Goal: Task Accomplishment & Management: Manage account settings

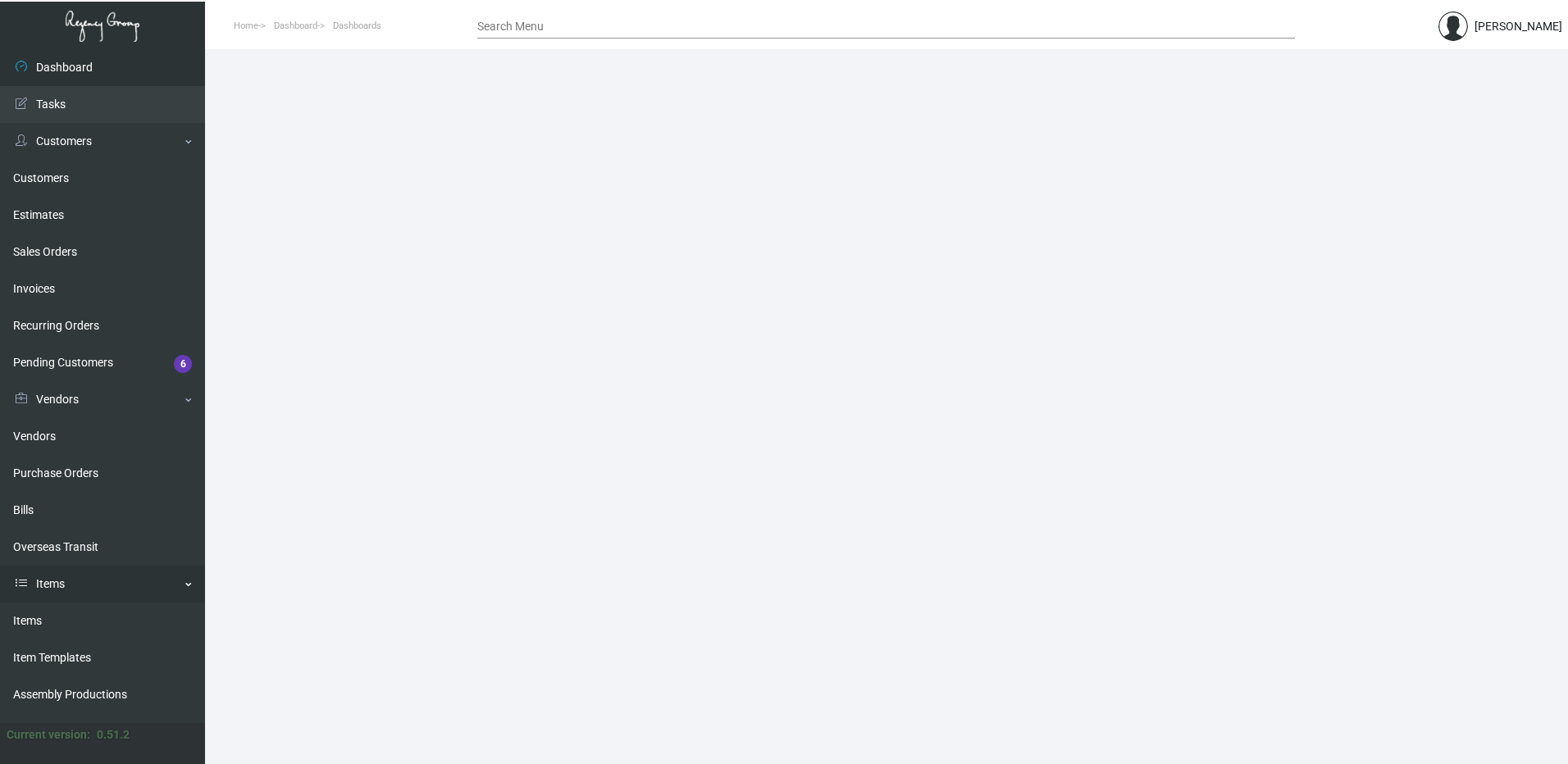
click at [52, 600] on link "Items" at bounding box center [103, 584] width 205 height 37
click at [54, 616] on ul "Dashboard Dashboard Tasks Customers Customers Estimates Sales Orders Invoices R…" at bounding box center [103, 386] width 205 height 674
click at [90, 580] on link "Items" at bounding box center [103, 584] width 205 height 37
click at [78, 614] on link "Items" at bounding box center [103, 621] width 205 height 37
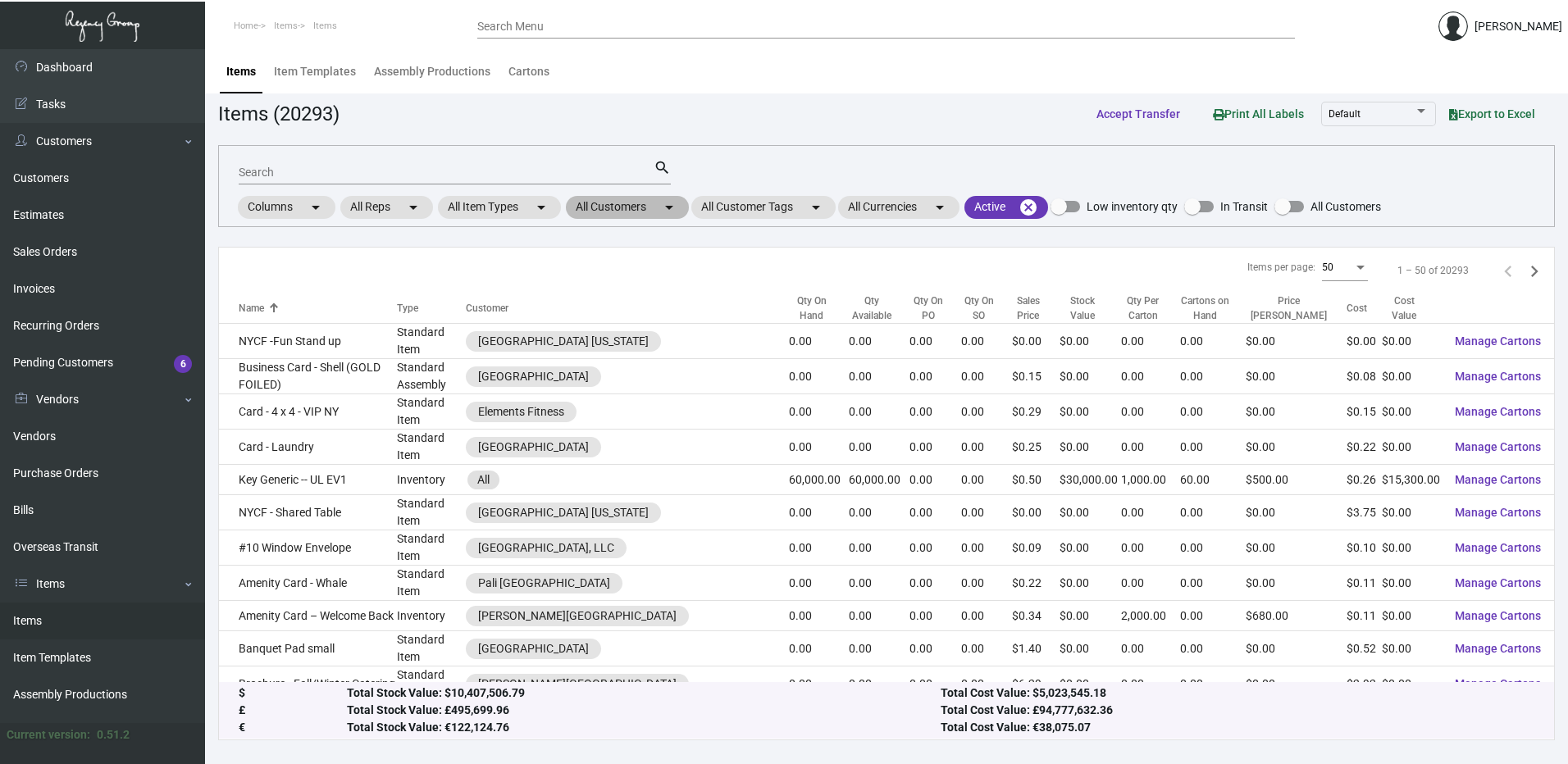
click at [609, 204] on mat-chip "All Customers arrow_drop_down" at bounding box center [627, 207] width 123 height 23
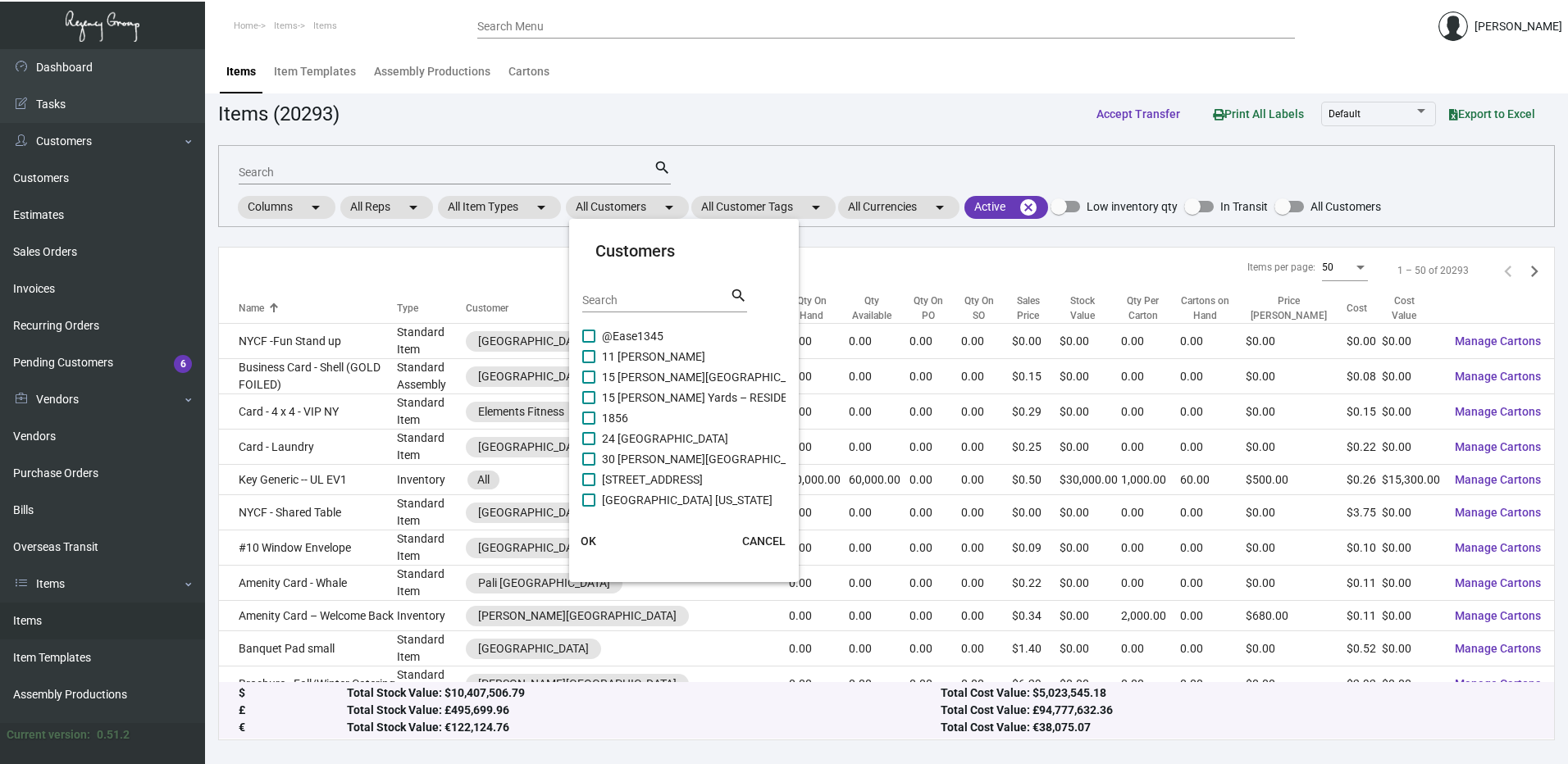
click at [635, 296] on input "Search" at bounding box center [656, 300] width 148 height 13
paste input "The Pierside"
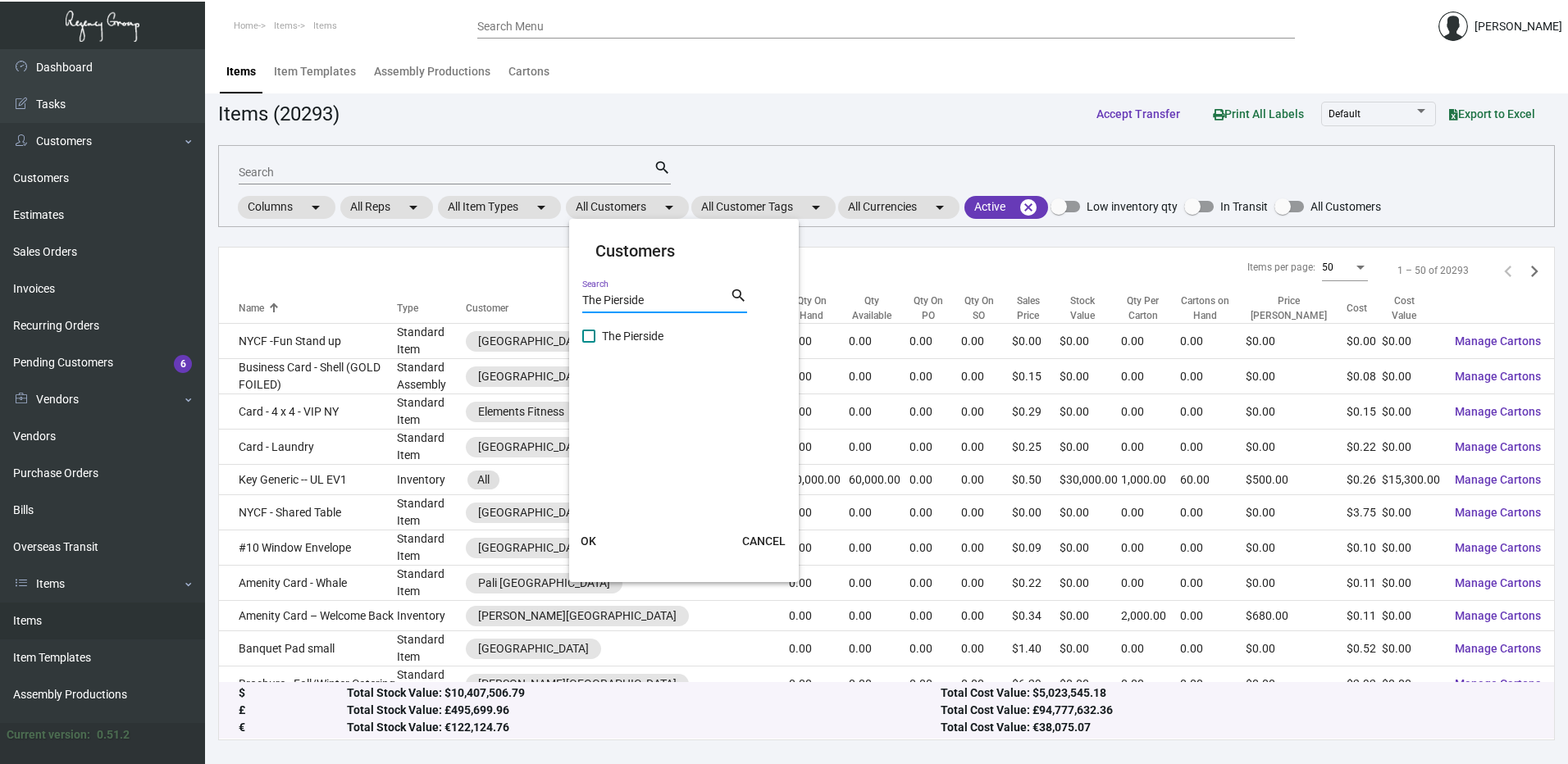
type input "The Pierside"
click at [600, 340] on label "The Pierside" at bounding box center [622, 336] width 81 height 20
click at [589, 343] on input "The Pierside" at bounding box center [588, 343] width 1 height 1
checkbox input "true"
click at [594, 521] on mat-card-actions "OK CANCEL" at bounding box center [684, 541] width 243 height 43
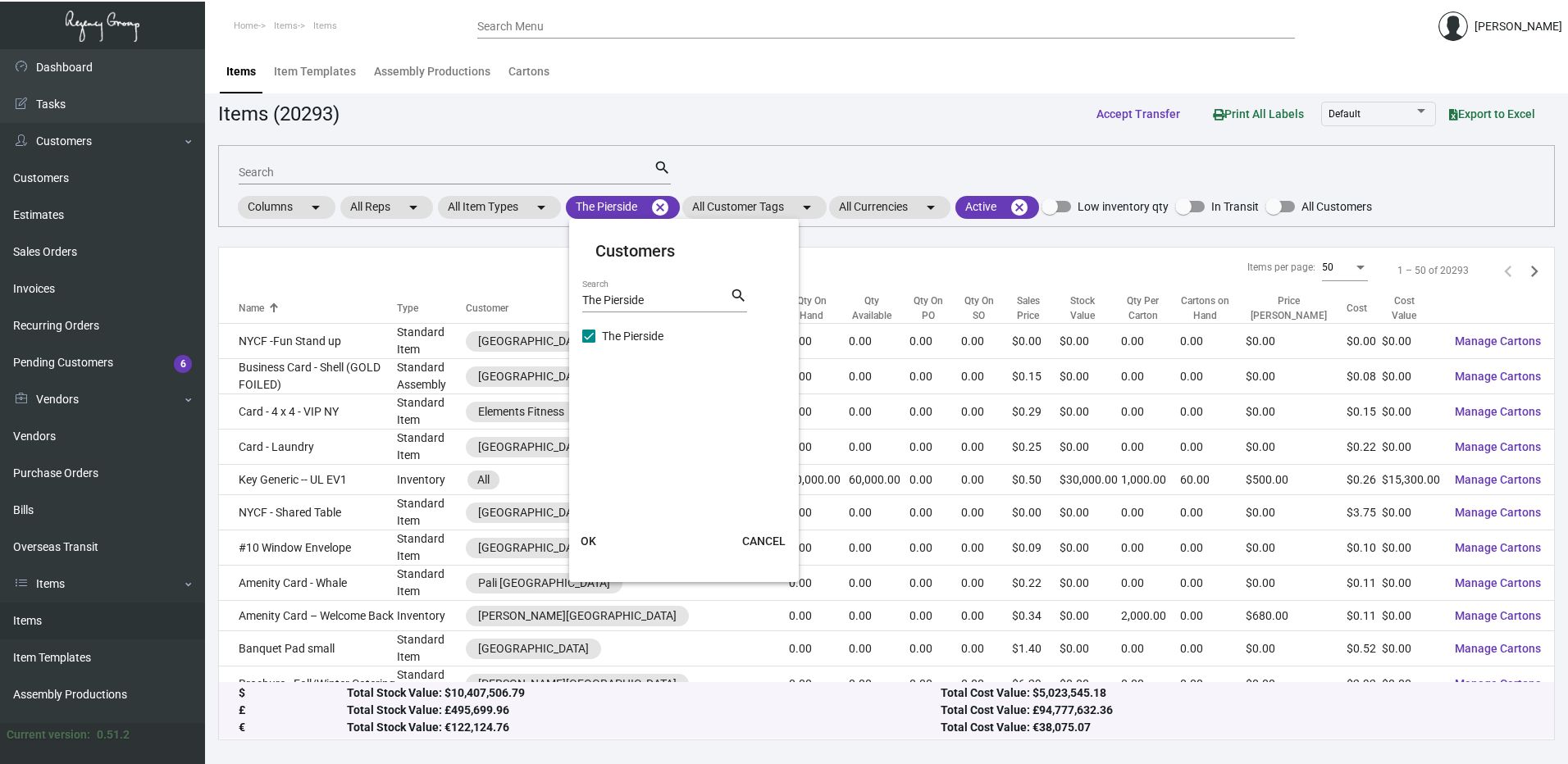
click at [592, 535] on span "OK" at bounding box center [588, 541] width 16 height 13
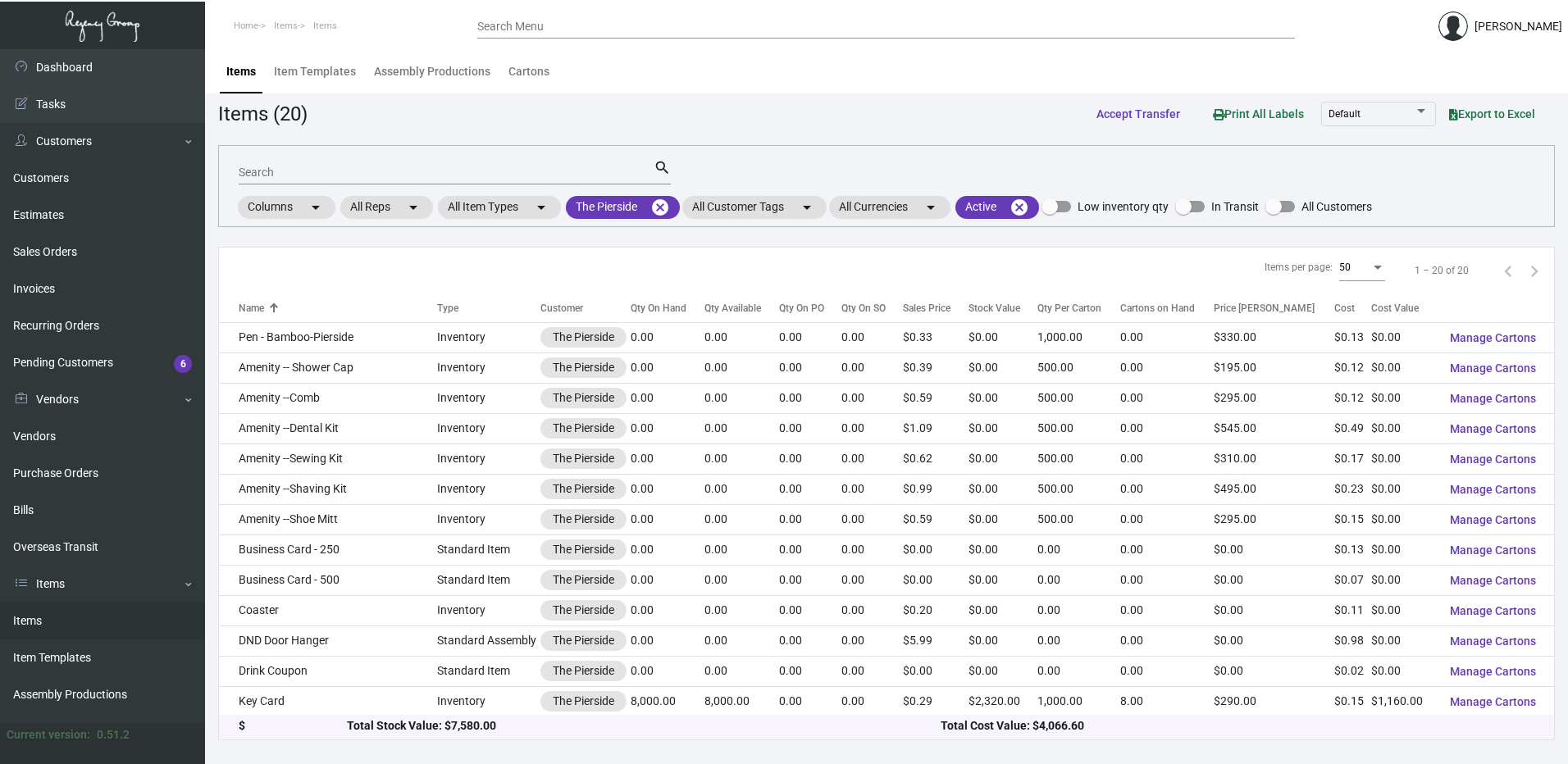
click at [668, 310] on div "Qty On Hand" at bounding box center [659, 308] width 56 height 15
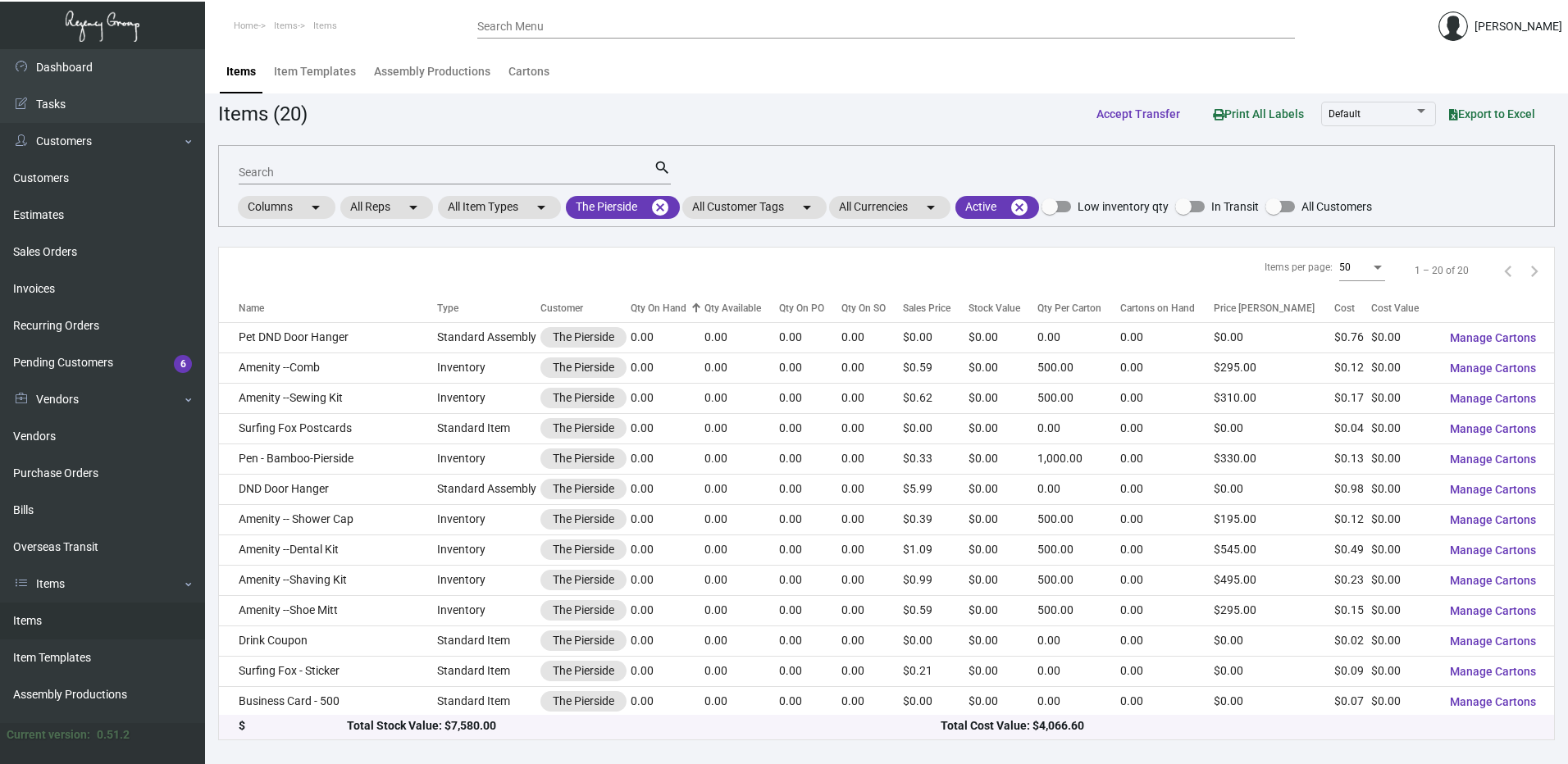
click at [668, 310] on div "Qty On Hand" at bounding box center [659, 308] width 56 height 15
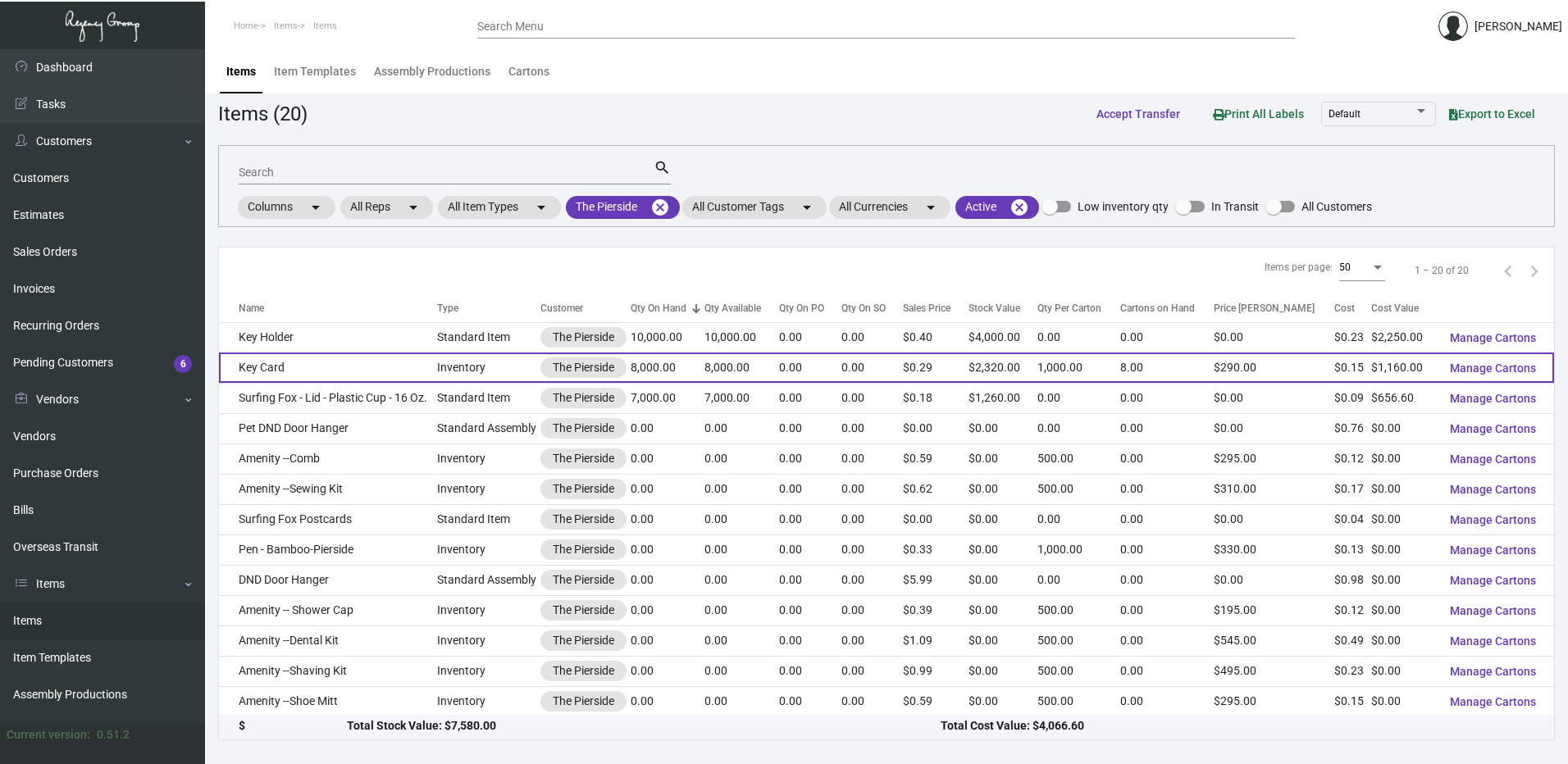
click at [421, 365] on td "Key Card" at bounding box center [328, 367] width 218 height 30
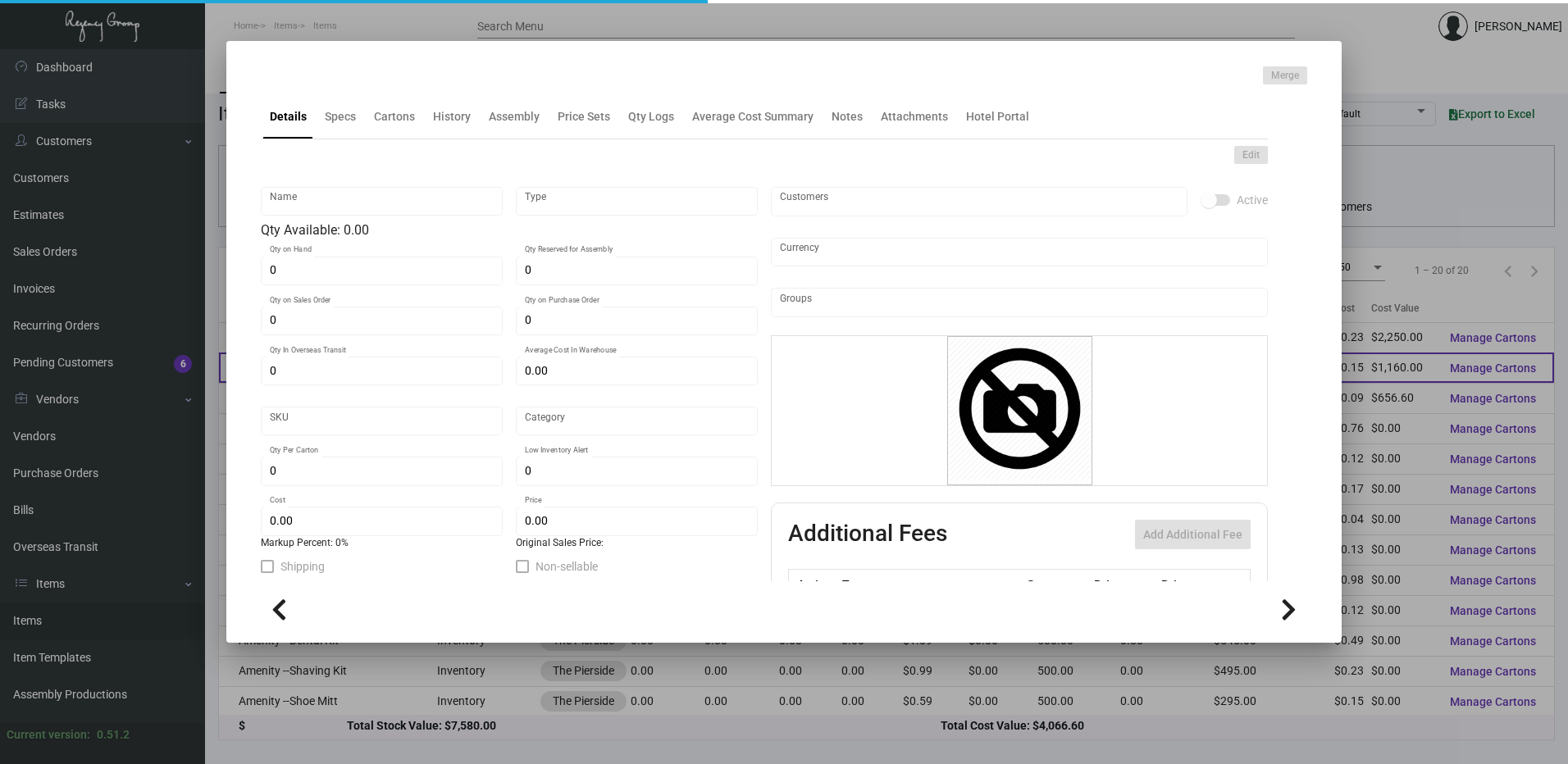
type input "Key Card"
type input "Inventory"
type input "8,000"
type input "$ 0.145"
type input "Overseas"
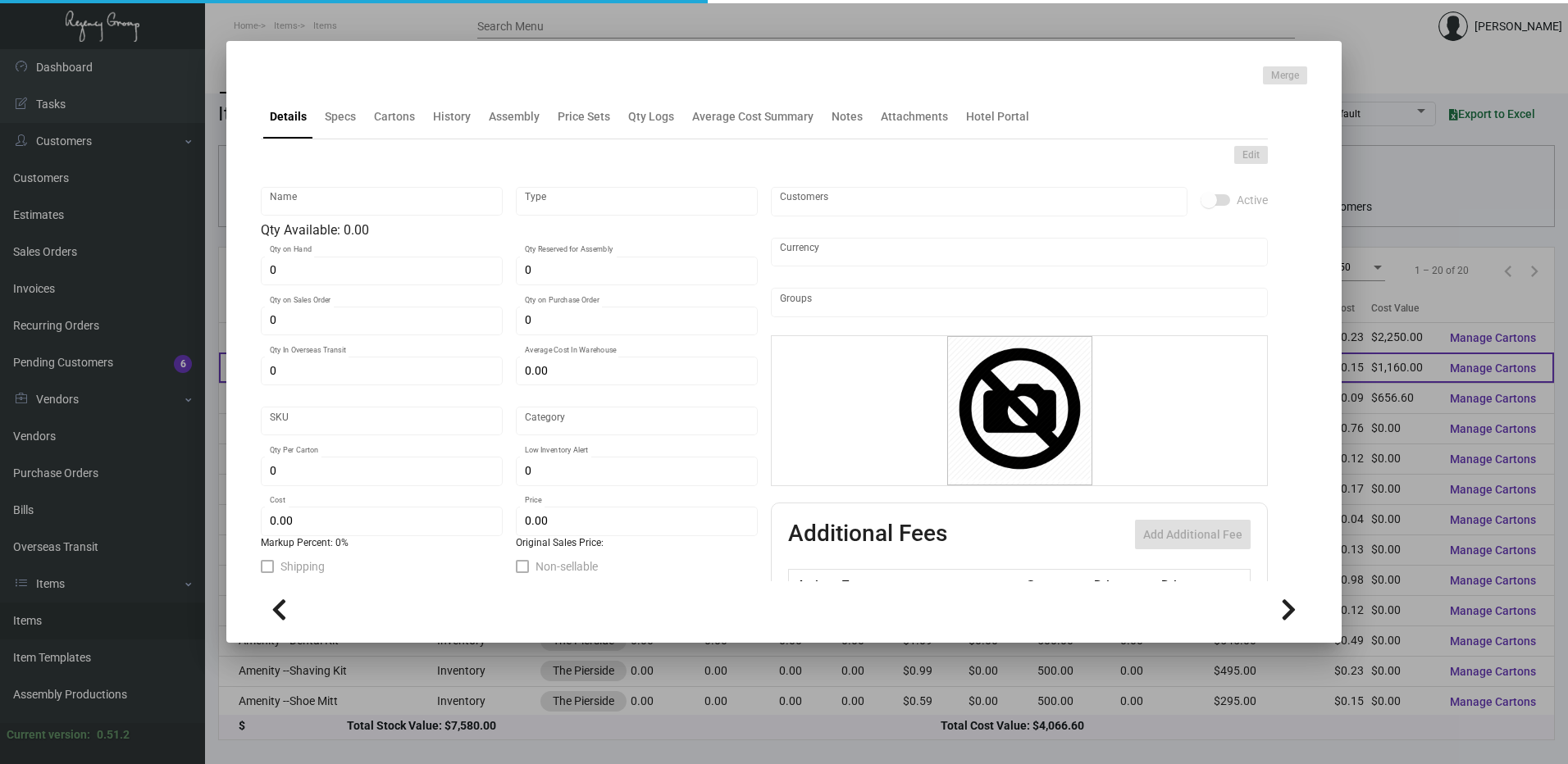
type input "1,000"
type input "$ 0.145"
type input "$ 0.29"
checkbox input "true"
type input "United States Dollar $"
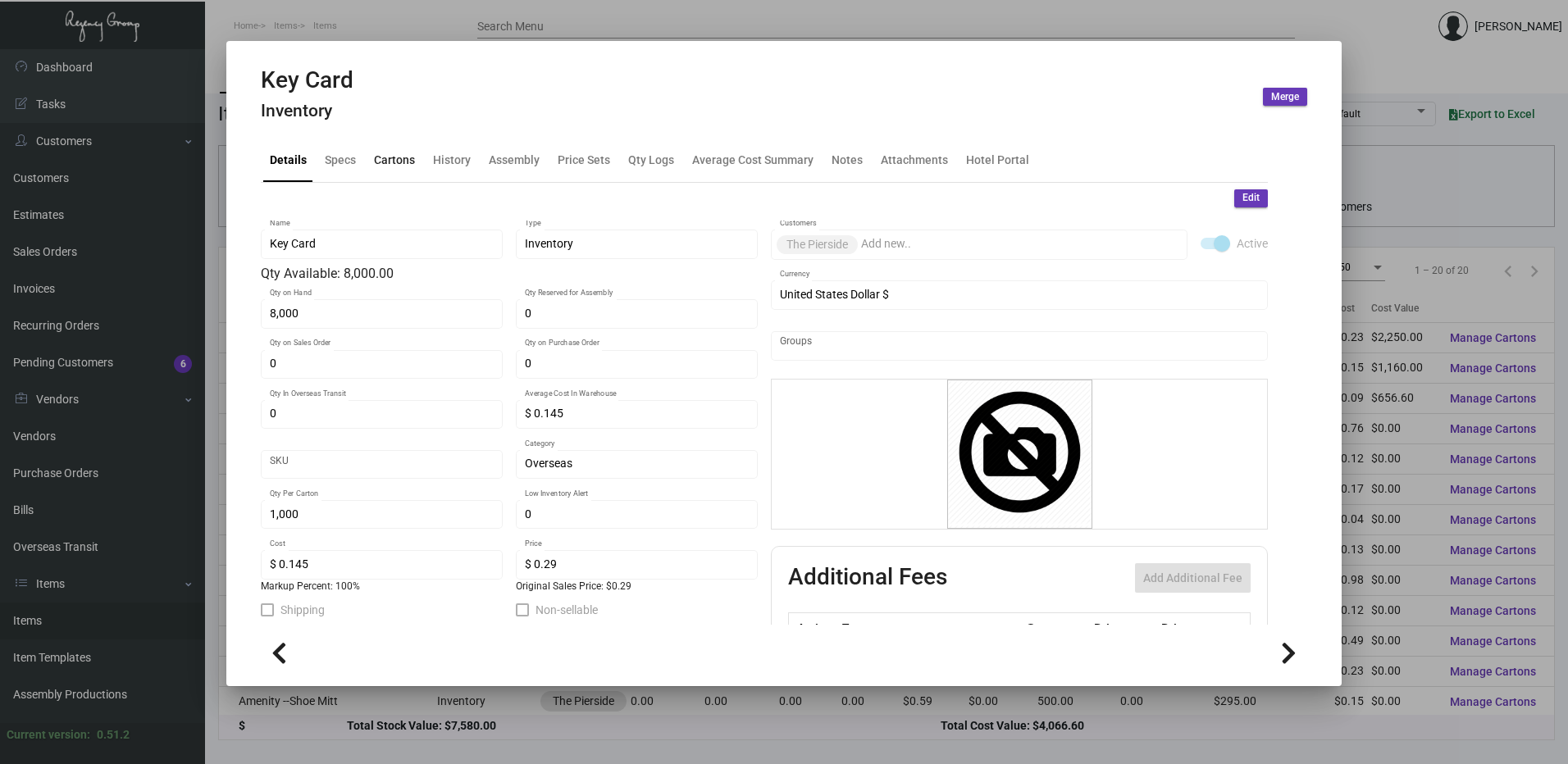
click at [399, 155] on div "Cartons" at bounding box center [394, 159] width 41 height 17
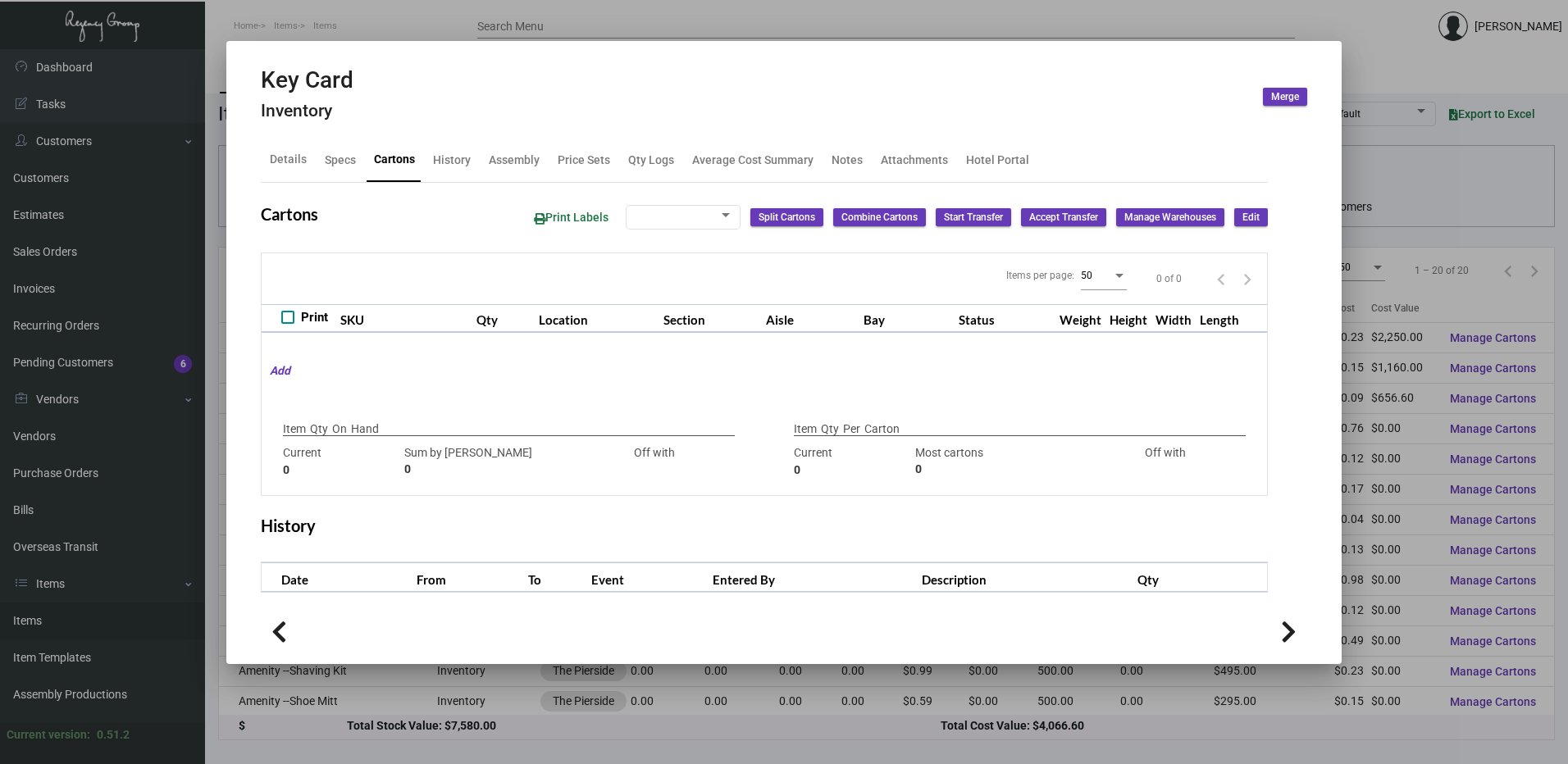
type input "8,000"
type input "8000"
type input "0"
type input "1,000"
type input "1000"
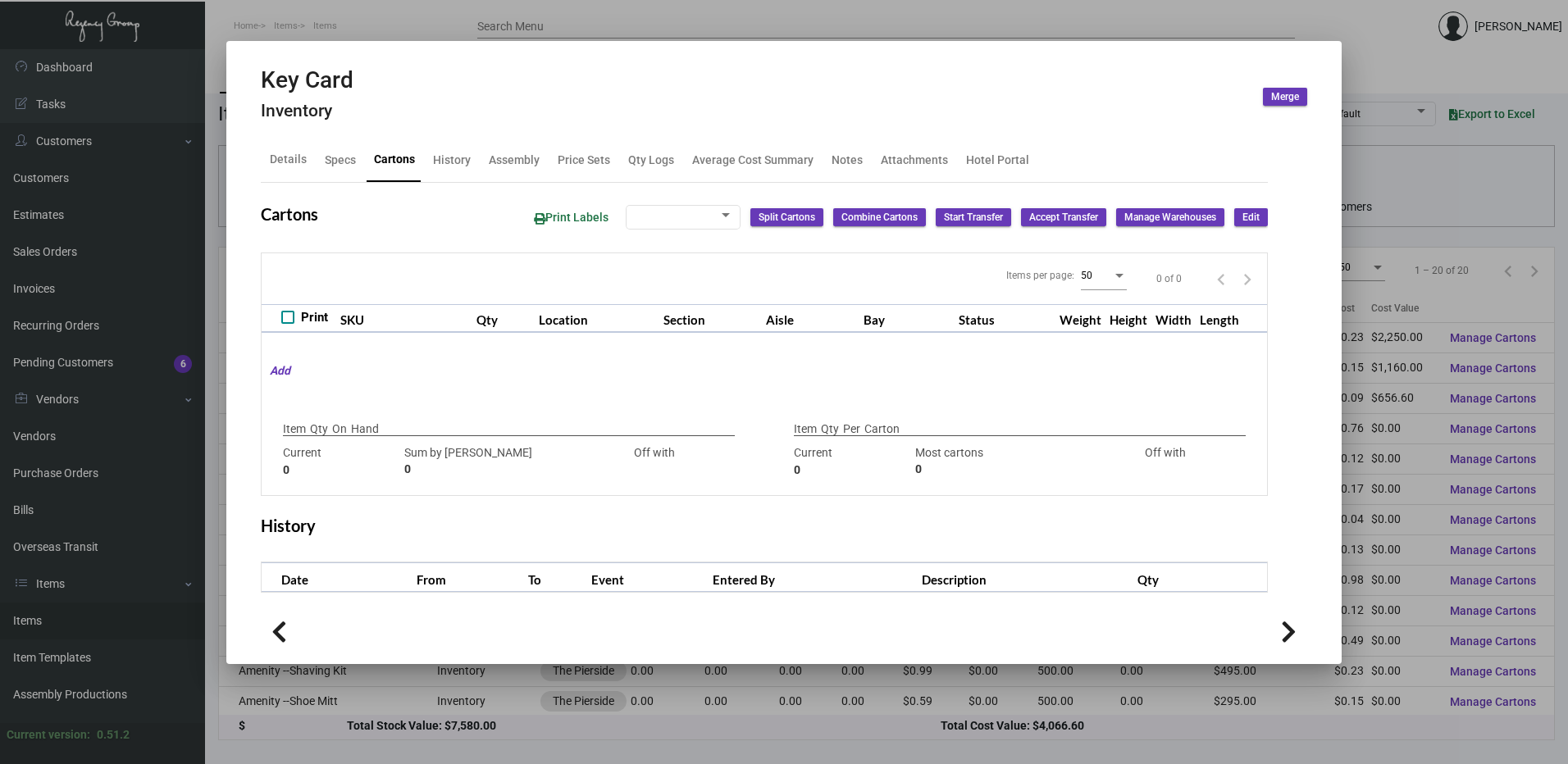
type input "0"
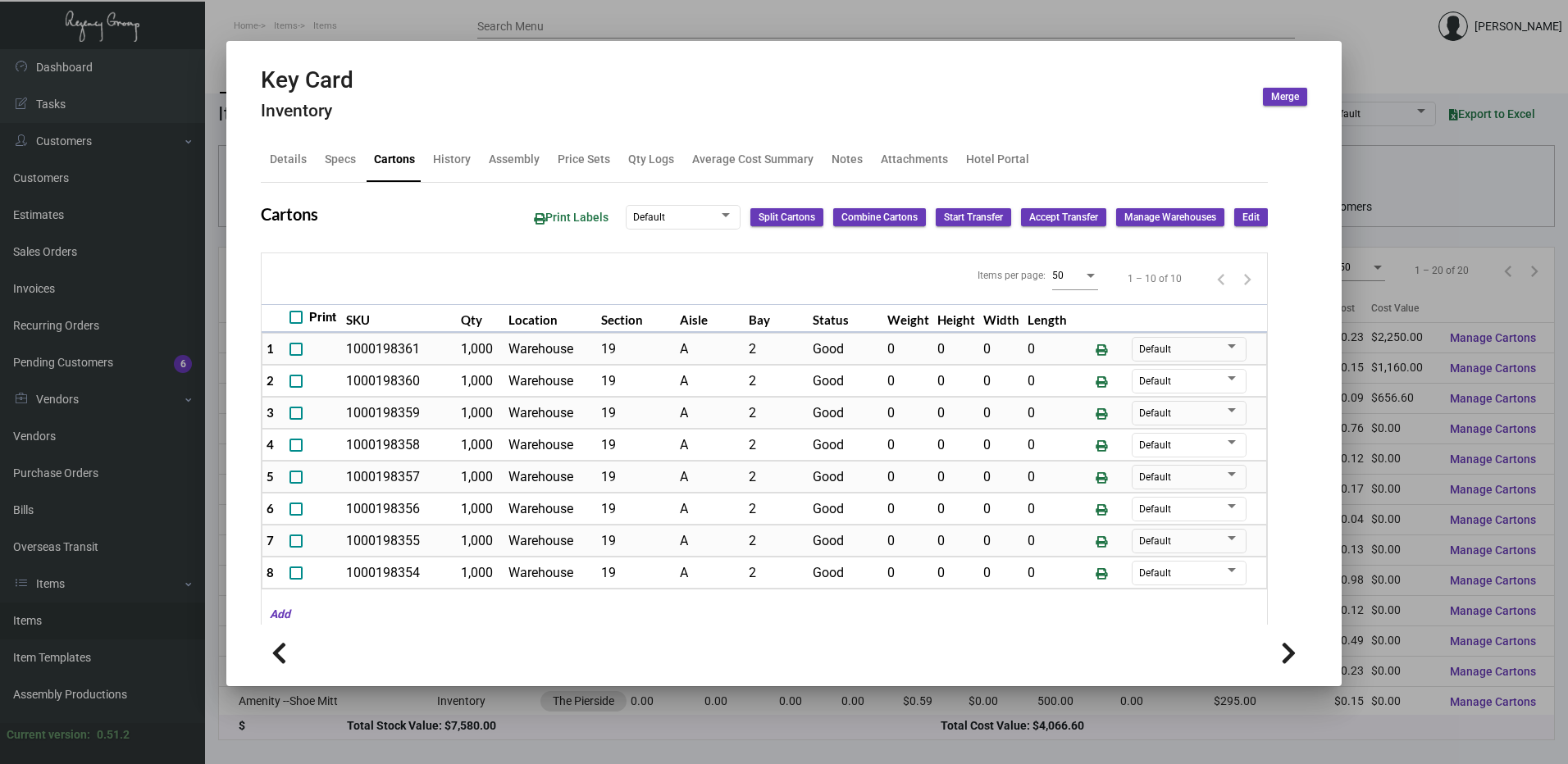
click at [358, 9] on div at bounding box center [784, 382] width 1568 height 764
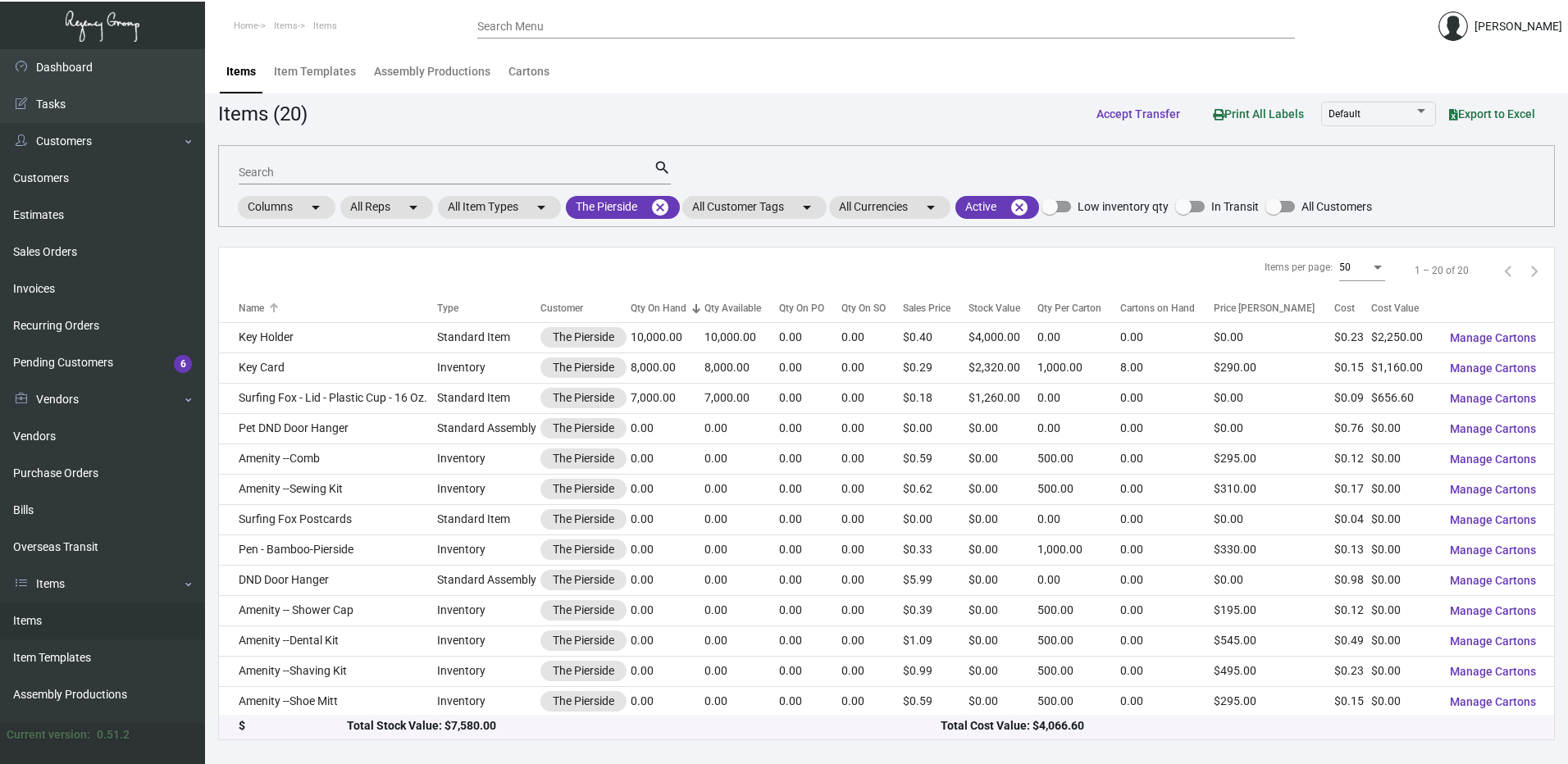
click at [260, 311] on div "Name" at bounding box center [251, 308] width 25 height 15
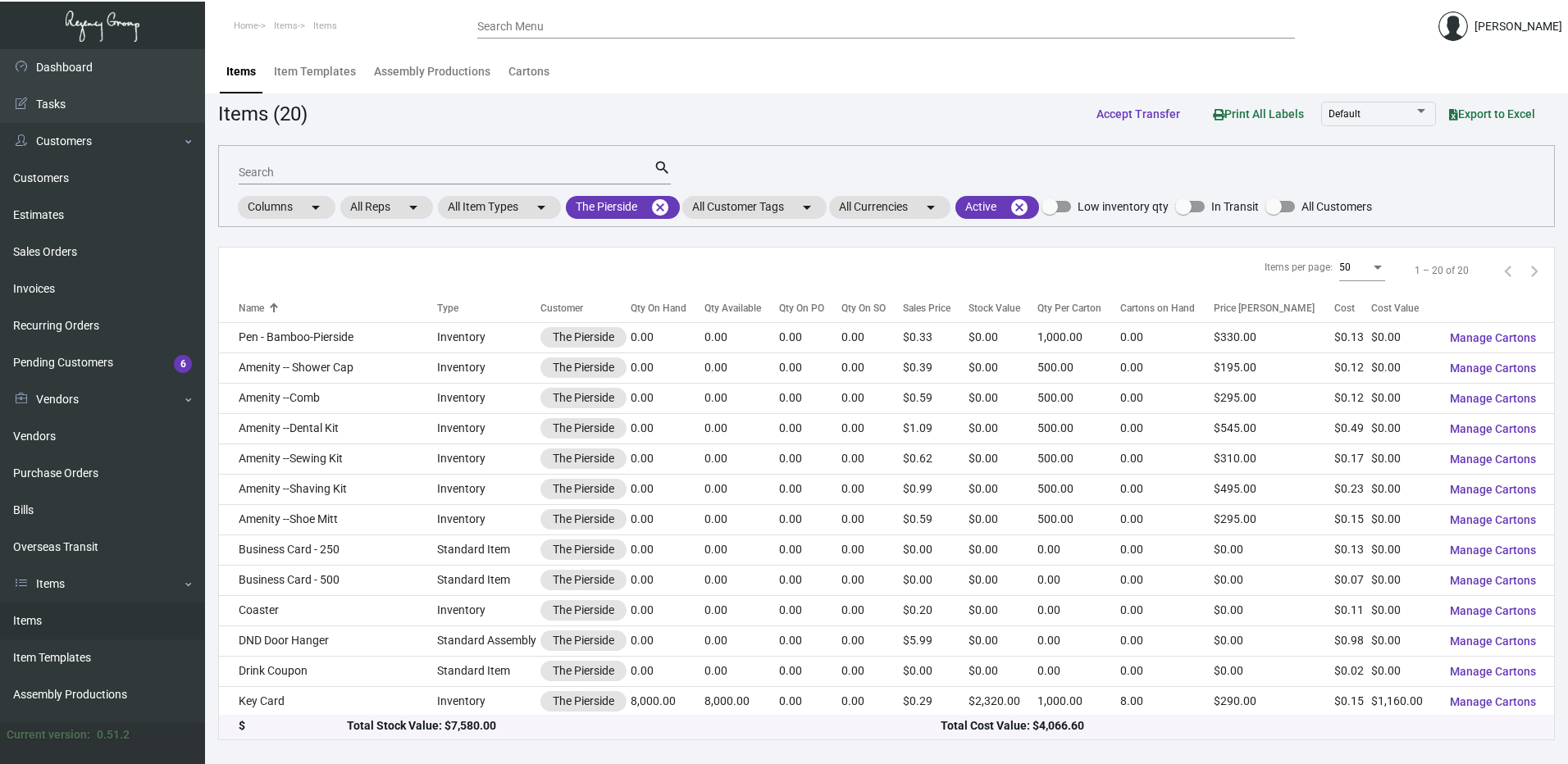
click at [260, 311] on div "Name" at bounding box center [251, 308] width 25 height 15
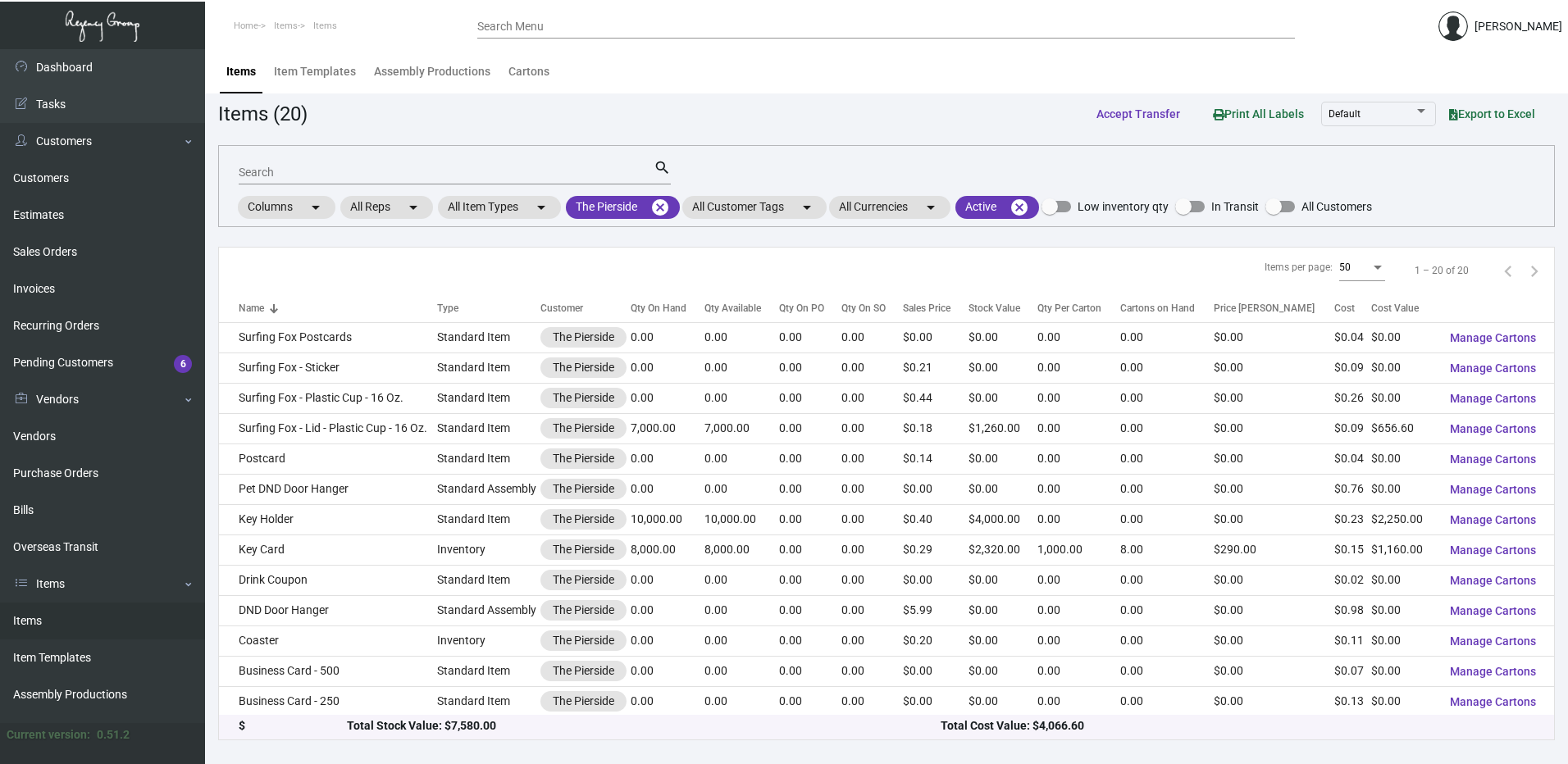
click at [278, 304] on div at bounding box center [273, 308] width 10 height 10
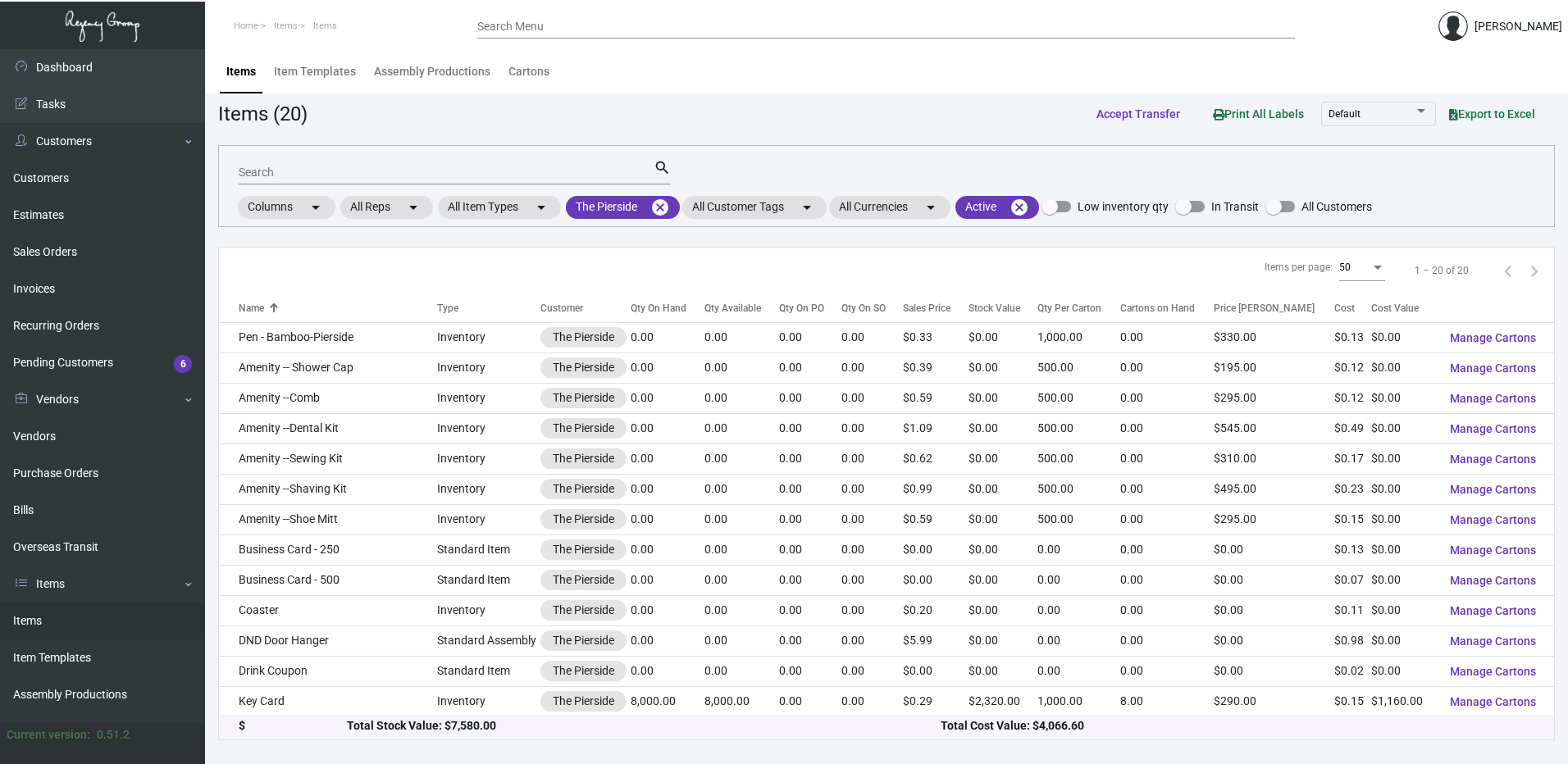
click at [263, 290] on div "Items per page: 50 1 – 20 of 20" at bounding box center [887, 271] width 1335 height 47
click at [265, 309] on div "Name" at bounding box center [338, 308] width 198 height 15
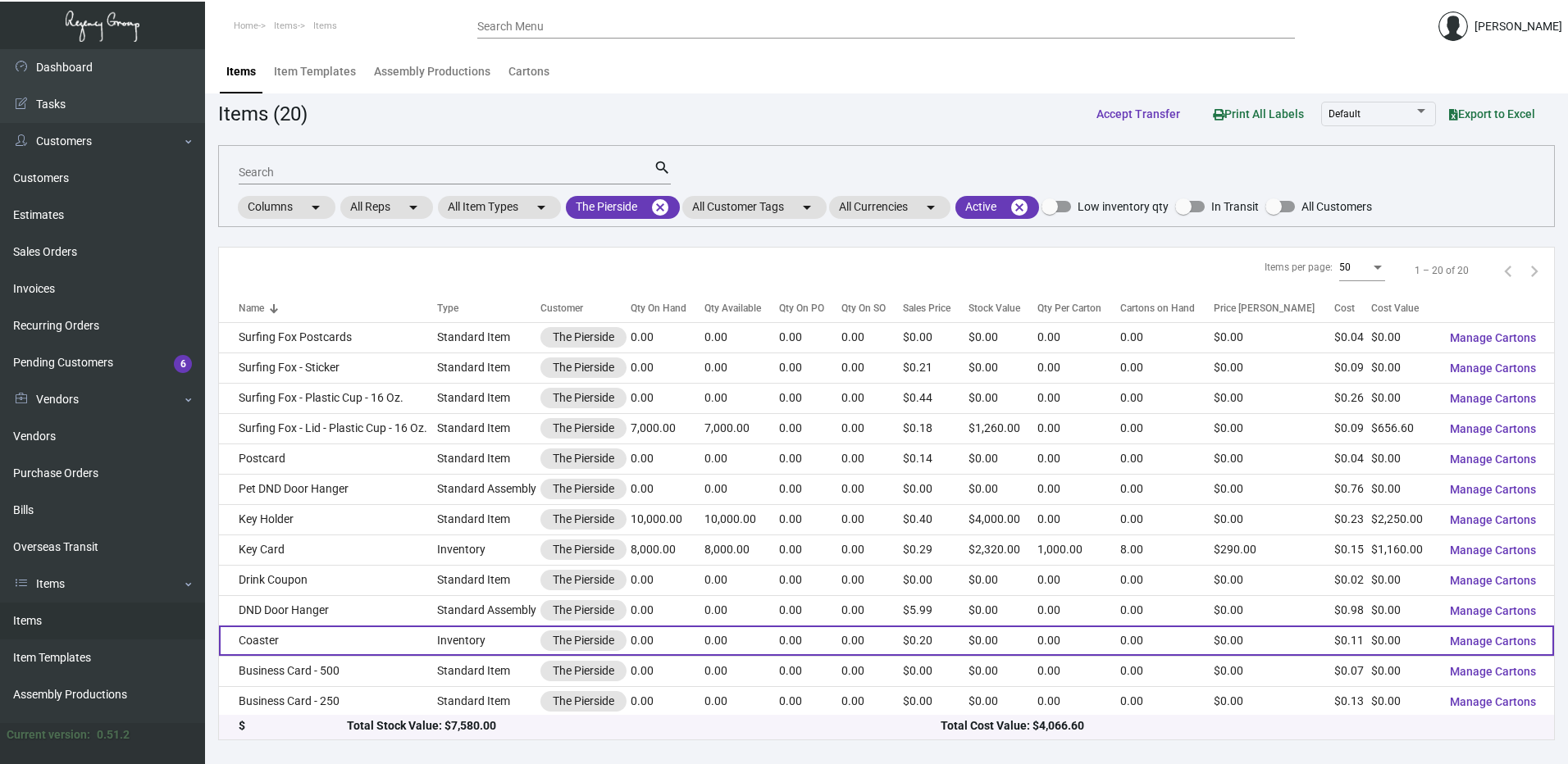
click at [285, 637] on td "Coaster" at bounding box center [328, 640] width 218 height 30
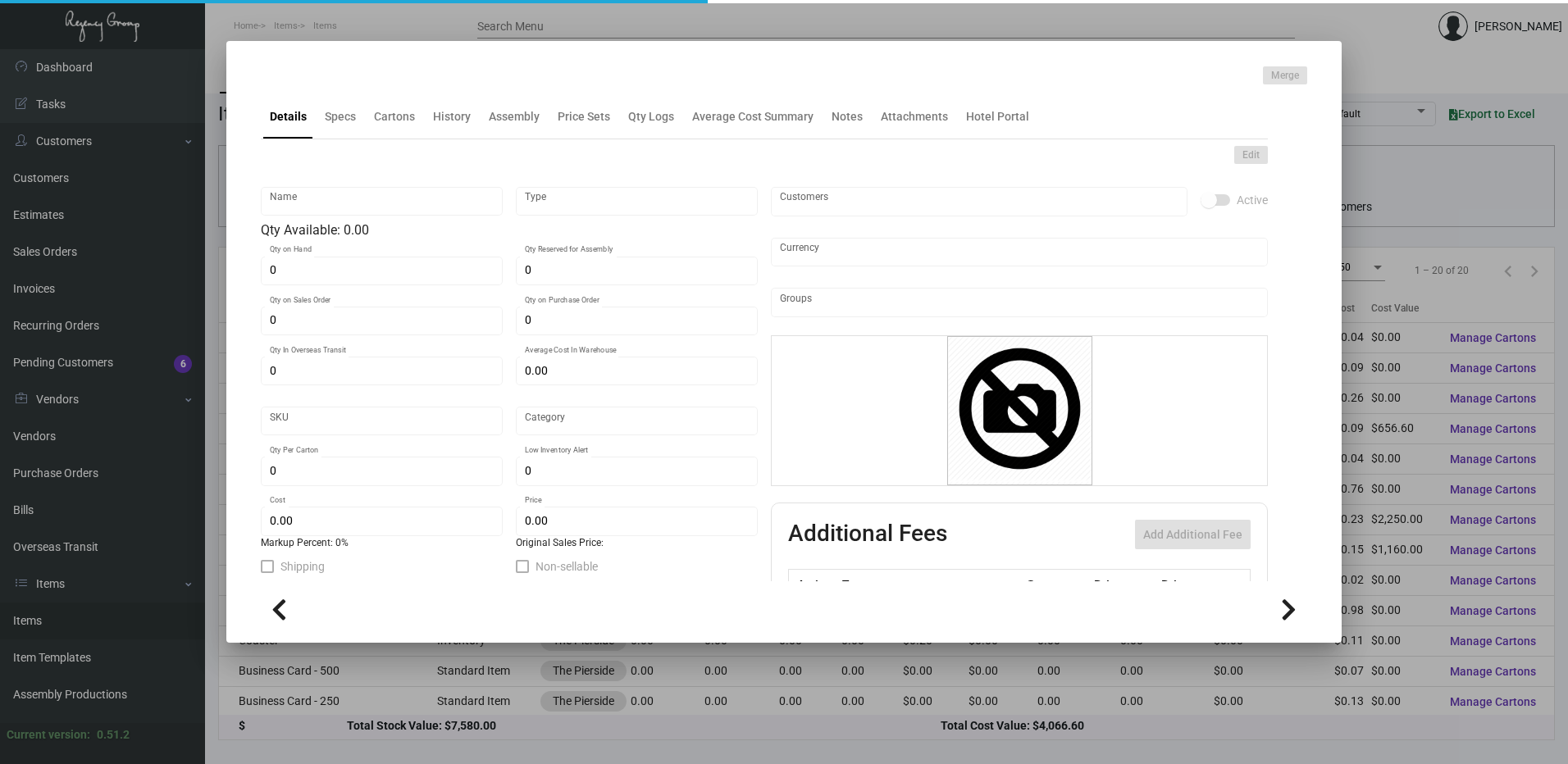
type input "Coaster"
type input "Inventory"
type input "$ 0.11"
type input "120PSE-Coaster-17"
type input "Standard"
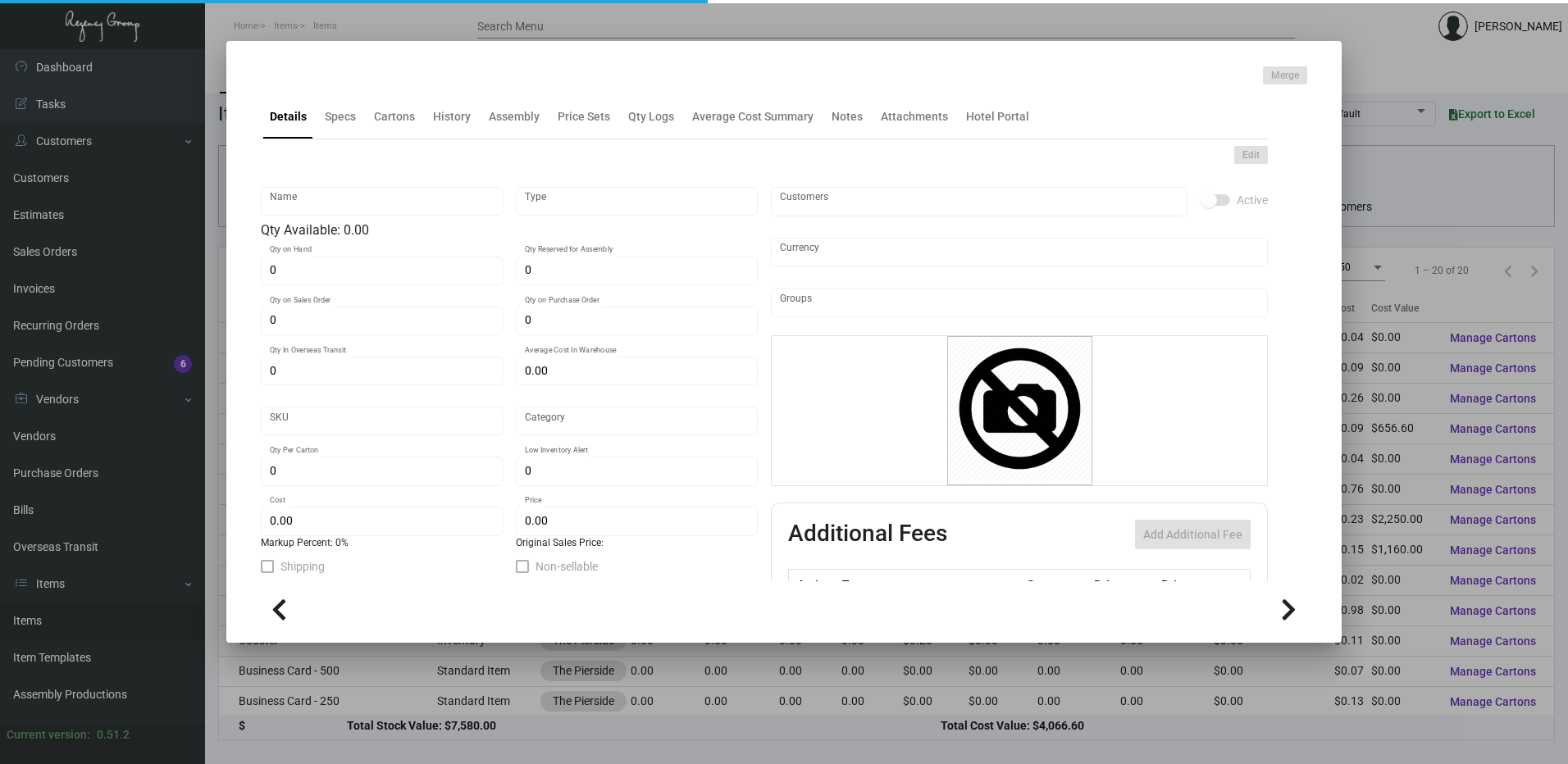
type input "$ 0.11"
type input "$ 0.20"
checkbox input "true"
type input "United States Dollar $"
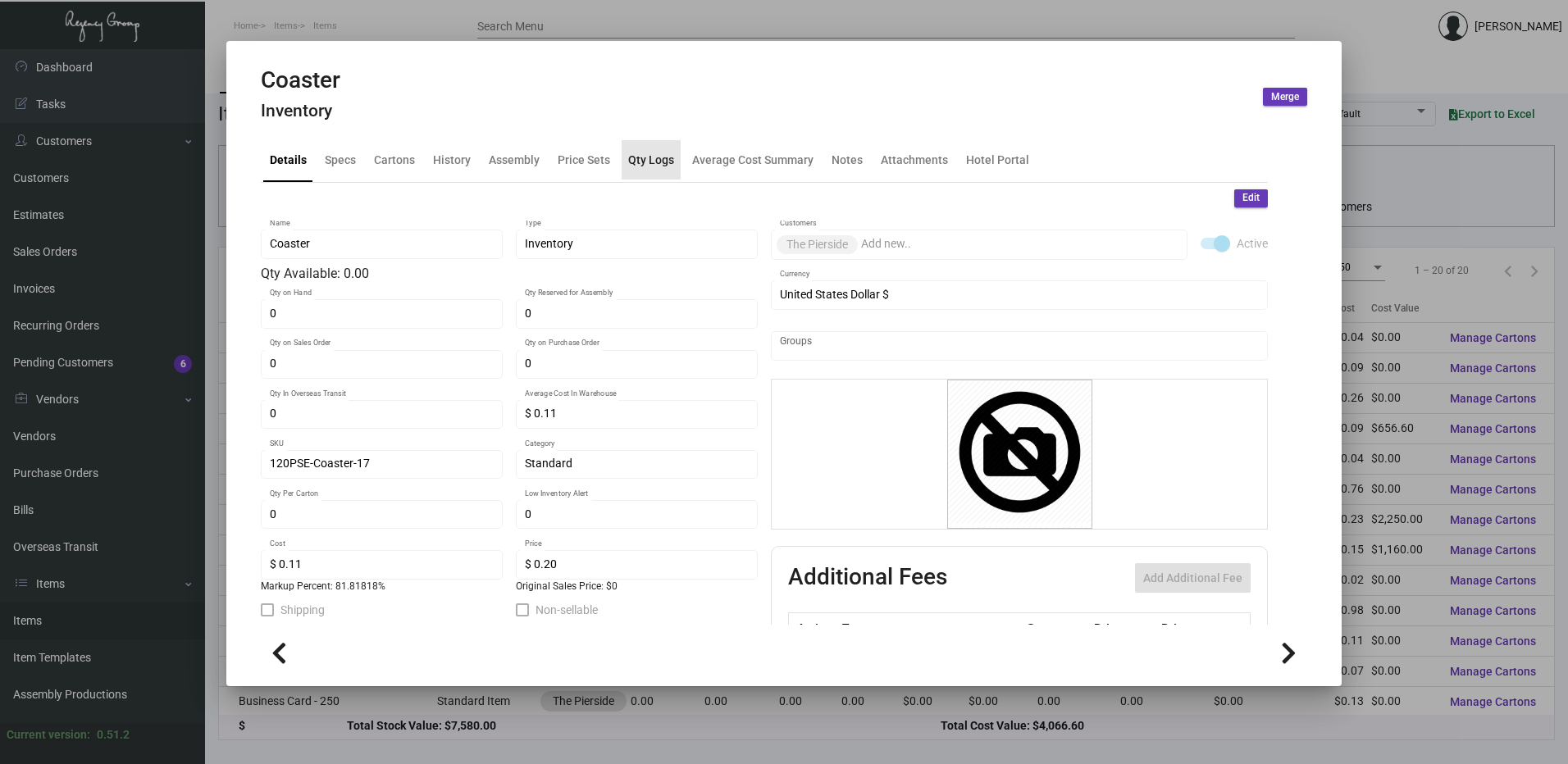
click at [667, 158] on div "Qty Logs" at bounding box center [651, 159] width 46 height 17
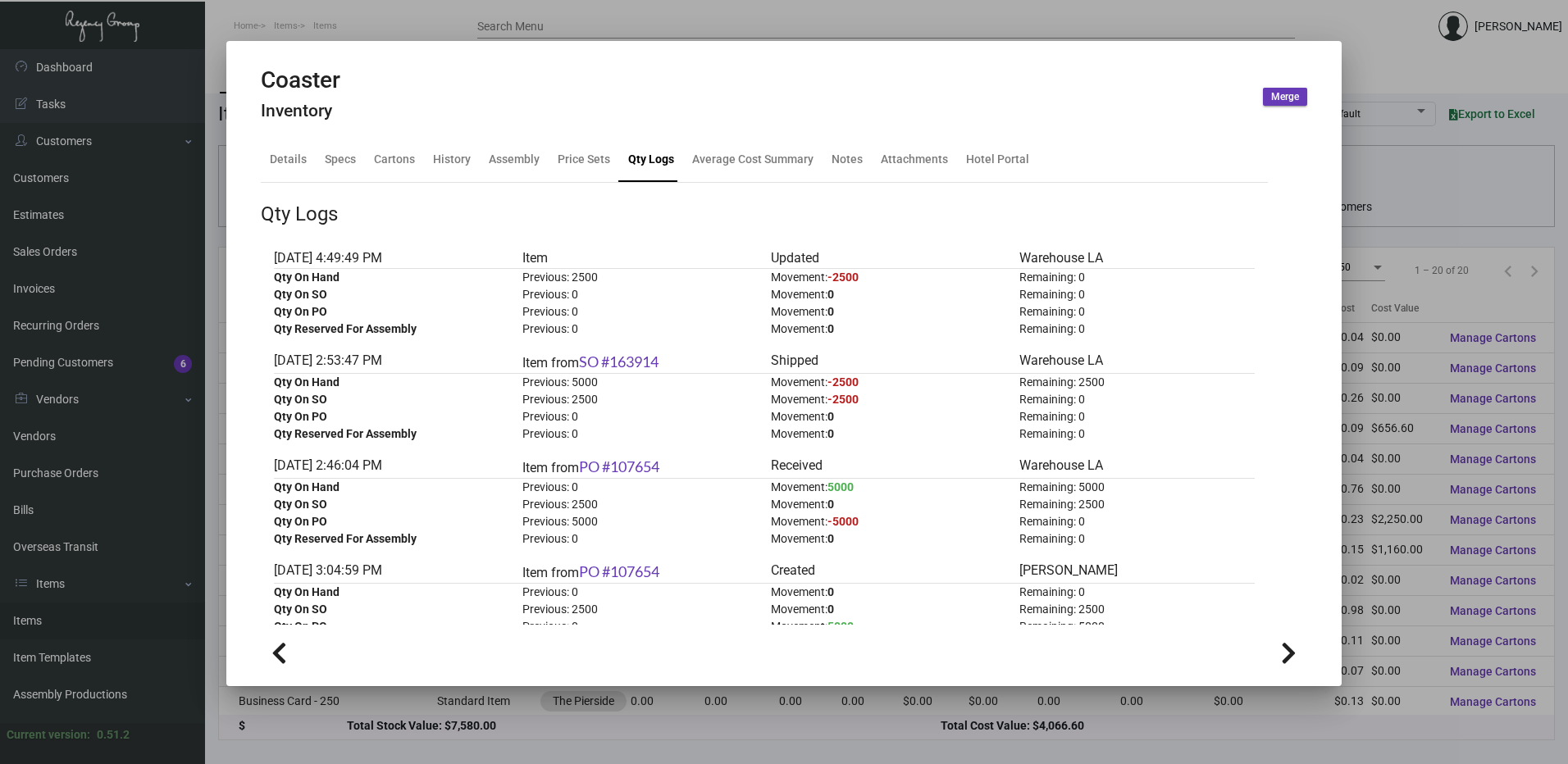
click at [342, 24] on div at bounding box center [784, 382] width 1568 height 764
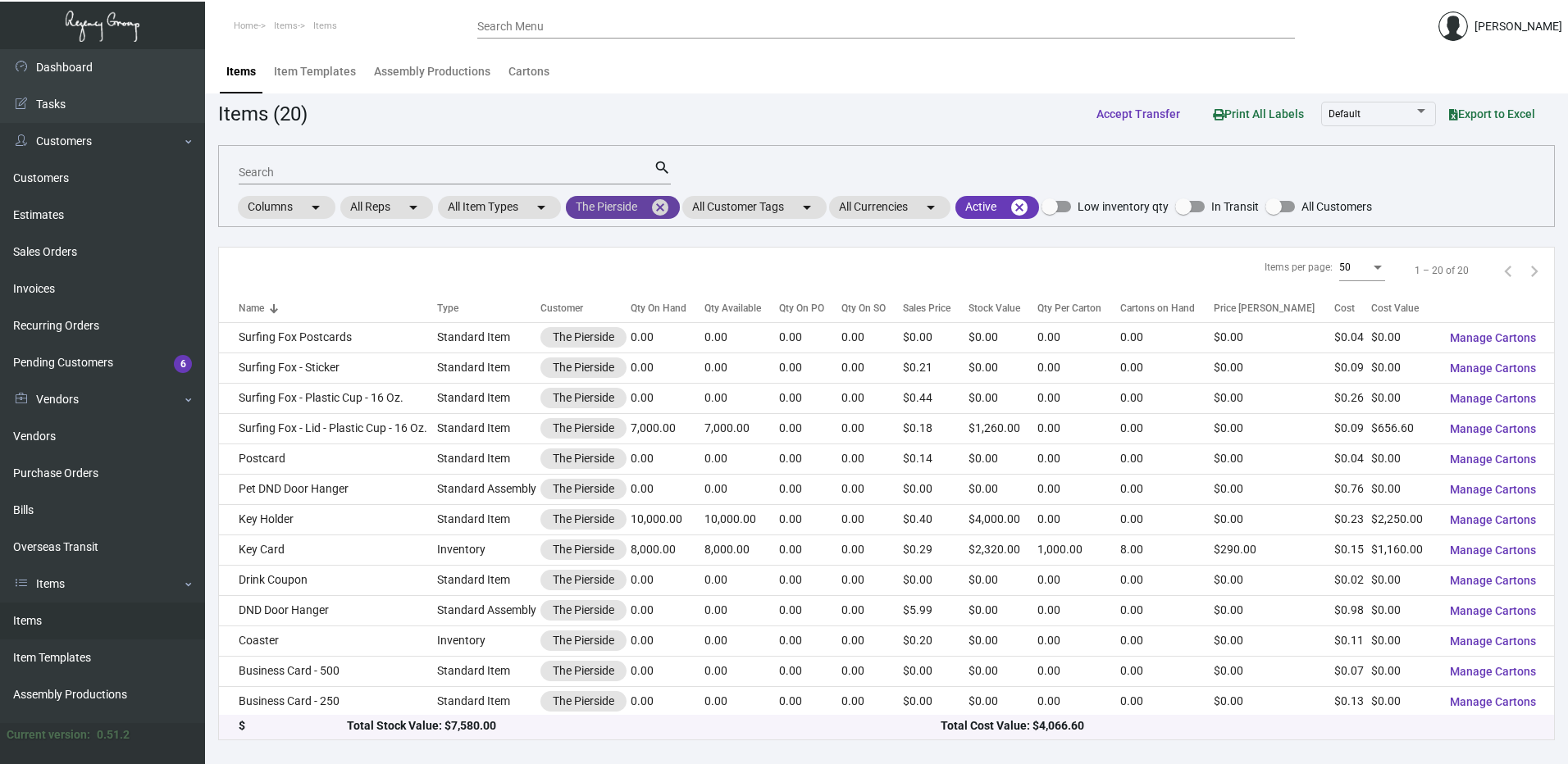
click at [670, 207] on mat-icon "cancel" at bounding box center [660, 207] width 20 height 20
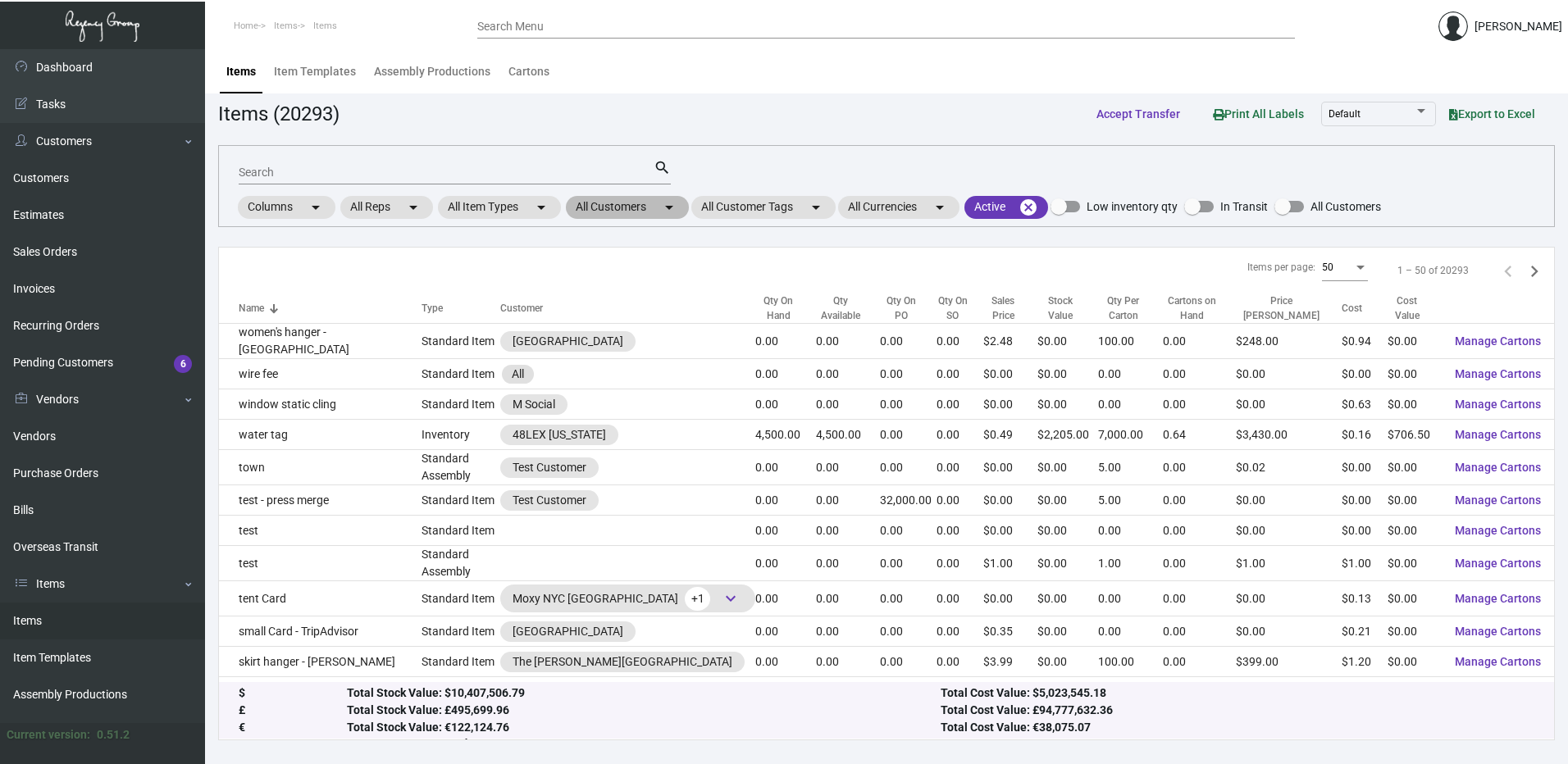
click at [645, 213] on mat-chip "All Customers arrow_drop_down" at bounding box center [627, 207] width 123 height 23
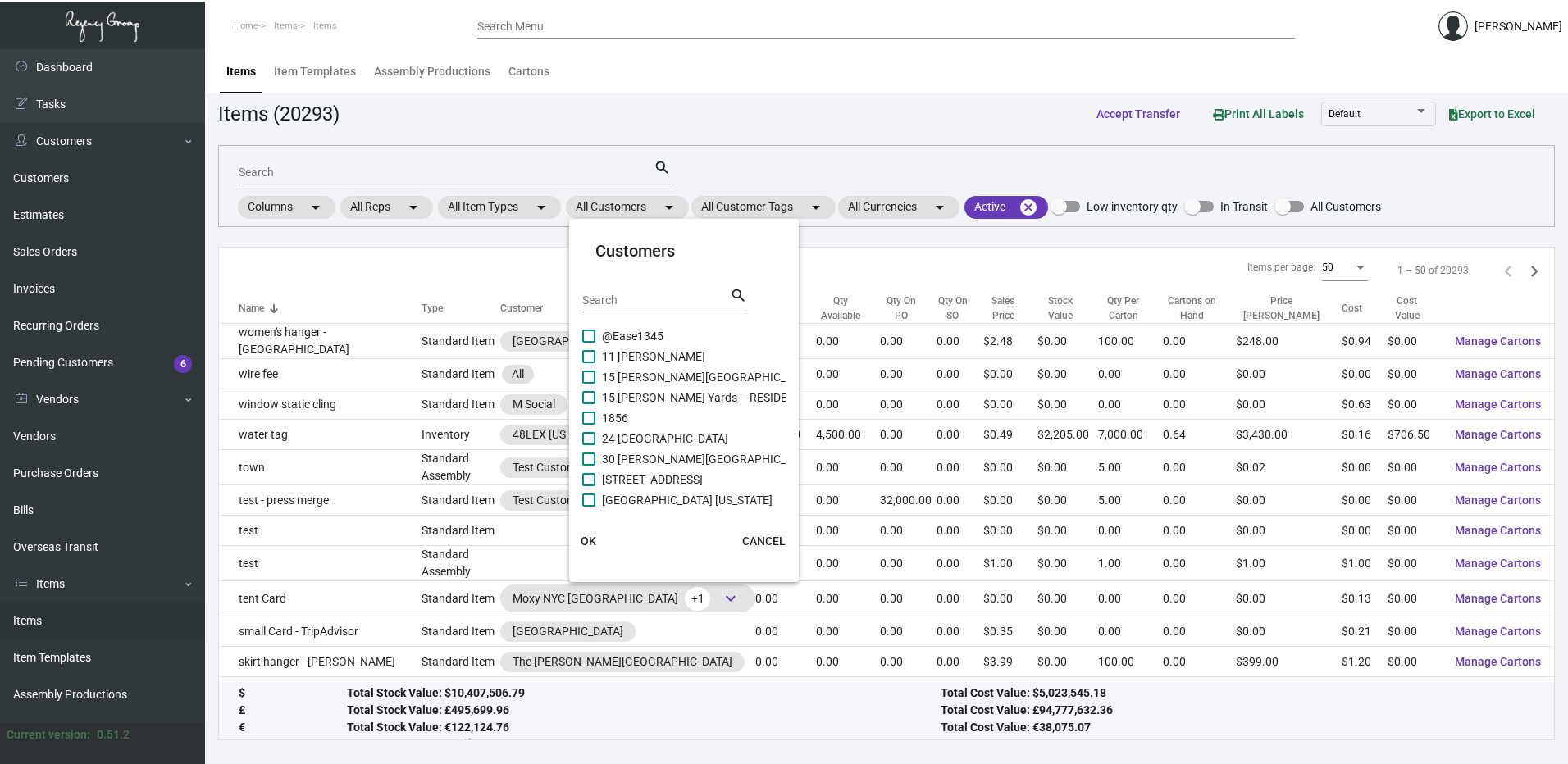
click at [637, 299] on input "Search" at bounding box center [656, 300] width 148 height 13
paste input "The Source Hotel"
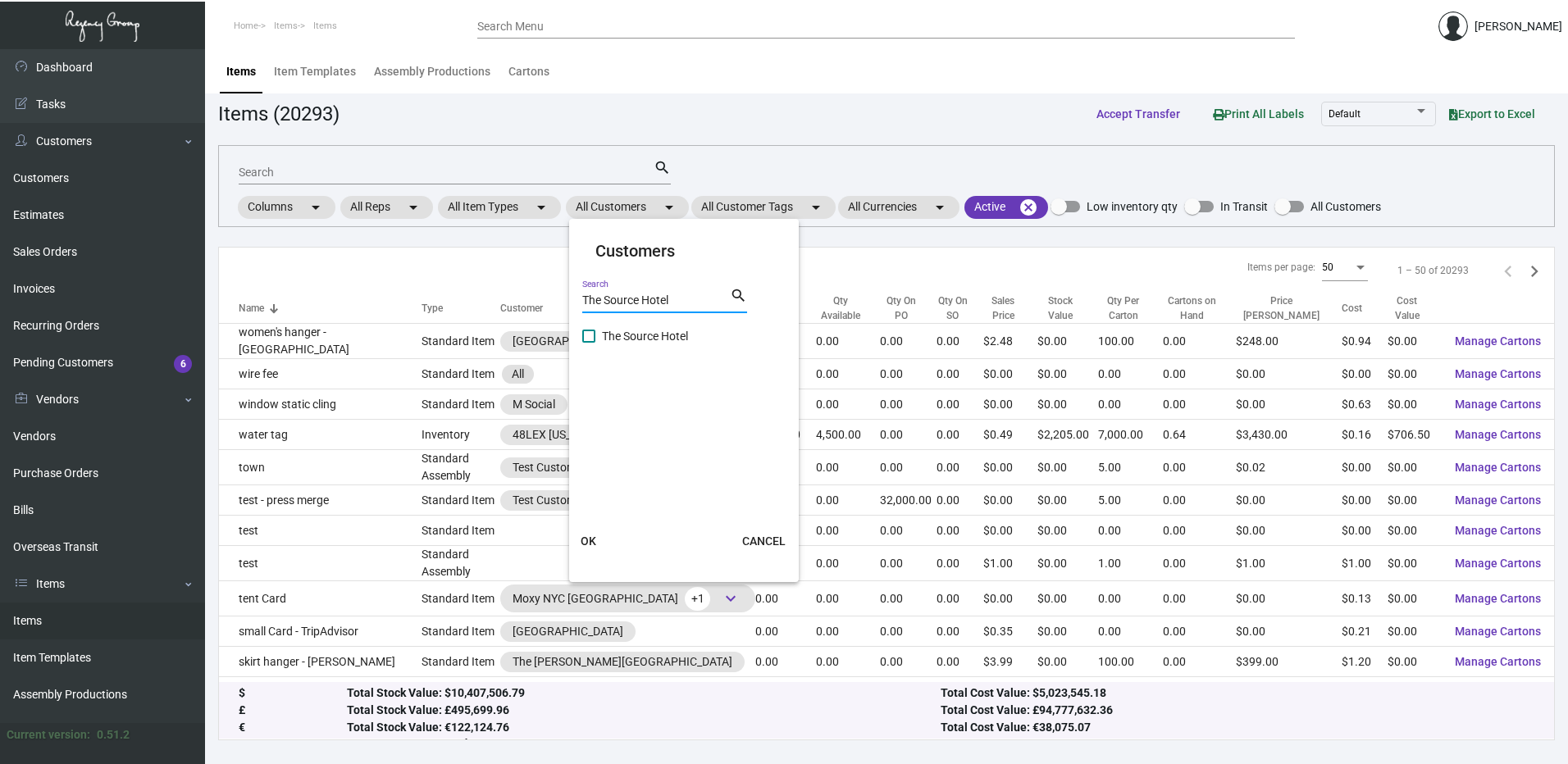
type input "The Source Hotel"
click at [584, 336] on span at bounding box center [588, 336] width 13 height 13
click at [588, 343] on input "The Source Hotel" at bounding box center [588, 343] width 1 height 1
checkbox input "true"
click at [586, 553] on button "OK" at bounding box center [589, 541] width 52 height 30
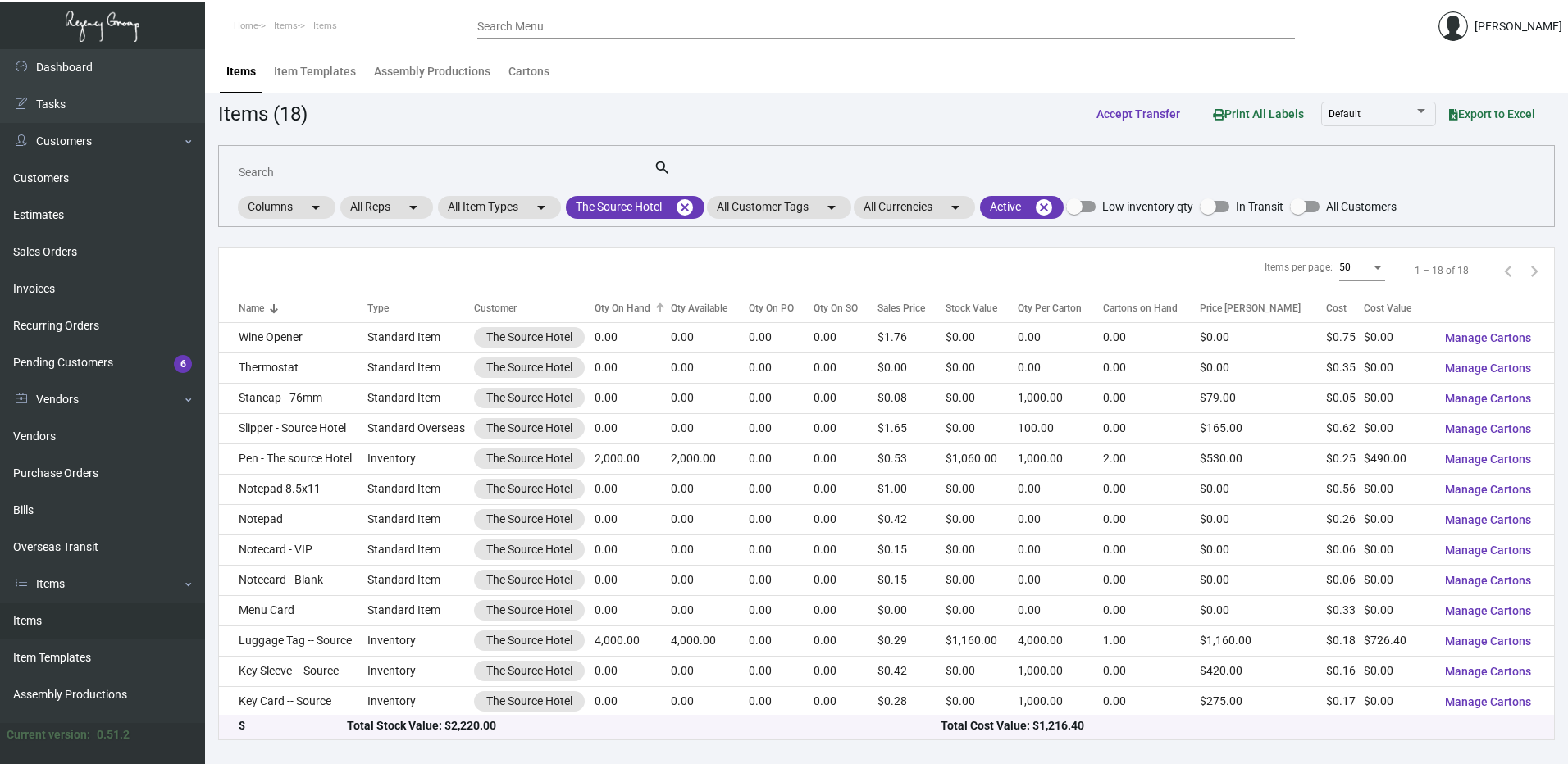
click at [648, 305] on div "Qty On Hand" at bounding box center [622, 308] width 56 height 15
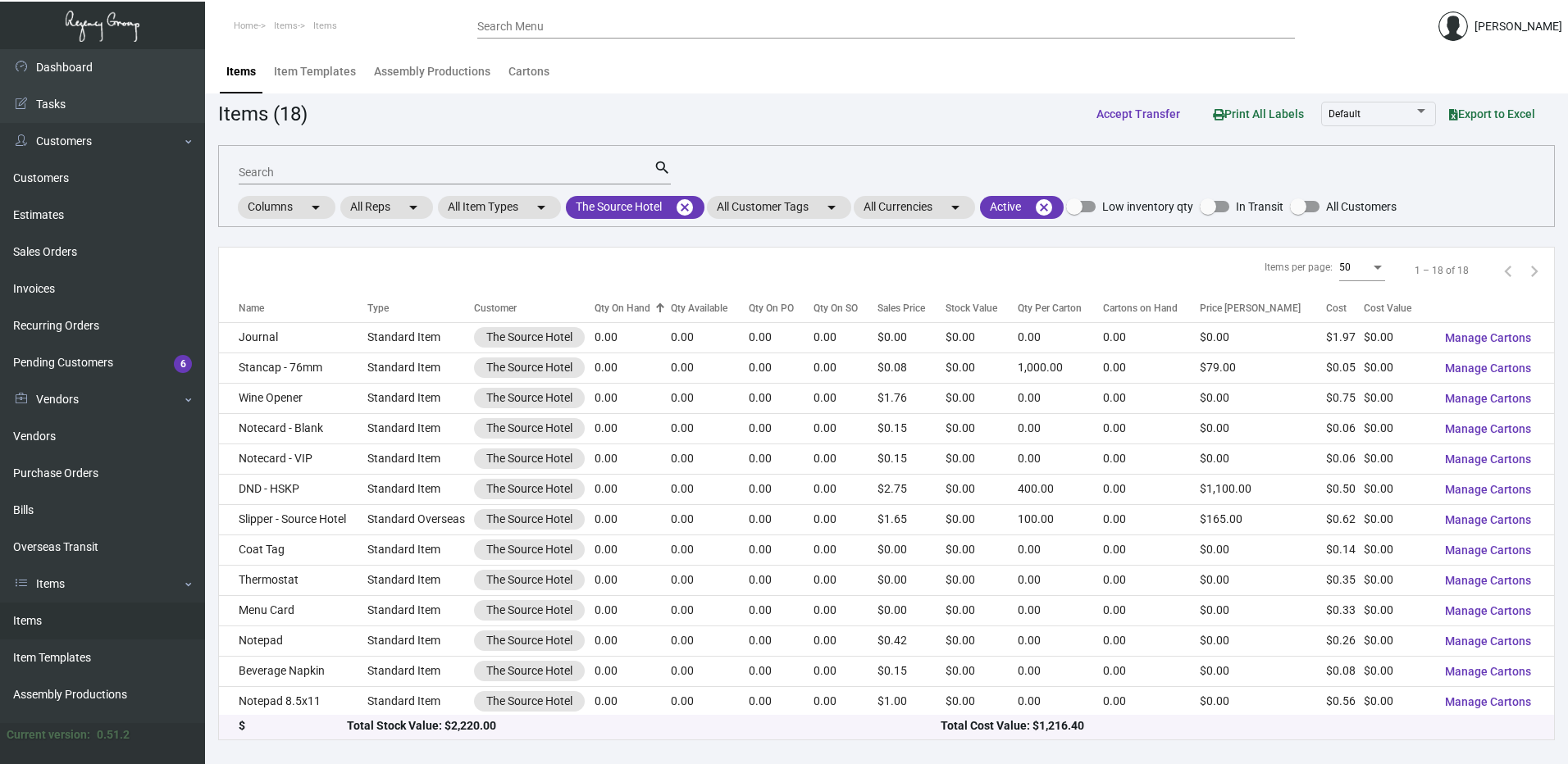
click at [648, 305] on div "Qty On Hand" at bounding box center [622, 308] width 56 height 15
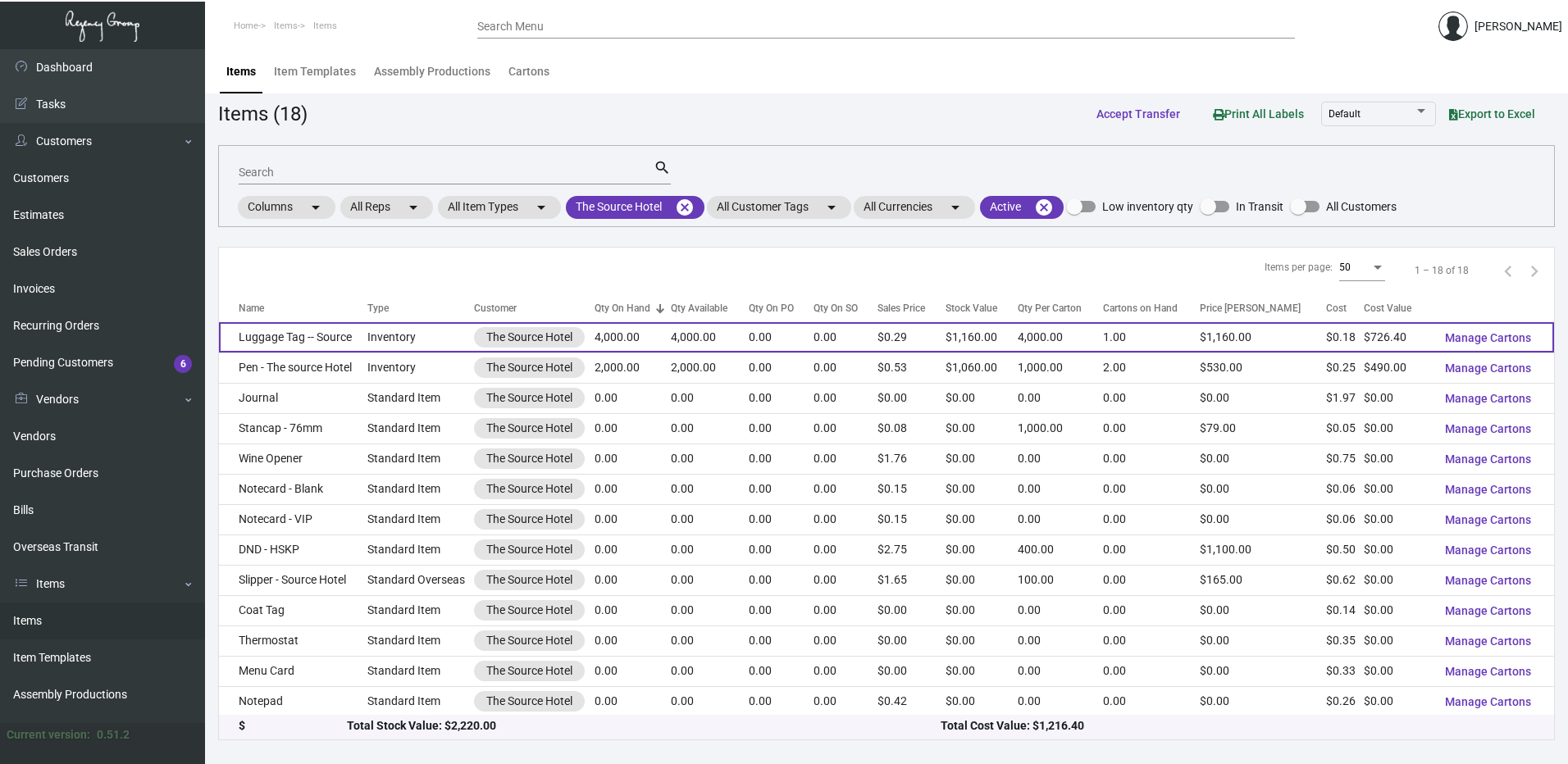
click at [341, 341] on td "Luggage Tag -- Source" at bounding box center [293, 337] width 149 height 30
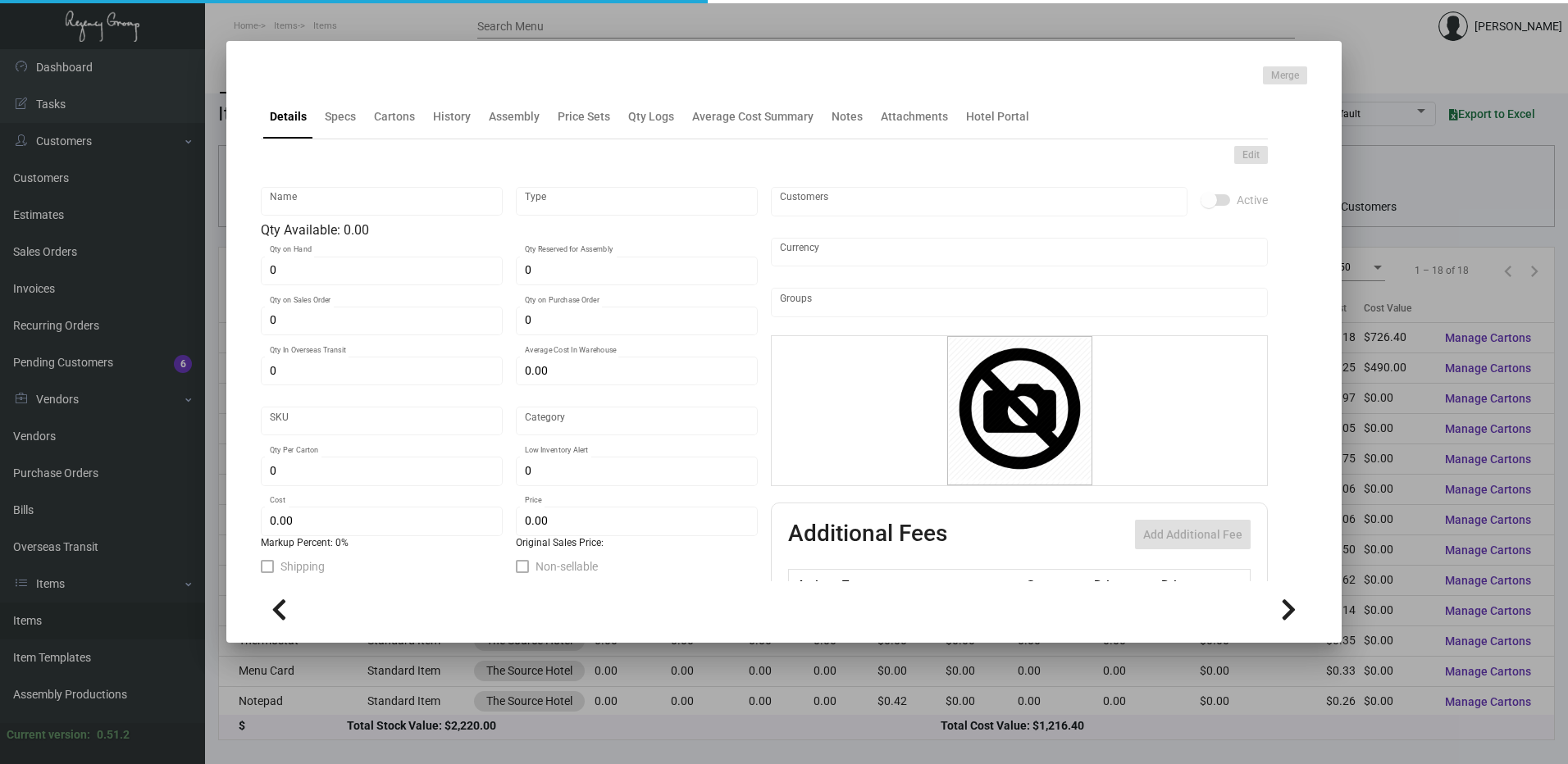
type input "Luggage Tag -- Source"
type input "Inventory"
type input "4,000"
type input "$ 0.30267"
type input "Standard"
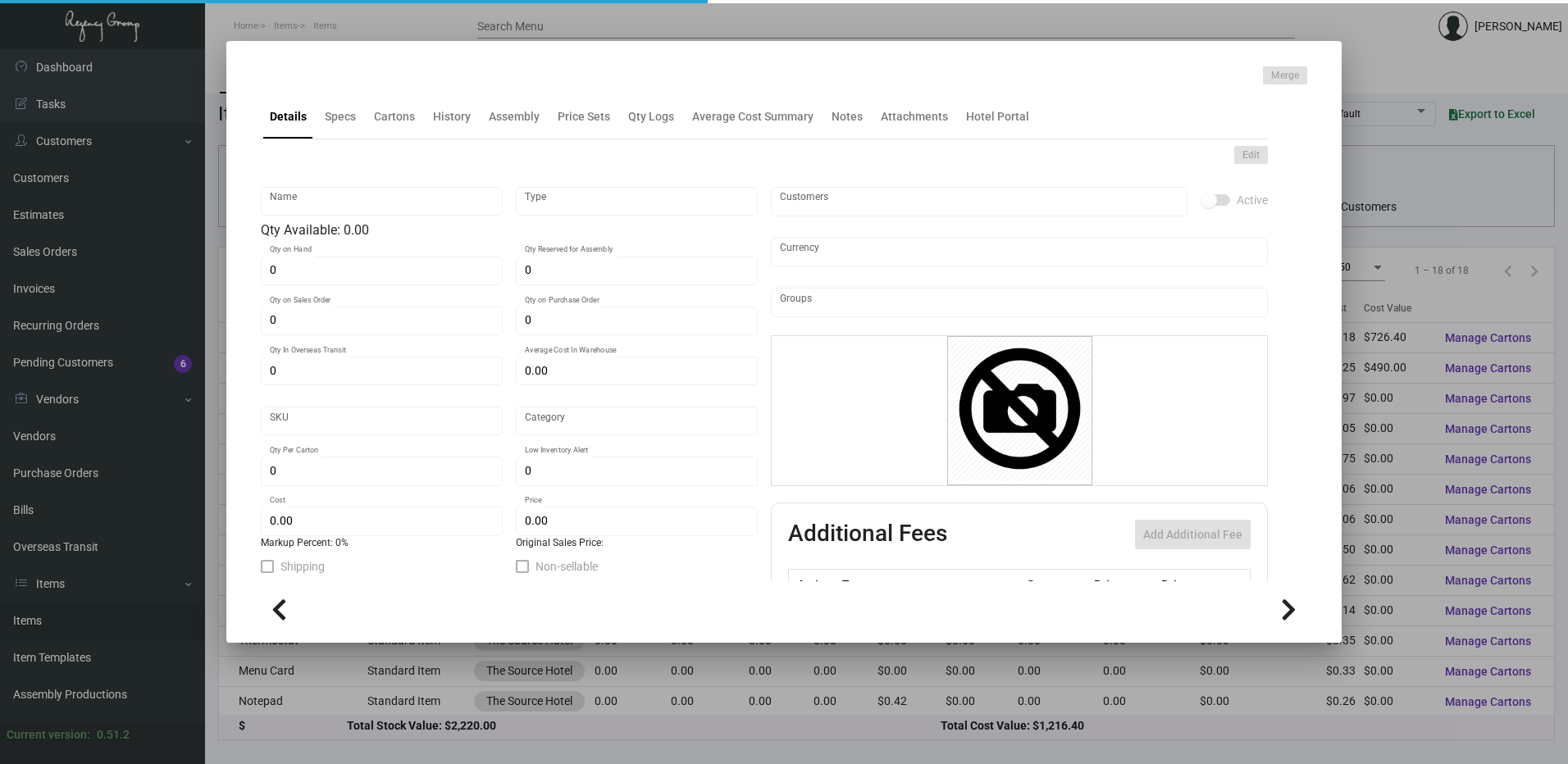
type input "4,000"
type input "$ 0.1816"
type input "$ 0.29"
checkbox input "true"
type input "United States Dollar $"
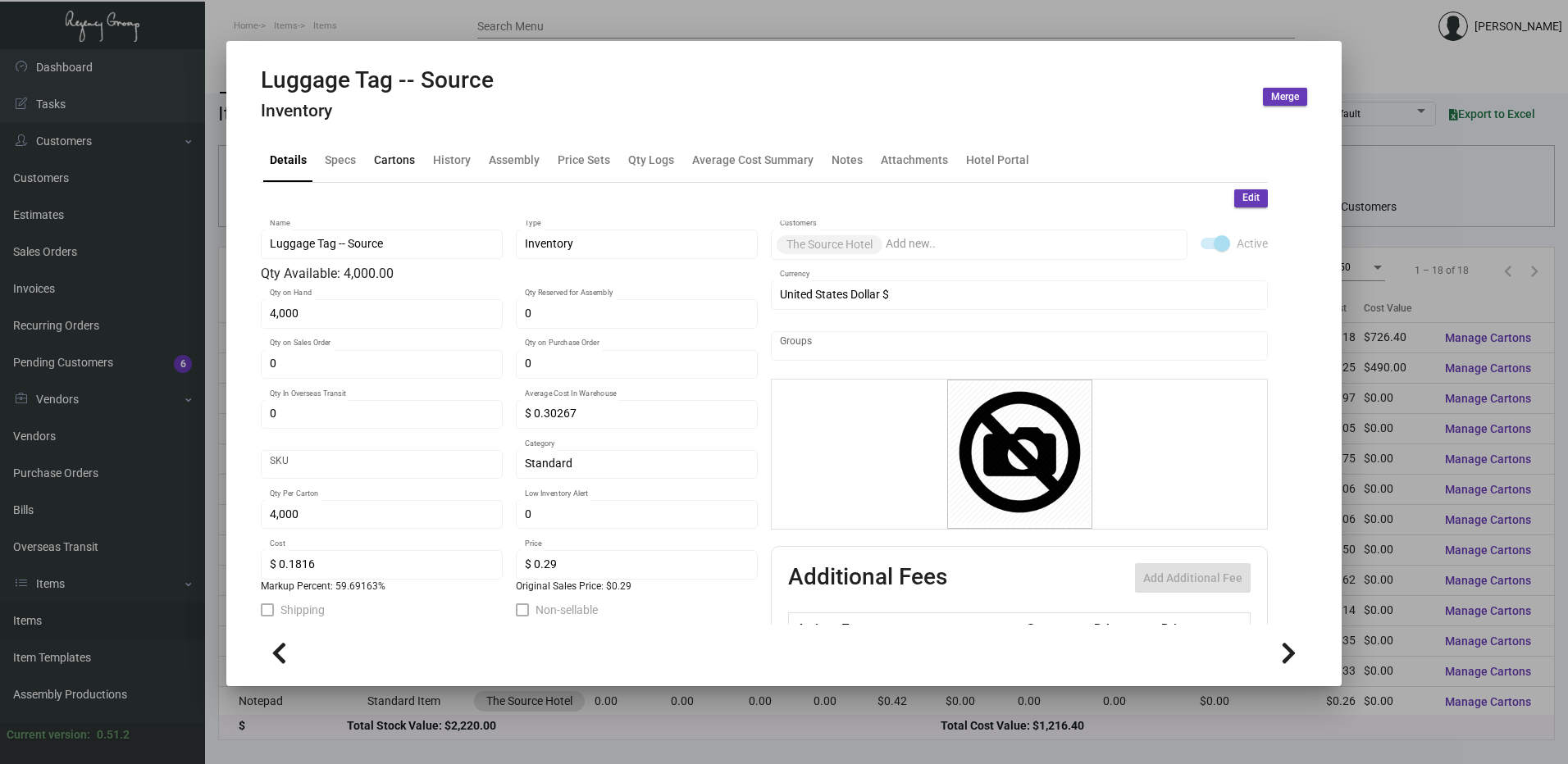
click at [398, 154] on div "Cartons" at bounding box center [394, 159] width 41 height 17
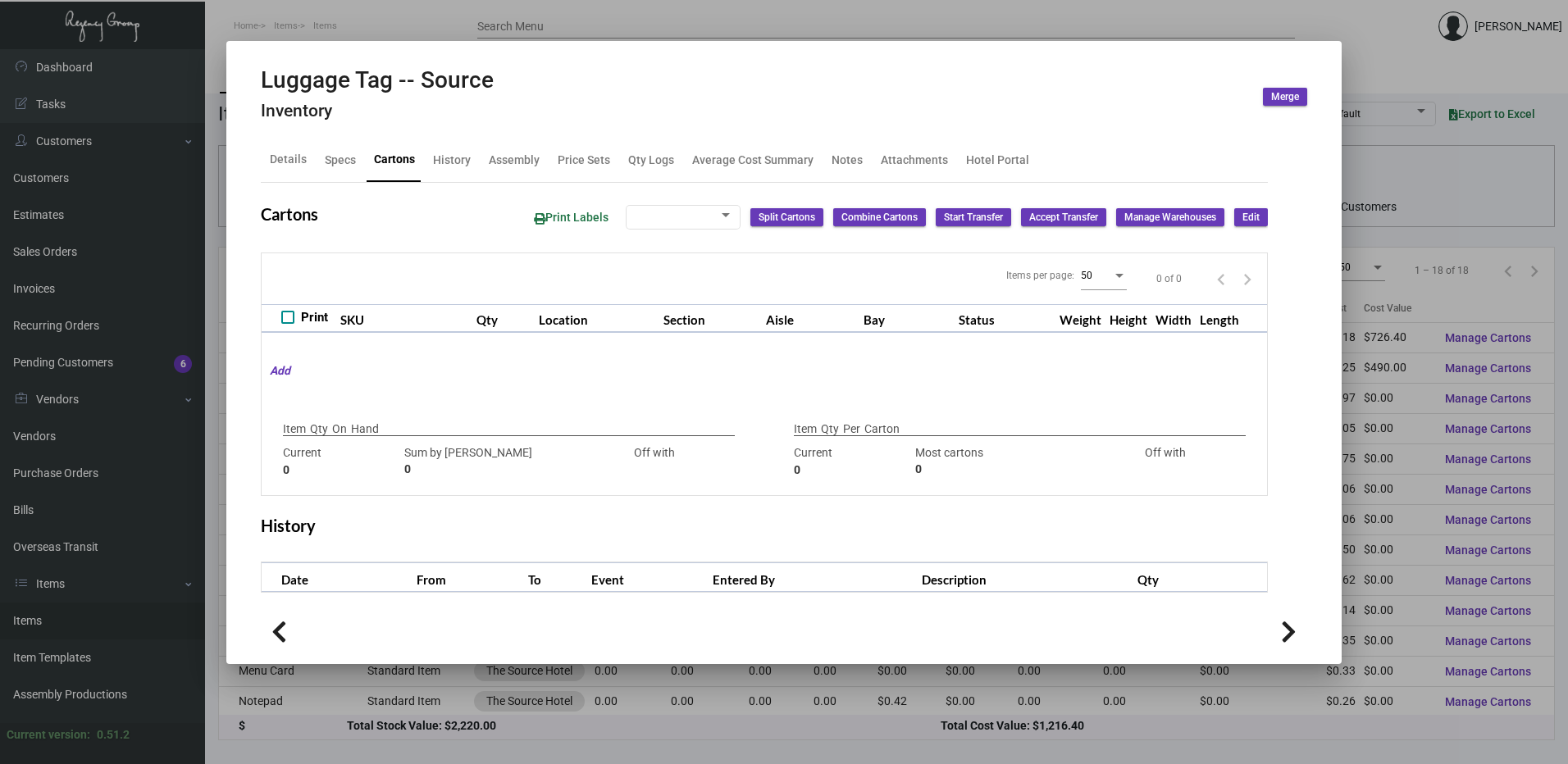
type input "4,000"
type input "4000"
type input "0"
type input "4,000"
type input "2000"
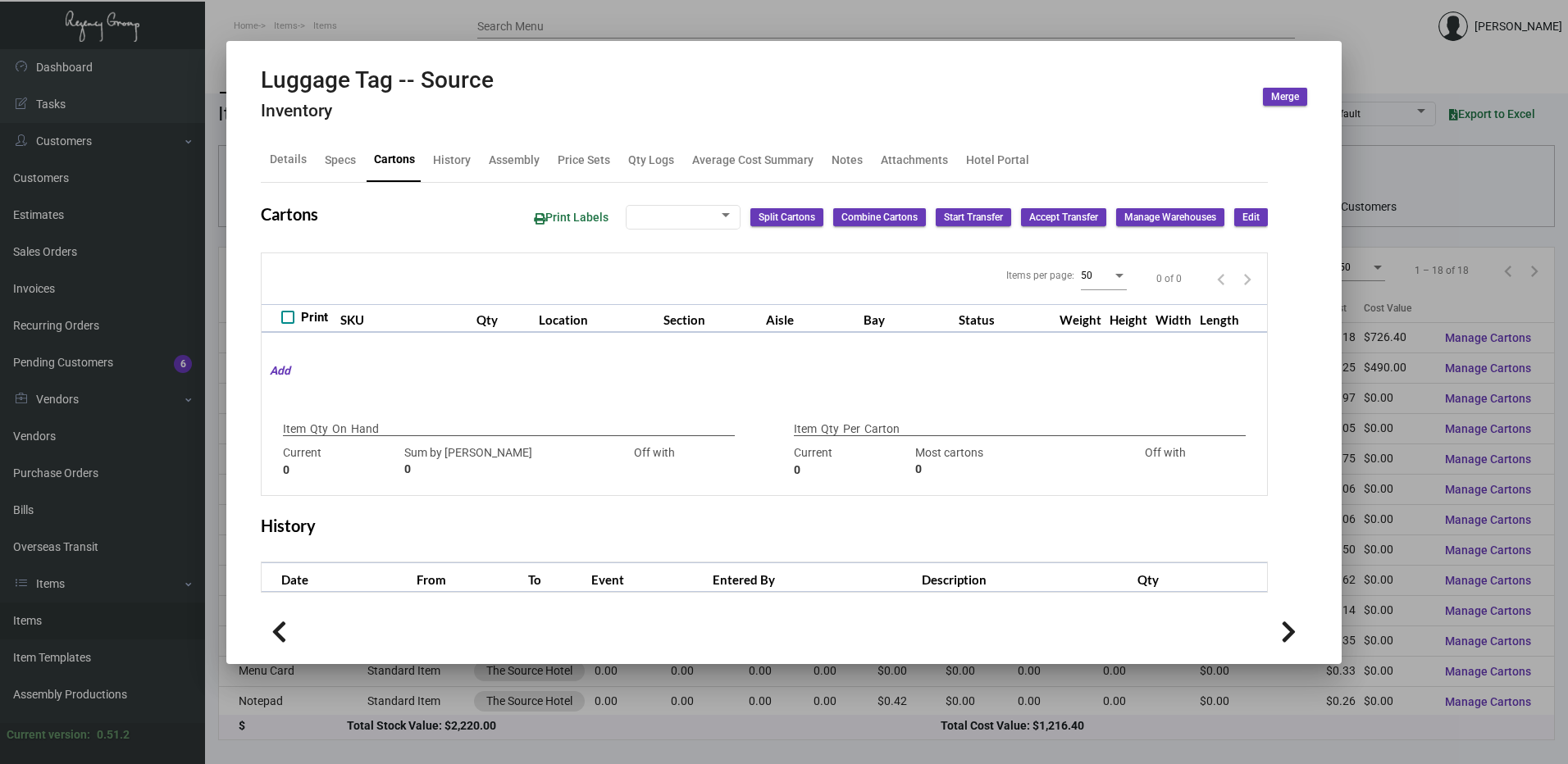
type input "+2000"
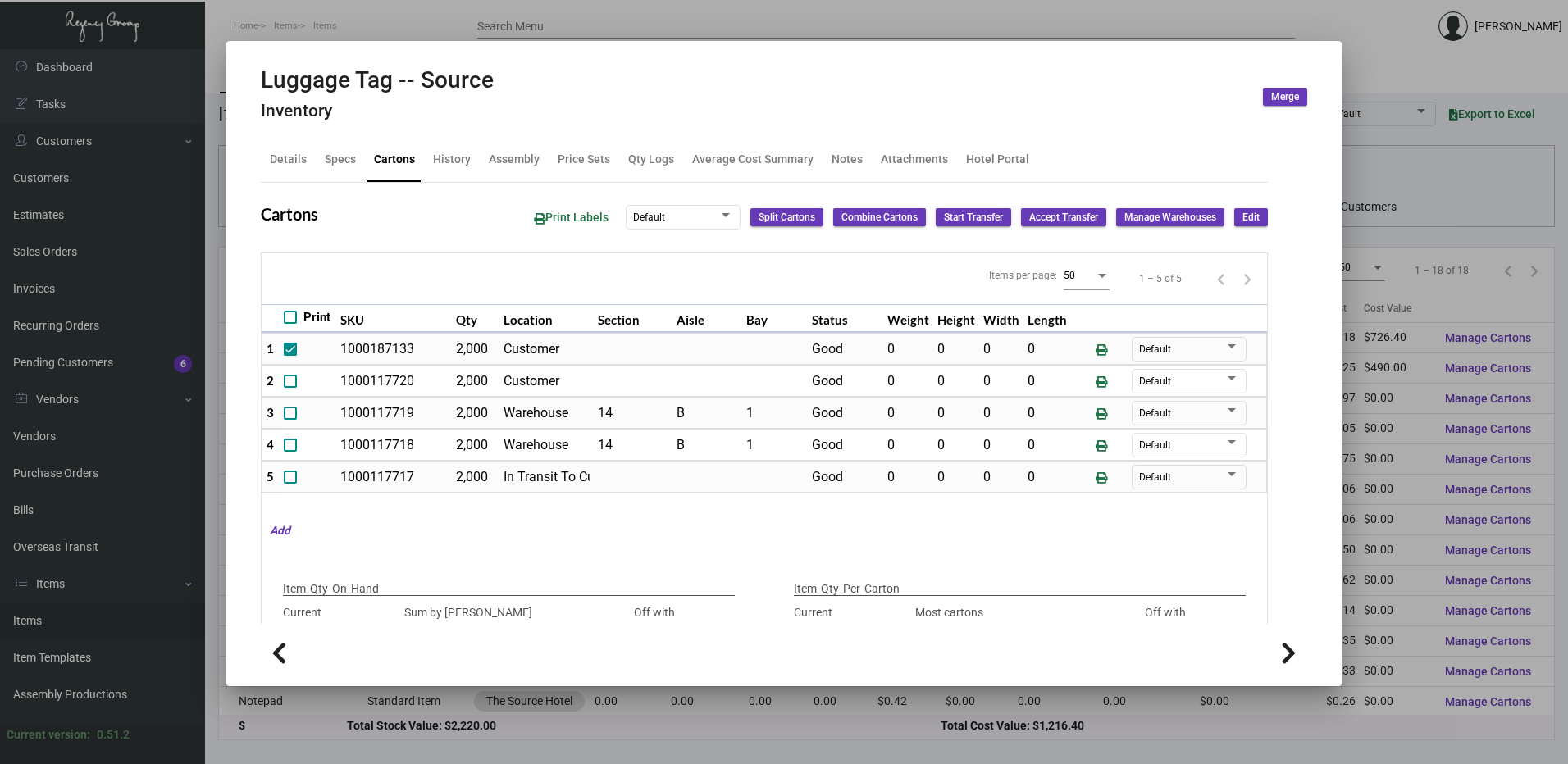
click at [280, 13] on div at bounding box center [784, 382] width 1568 height 764
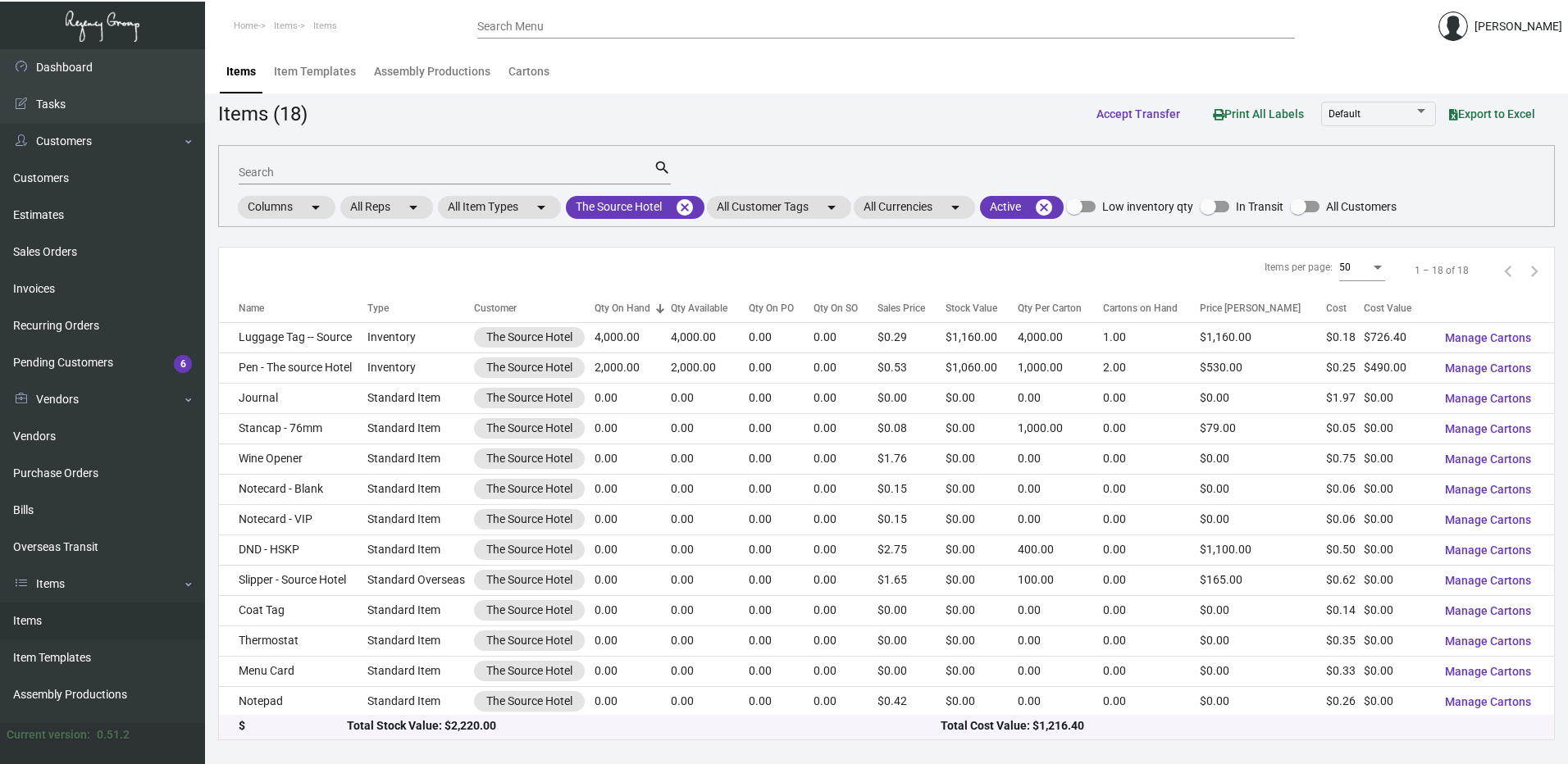
click at [269, 317] on th "Name" at bounding box center [293, 307] width 149 height 29
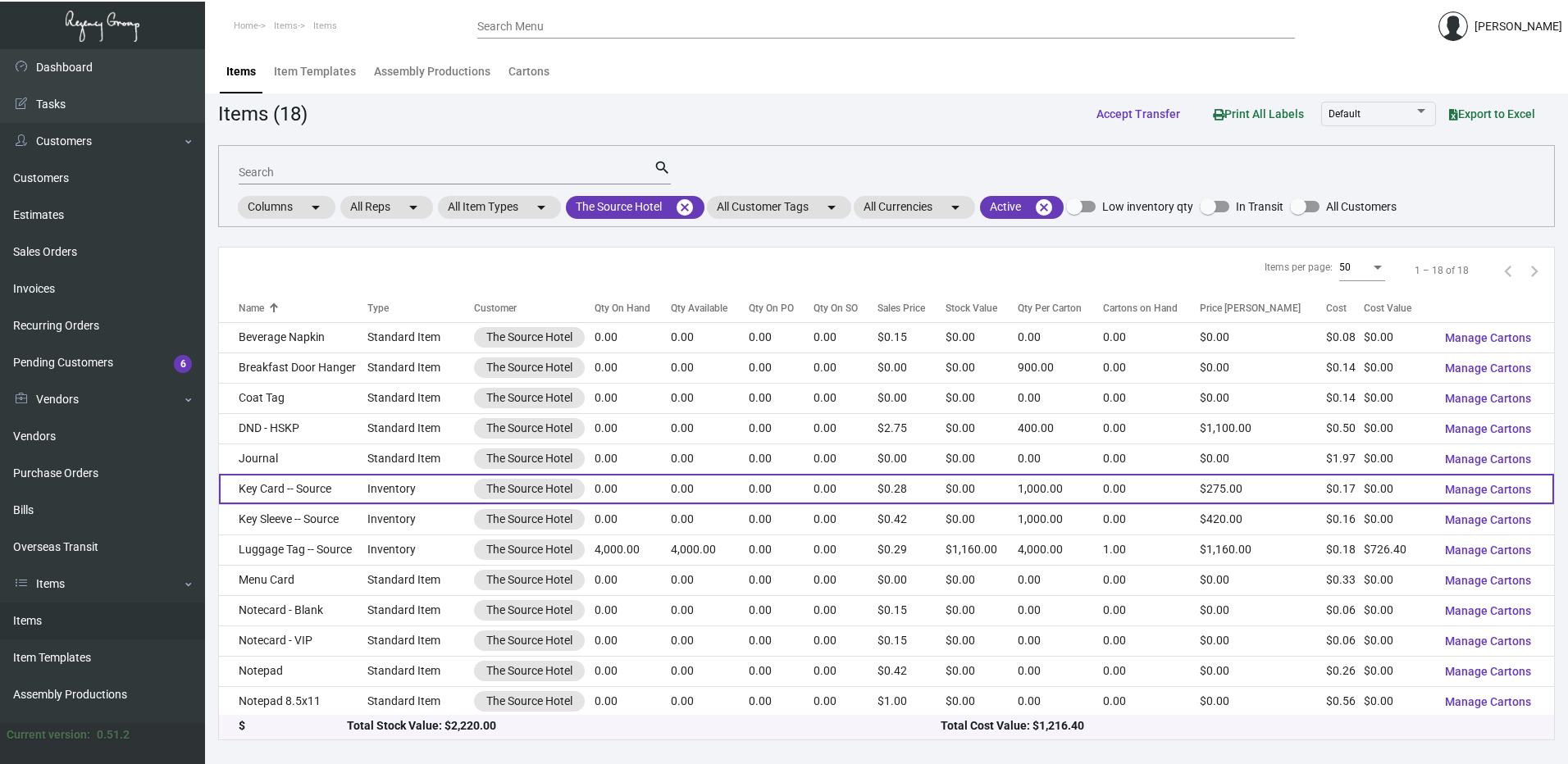
click at [292, 493] on td "Key Card -- Source" at bounding box center [293, 489] width 149 height 30
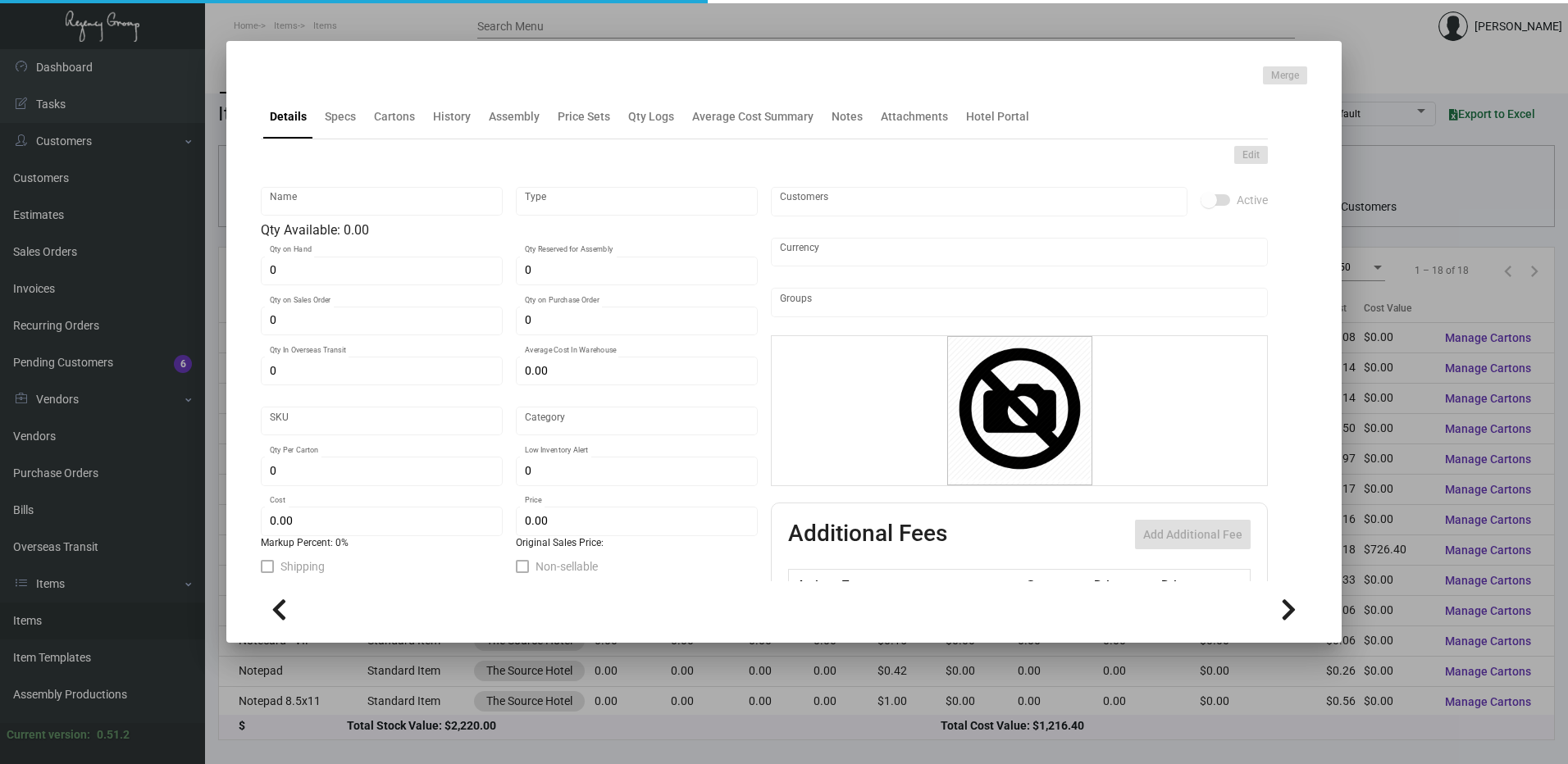
type input "Key Card -- Source"
type input "Inventory"
type input "$ 0.173"
type input "Overseas"
type input "1,000"
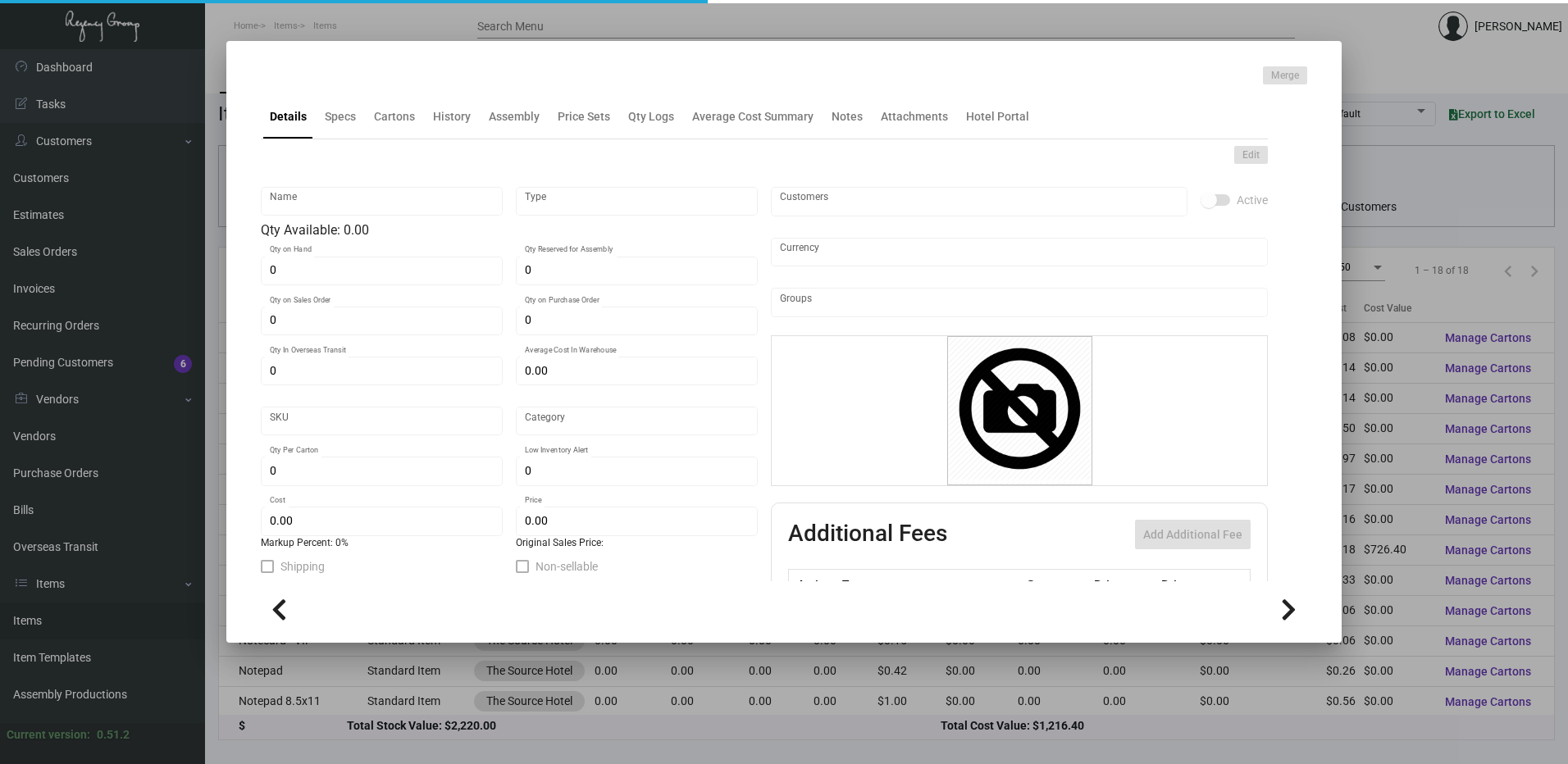
type input "$ 0.173"
type input "$ 0.275"
checkbox input "true"
type input "United States Dollar $"
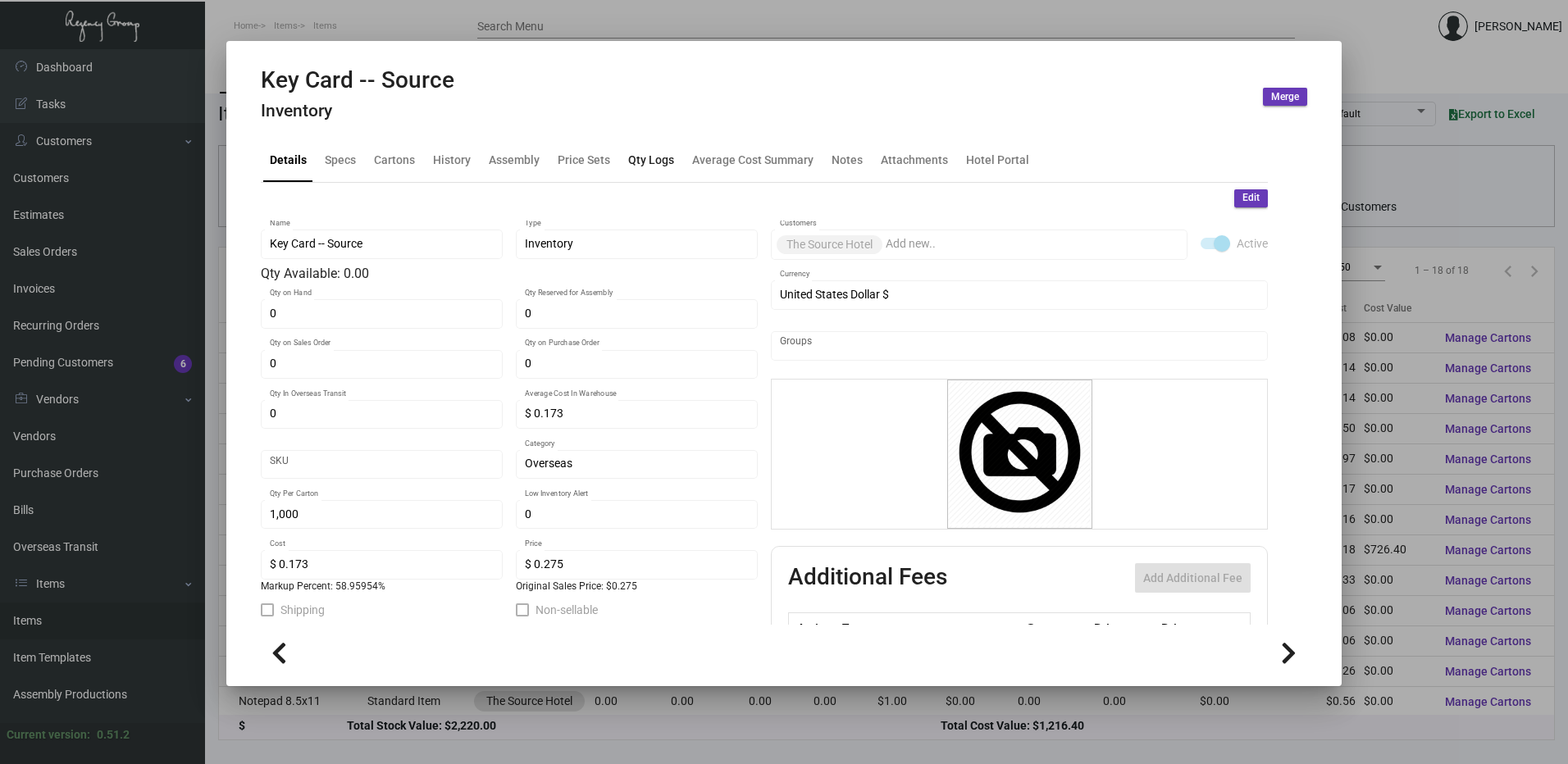
click at [672, 159] on div "Qty Logs" at bounding box center [651, 159] width 59 height 39
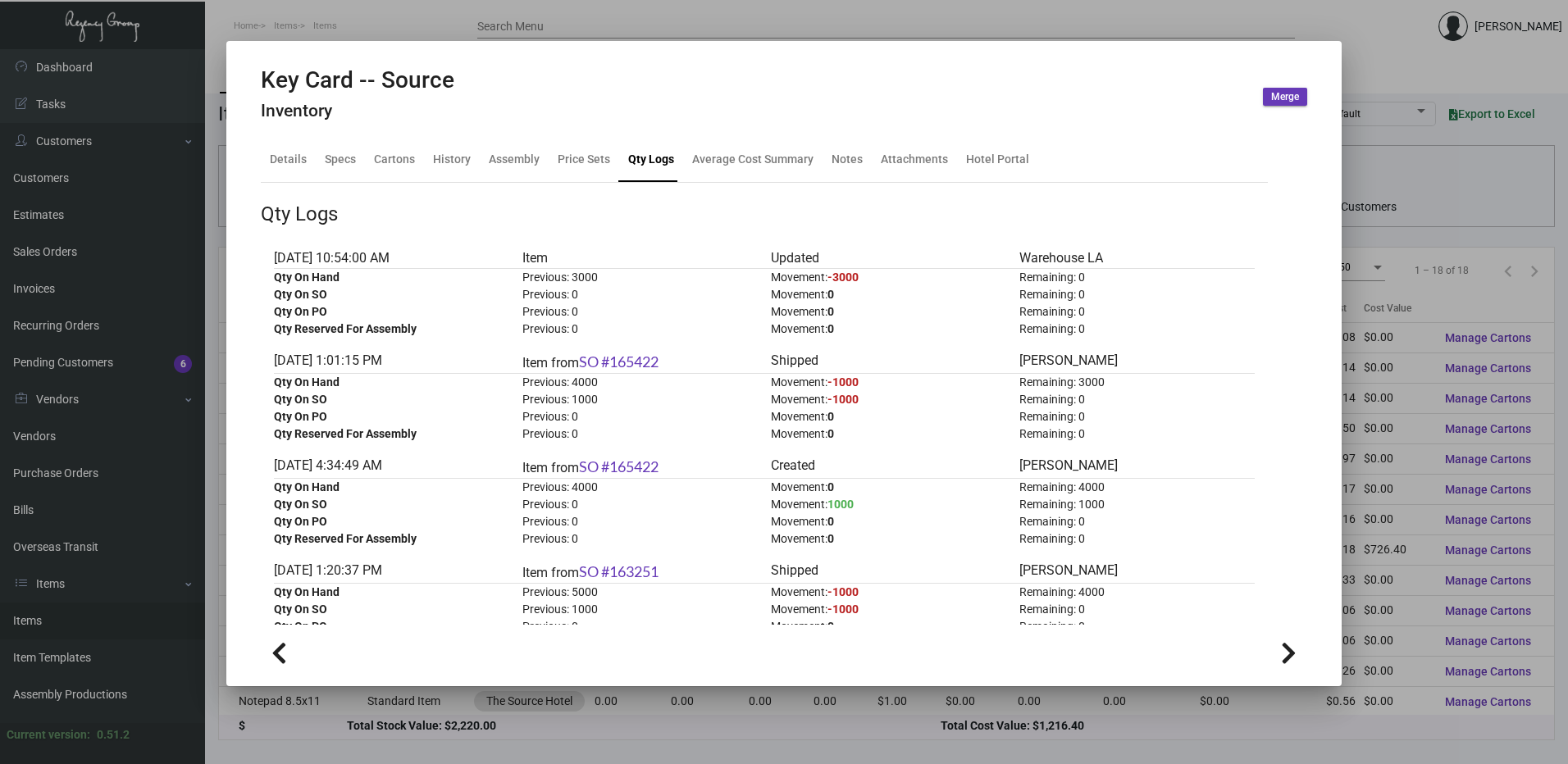
click at [405, 31] on div at bounding box center [784, 382] width 1568 height 764
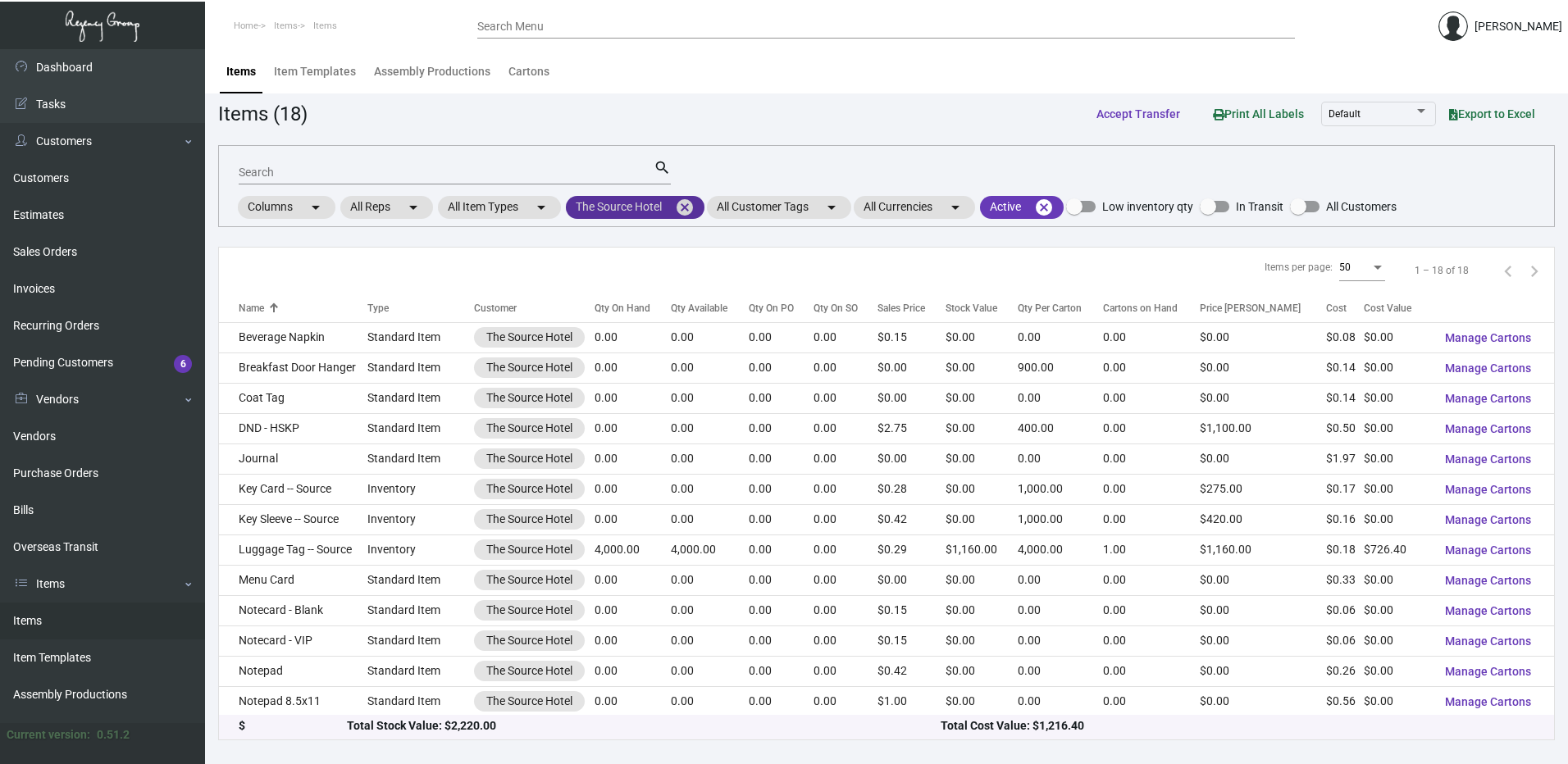
click at [685, 204] on mat-icon "cancel" at bounding box center [685, 207] width 20 height 20
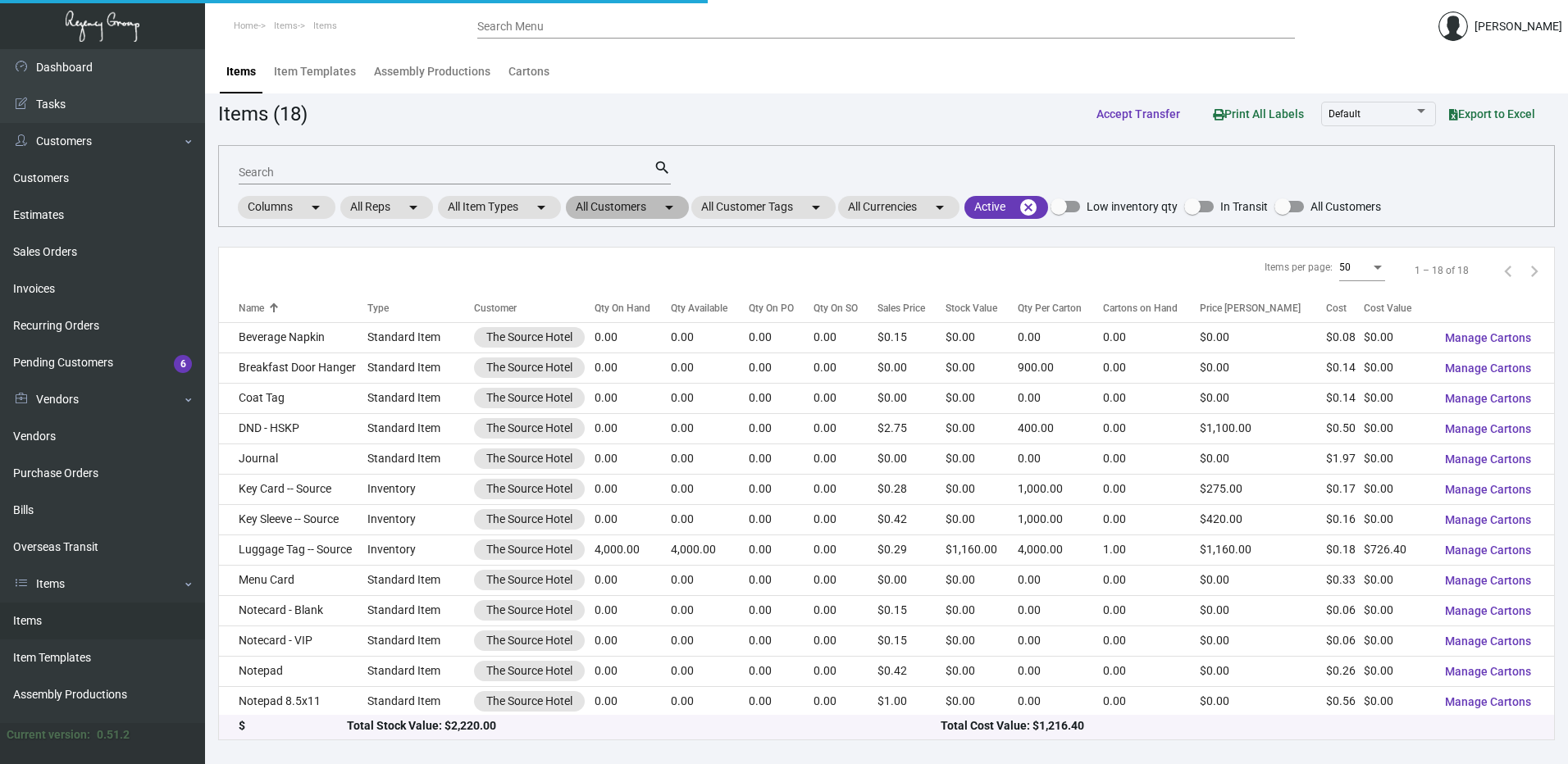
click at [647, 210] on mat-chip "All Customers arrow_drop_down" at bounding box center [627, 207] width 123 height 23
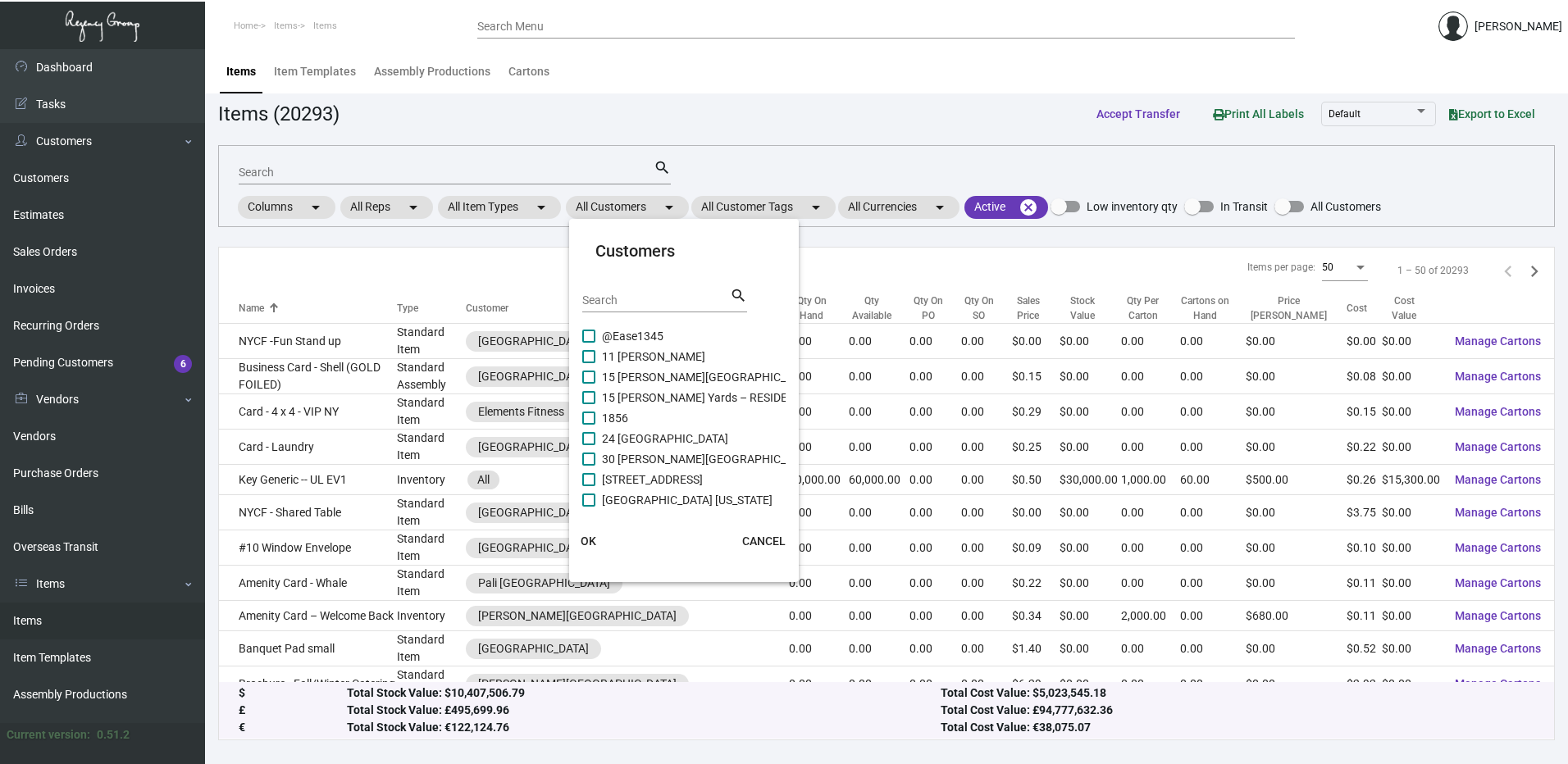
click at [627, 300] on input "Search" at bounding box center [656, 300] width 148 height 13
paste input "Two Bunch Palms"
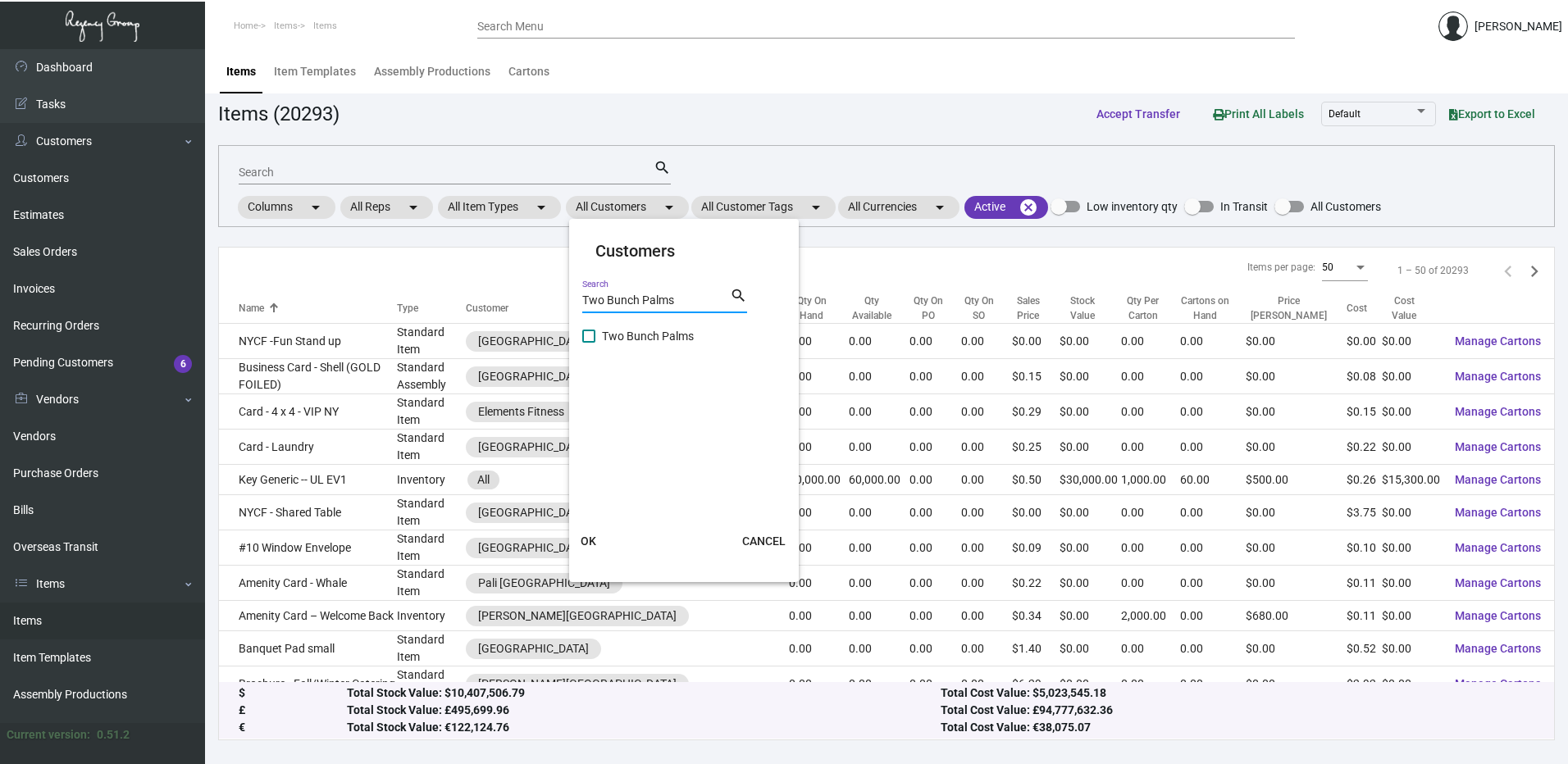
type input "Two Bunch Palms"
click at [598, 335] on label "Two Bunch Palms" at bounding box center [638, 336] width 111 height 20
click at [589, 343] on input "Two Bunch Palms" at bounding box center [588, 343] width 1 height 1
checkbox input "true"
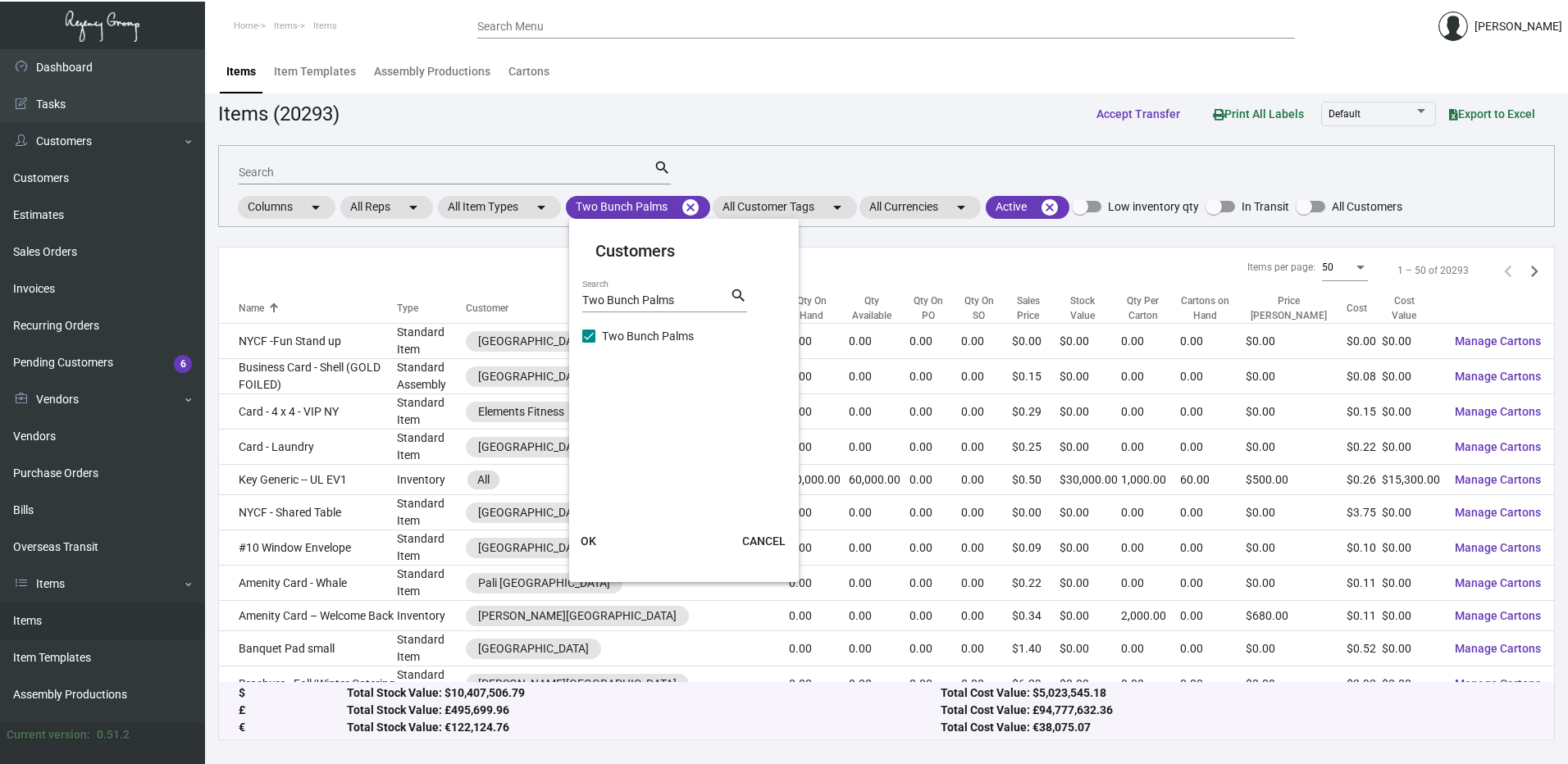
click at [590, 539] on span "OK" at bounding box center [588, 541] width 16 height 13
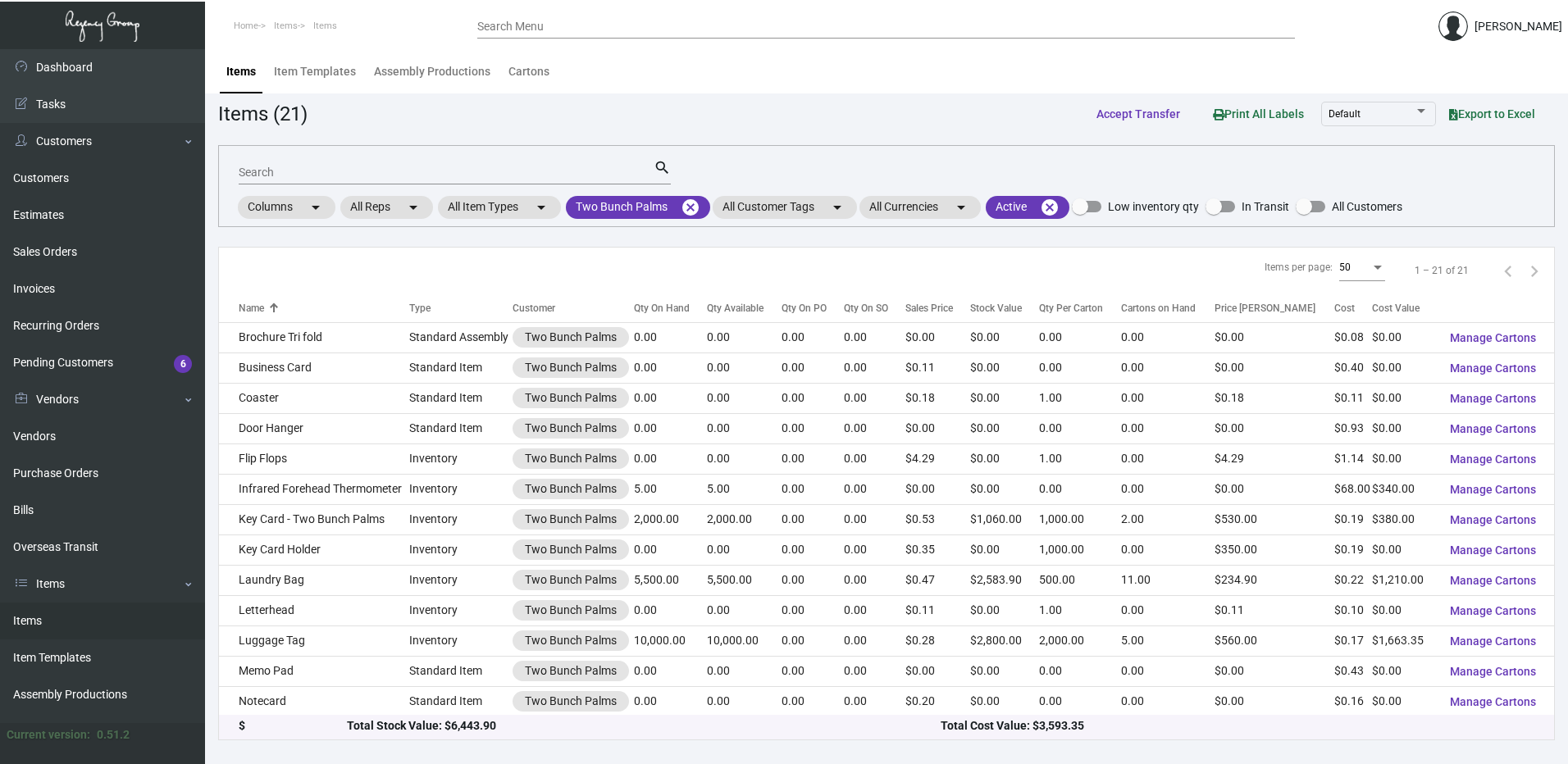
click at [670, 313] on div "Qty On Hand" at bounding box center [662, 308] width 56 height 15
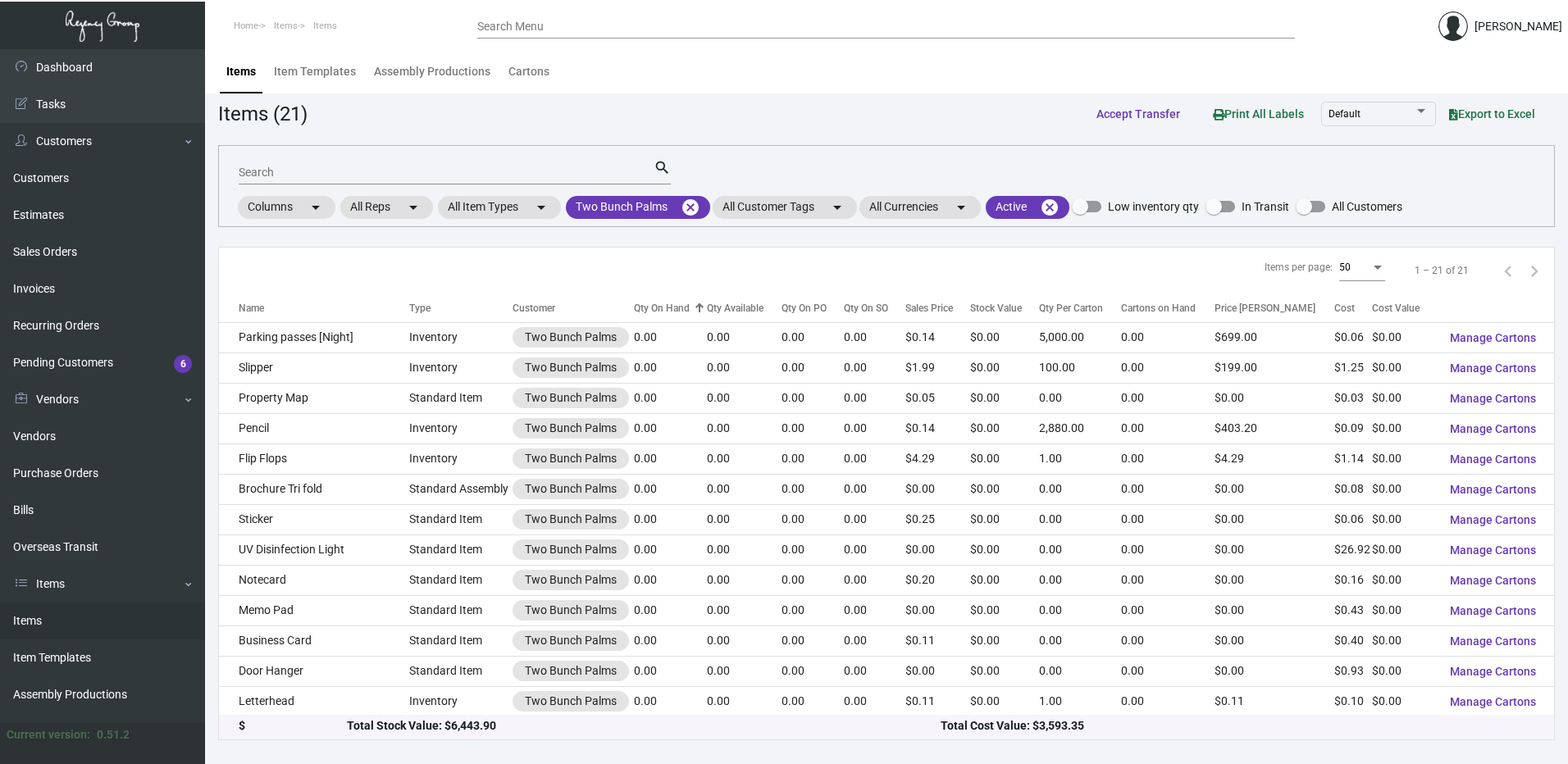
click at [670, 313] on div "Qty On Hand" at bounding box center [662, 308] width 56 height 15
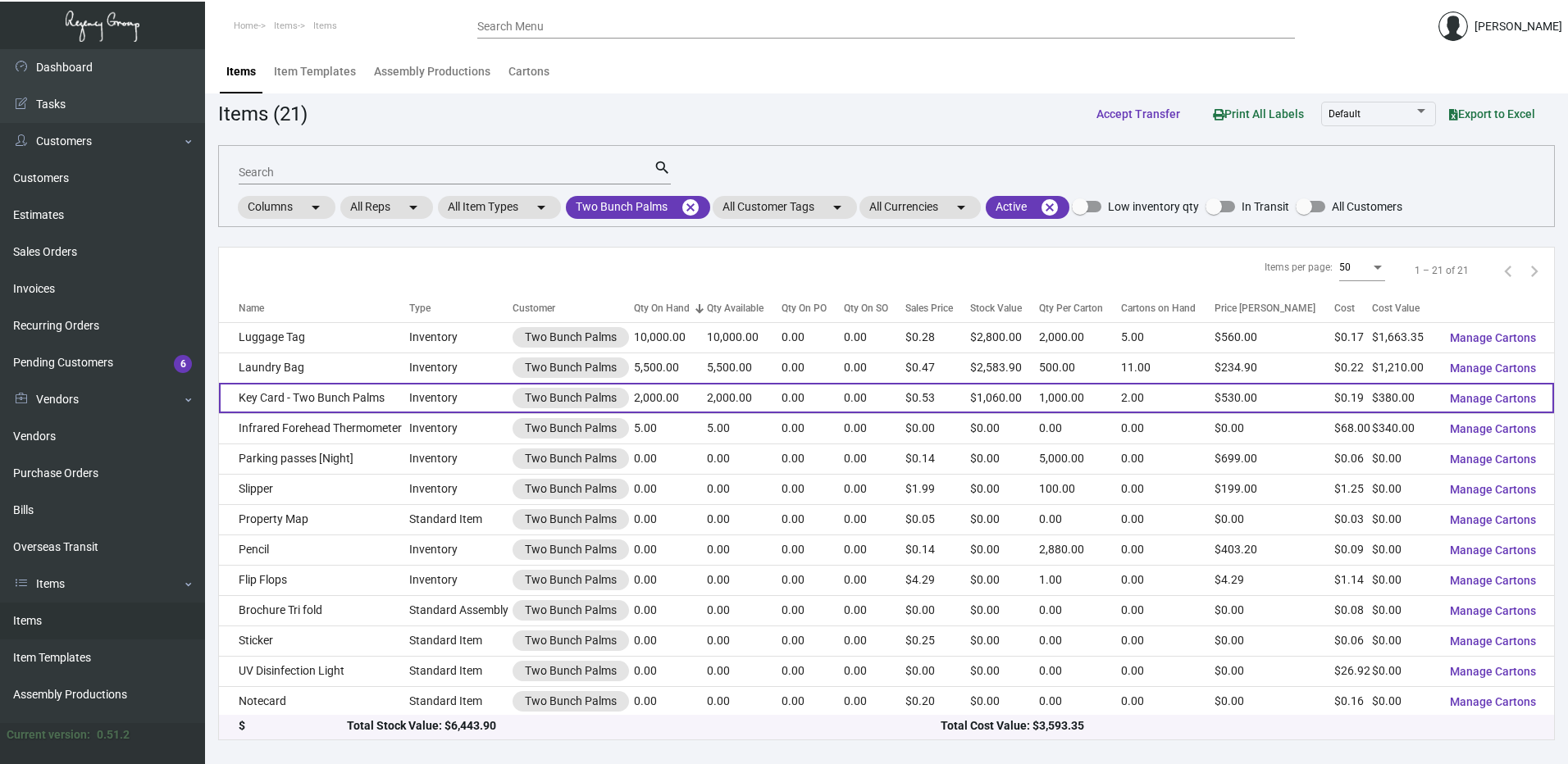
click at [327, 398] on td "Key Card - Two Bunch Palms" at bounding box center [314, 398] width 191 height 30
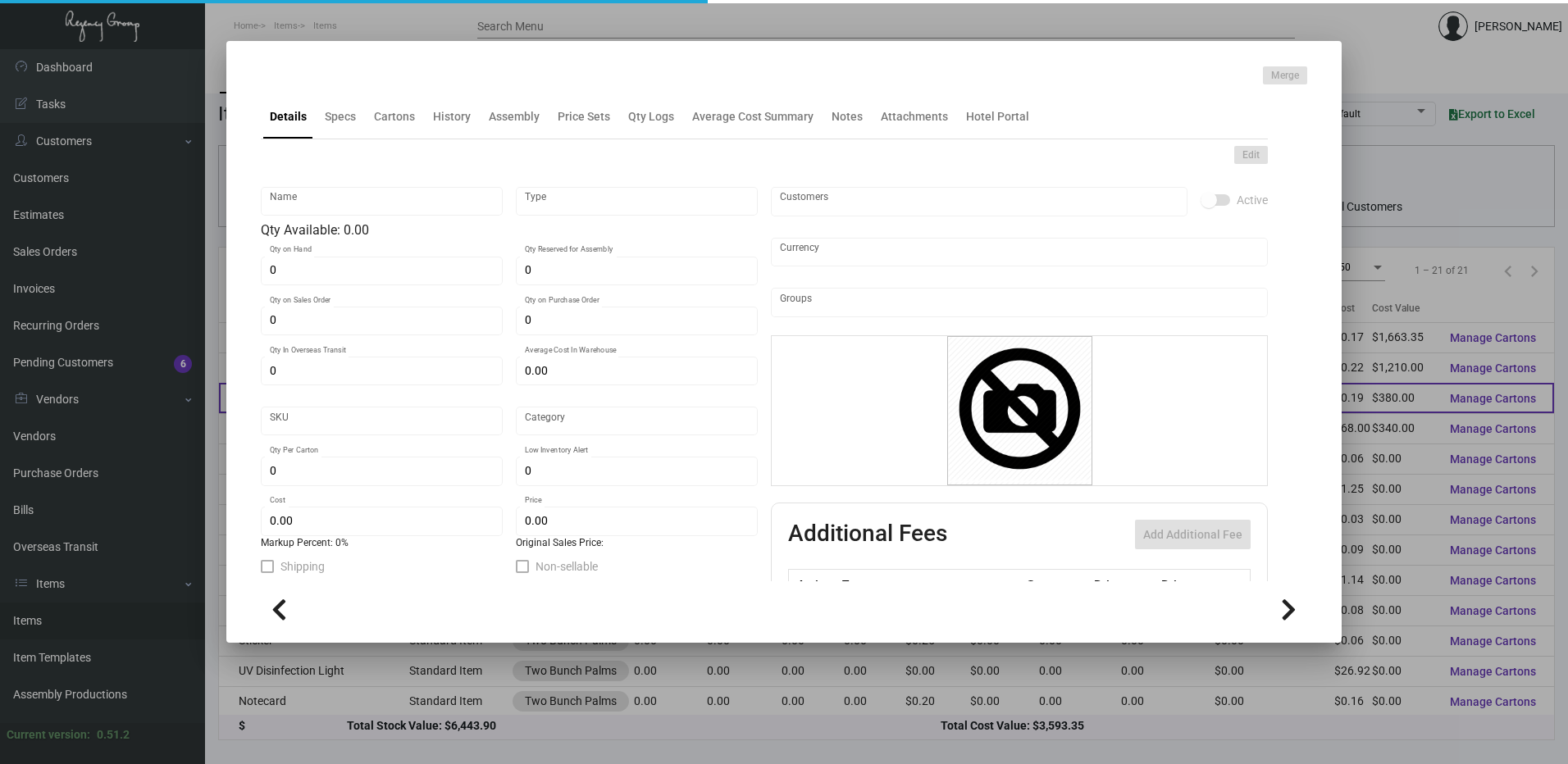
type input "Key Card - Two Bunch Palms"
type input "Inventory"
type input "2,000"
type input "20,000"
type input "$ 0.19"
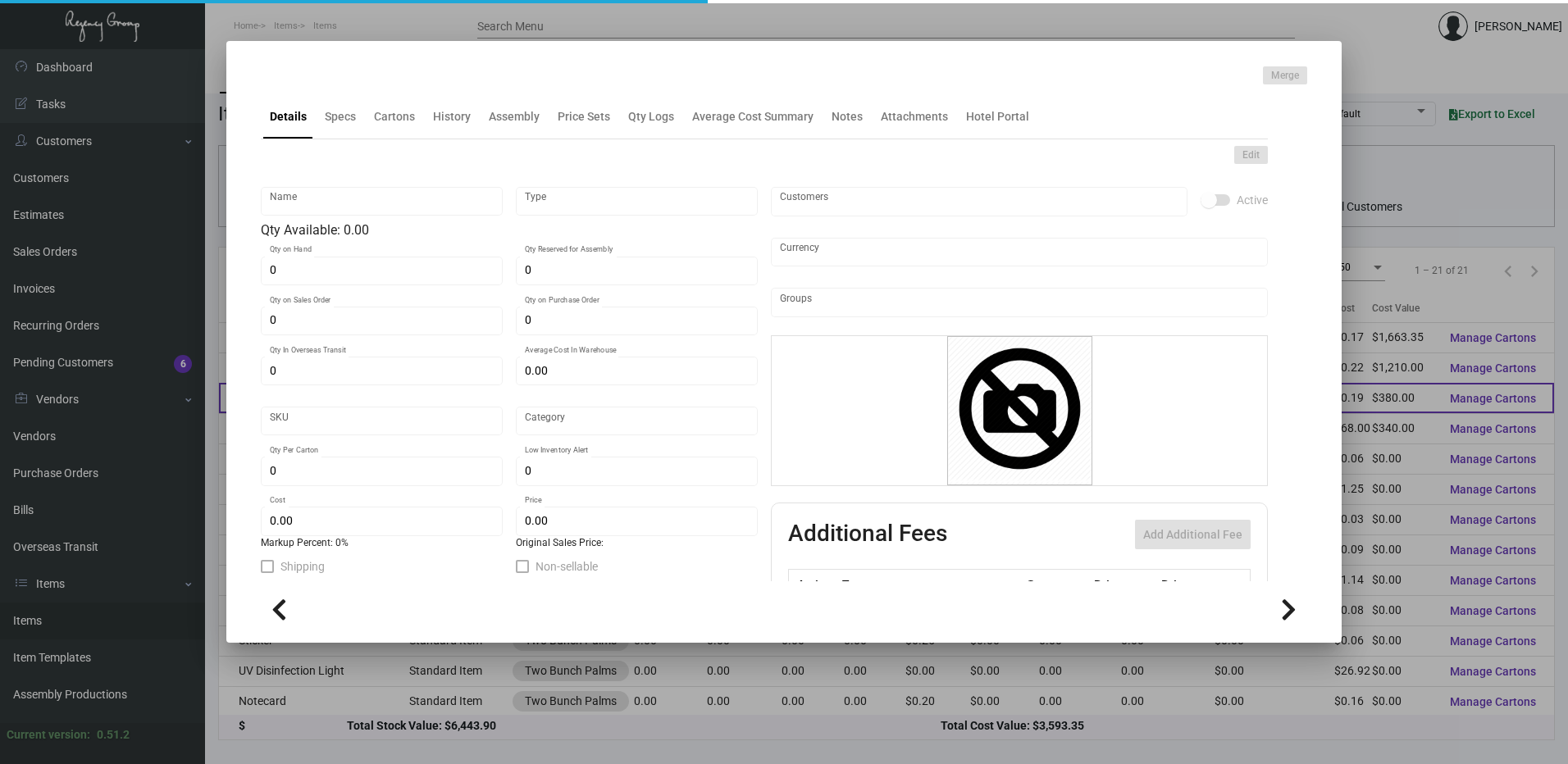
type input "3262"
type input "Standard"
type input "1,000"
type input "2,000"
type input "$ 0.19"
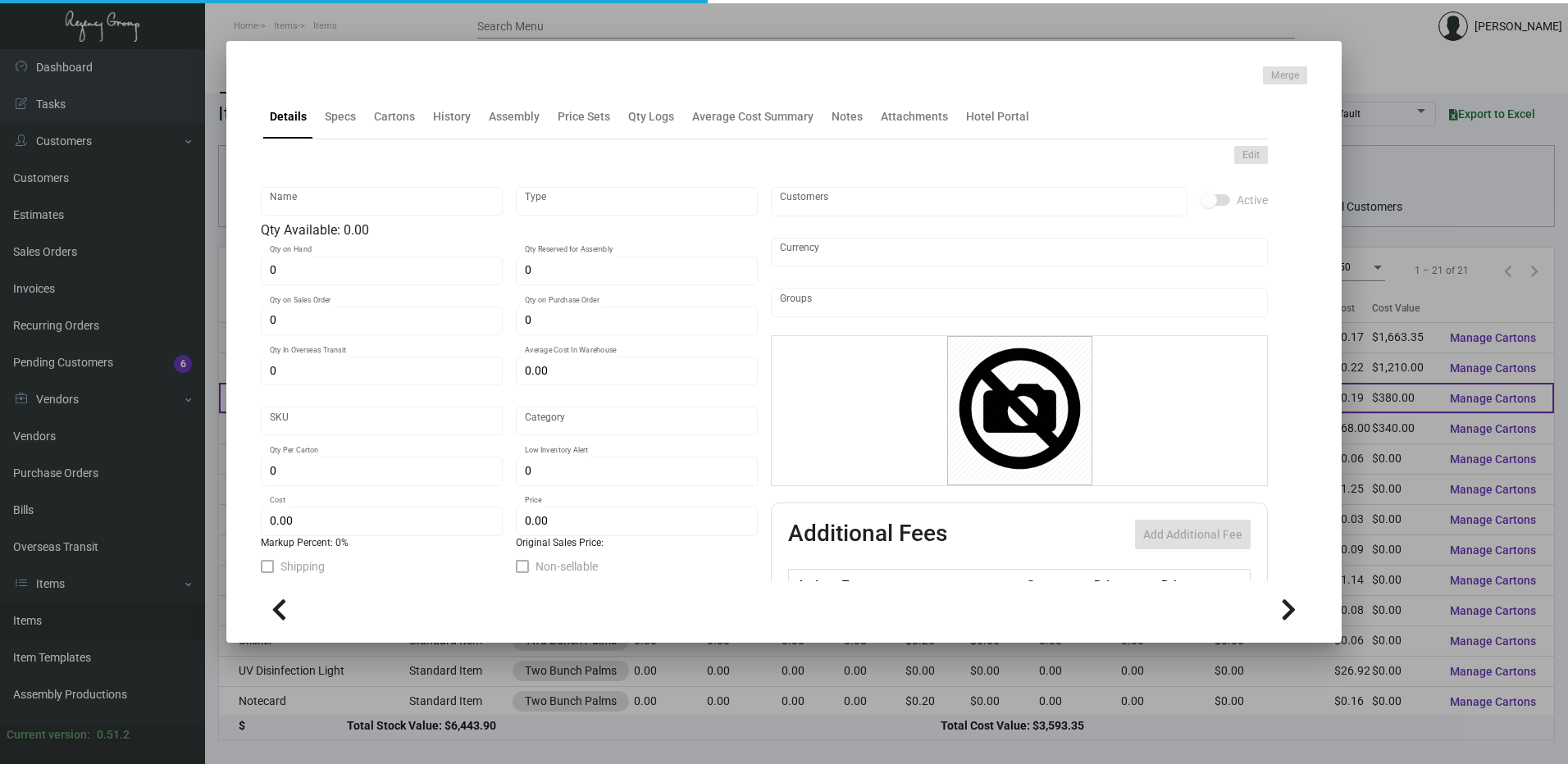
type input "$ 0.53"
type textarea "Keys Size CR80 #30 mill white matte dull laminated PVC recycled plastic materia…"
type textarea "Keys RFID Ving size CR80 bio degradable stock 30 mil plastic printing both side…"
checkbox input "true"
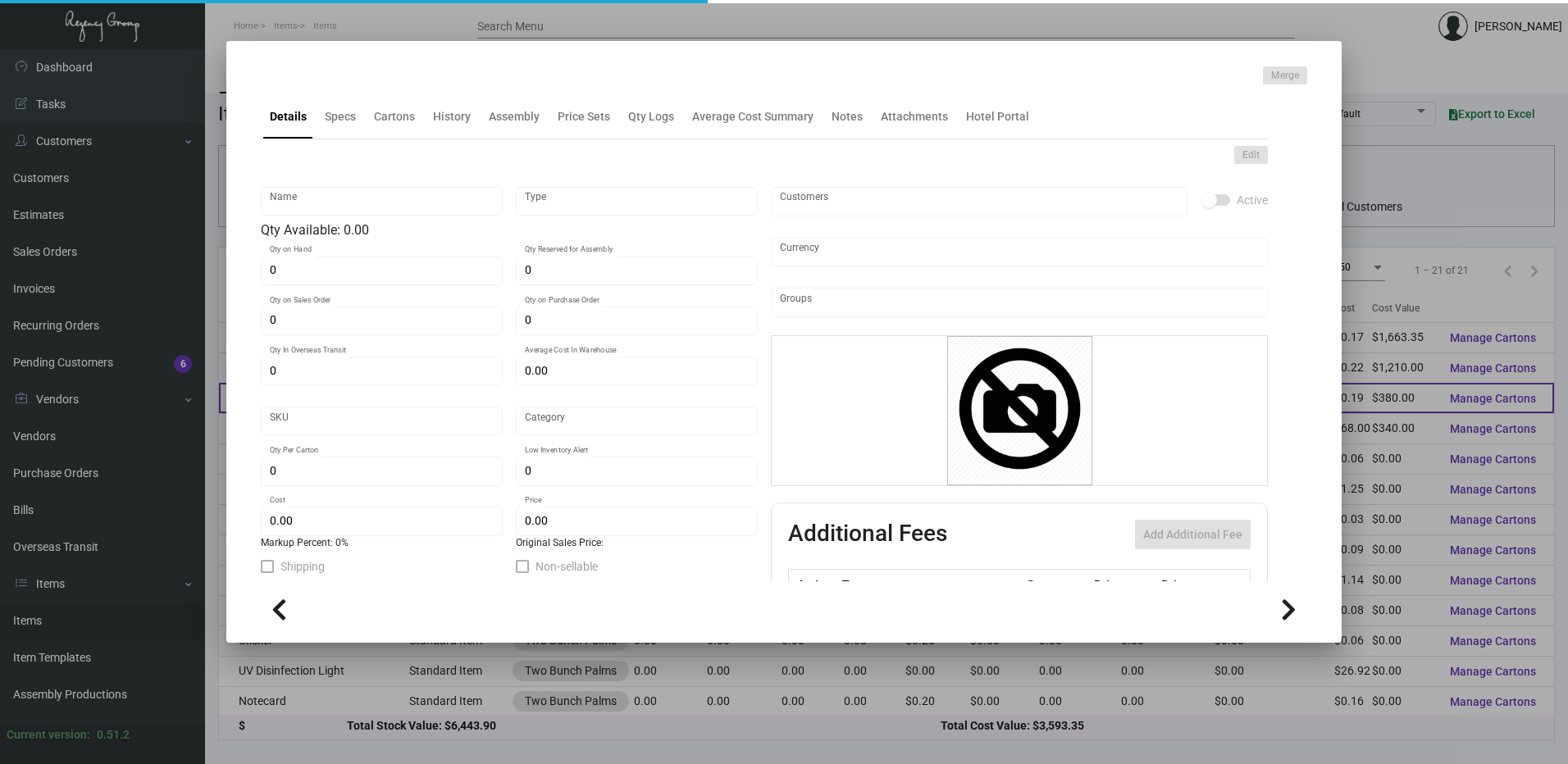
type input "United States Dollar $"
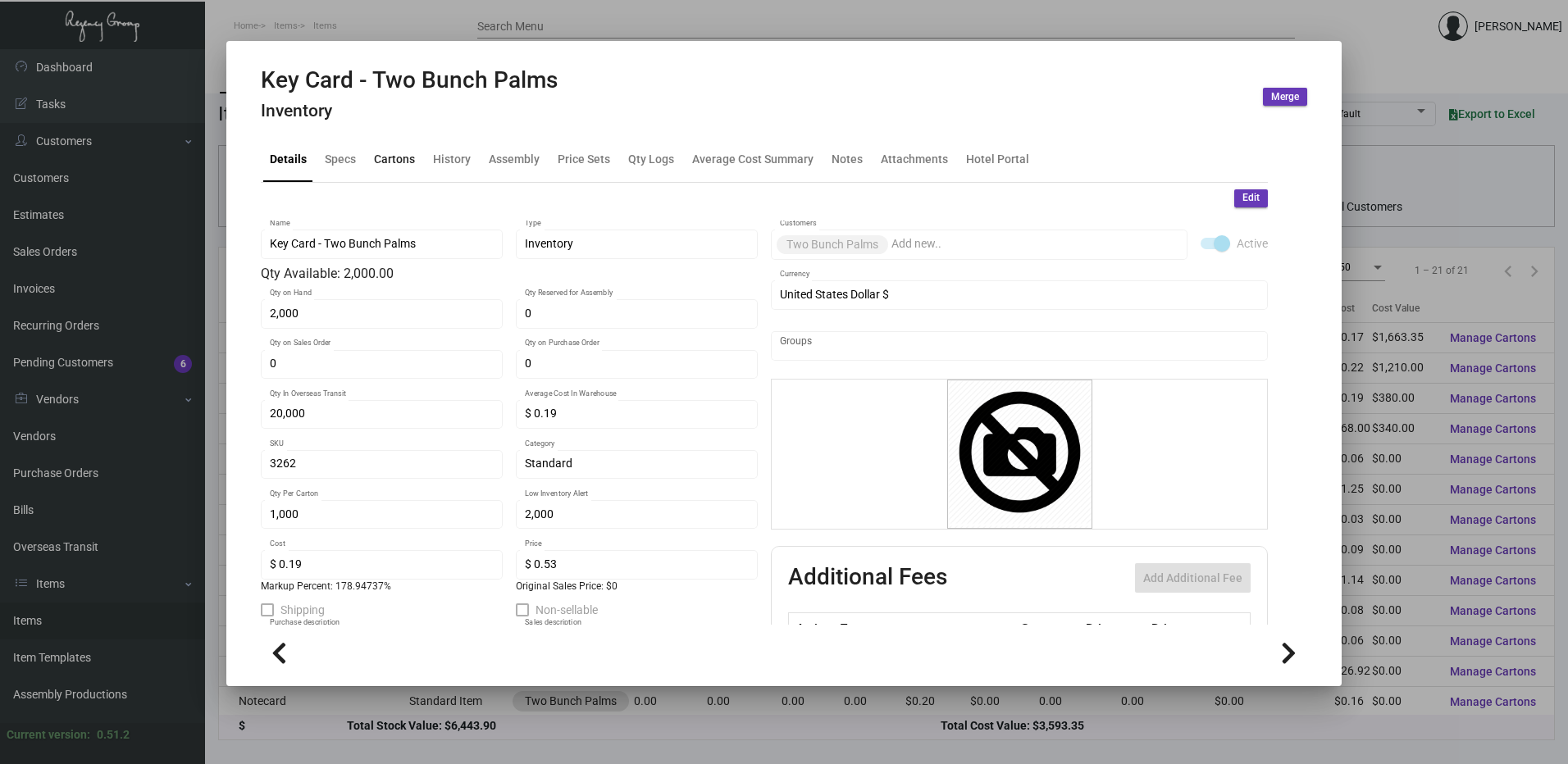
click at [388, 157] on div "Cartons" at bounding box center [394, 159] width 41 height 17
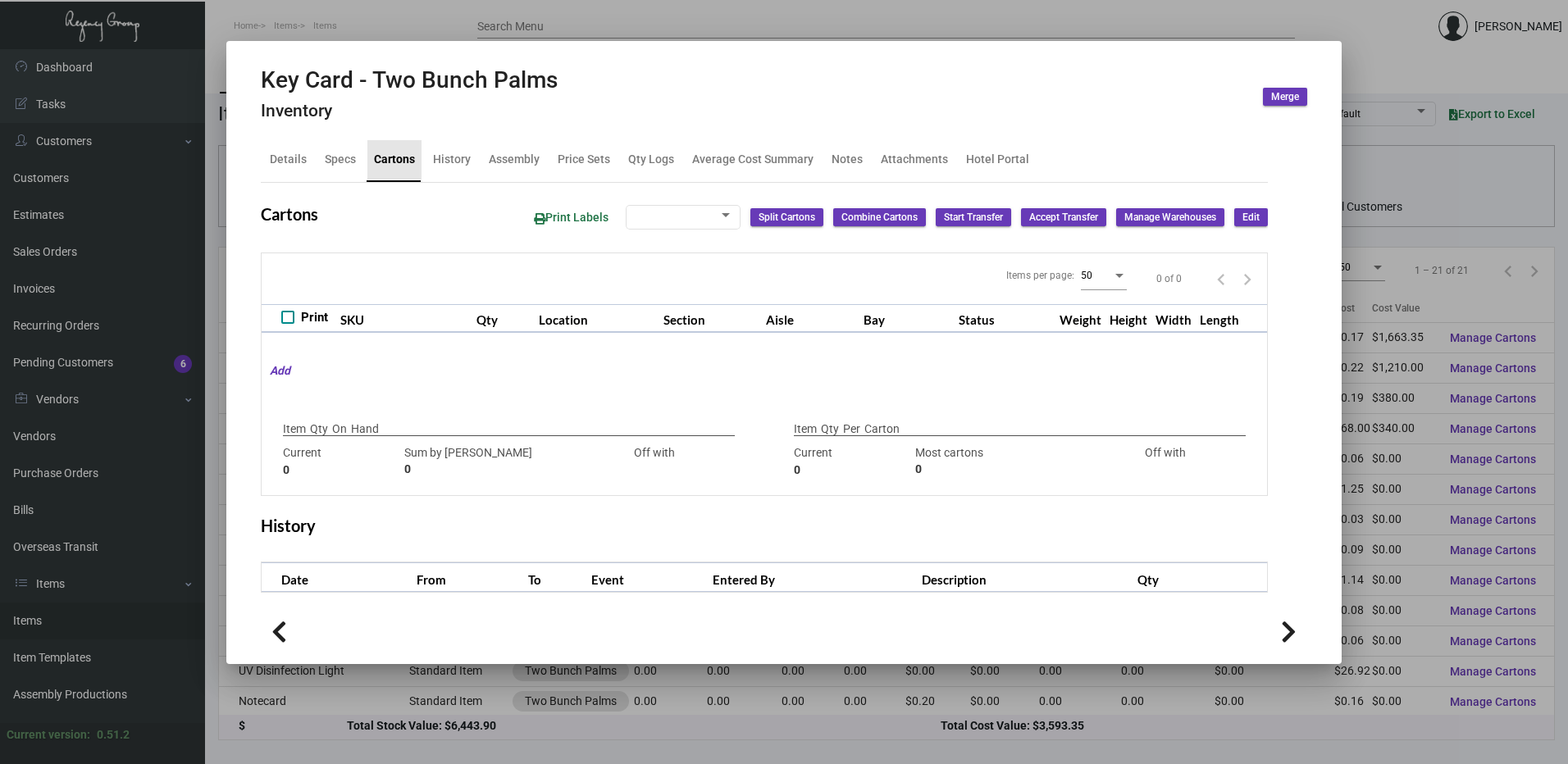
type input "2,000"
type input "3000"
type input "-1000"
type input "1,000"
type input "1000"
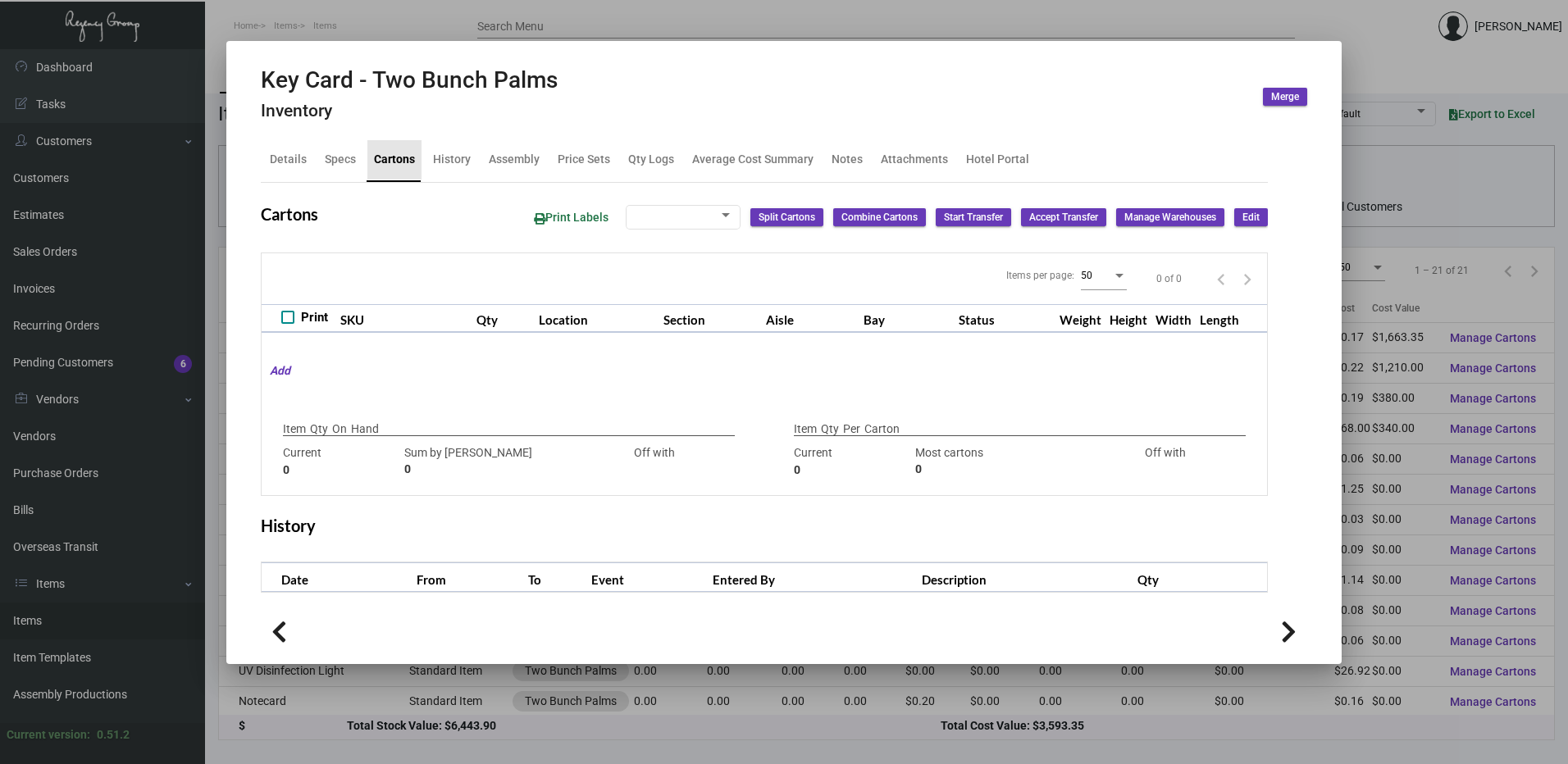
type input "0"
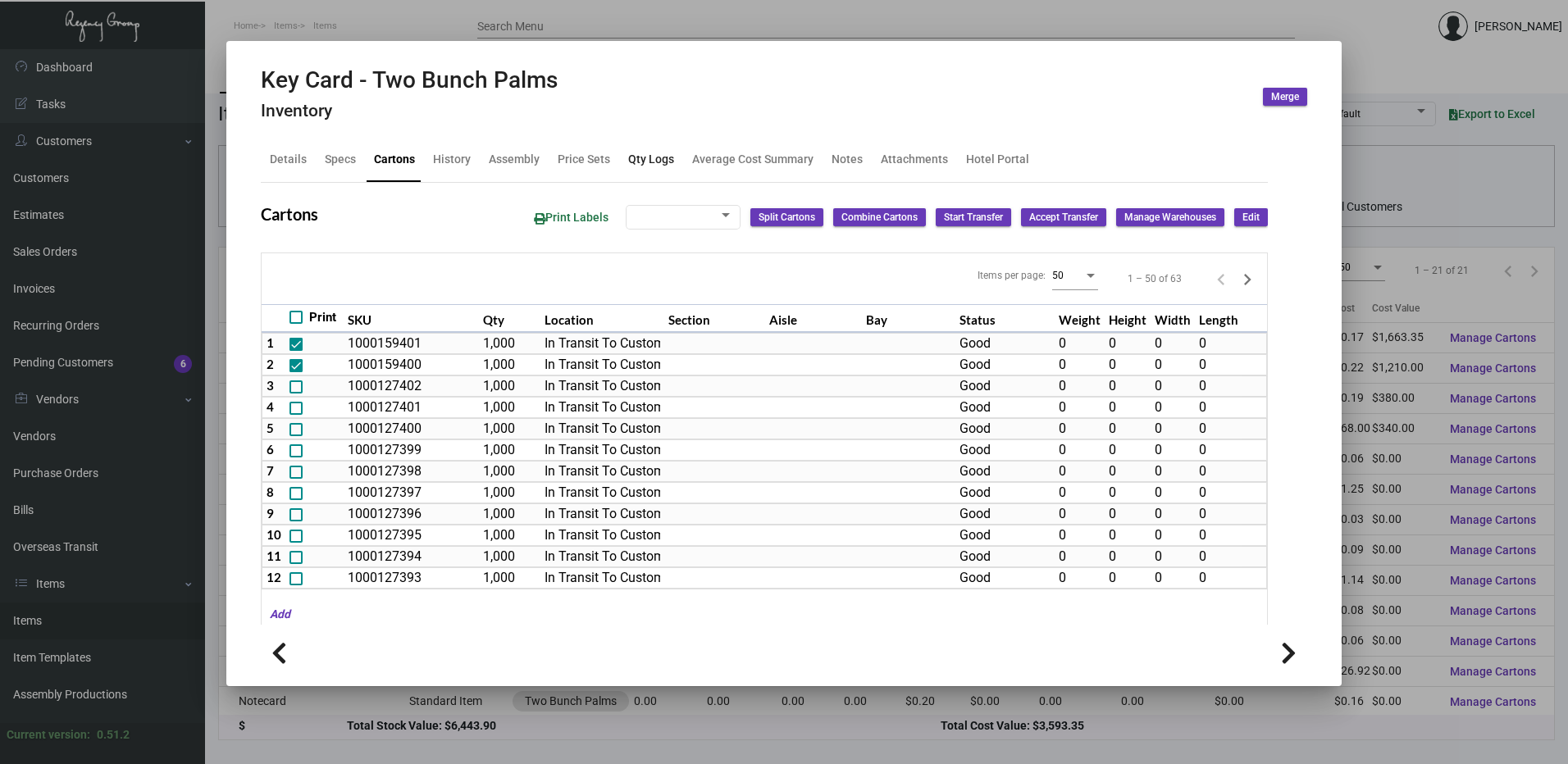
click at [653, 157] on div "Qty Logs" at bounding box center [651, 159] width 46 height 17
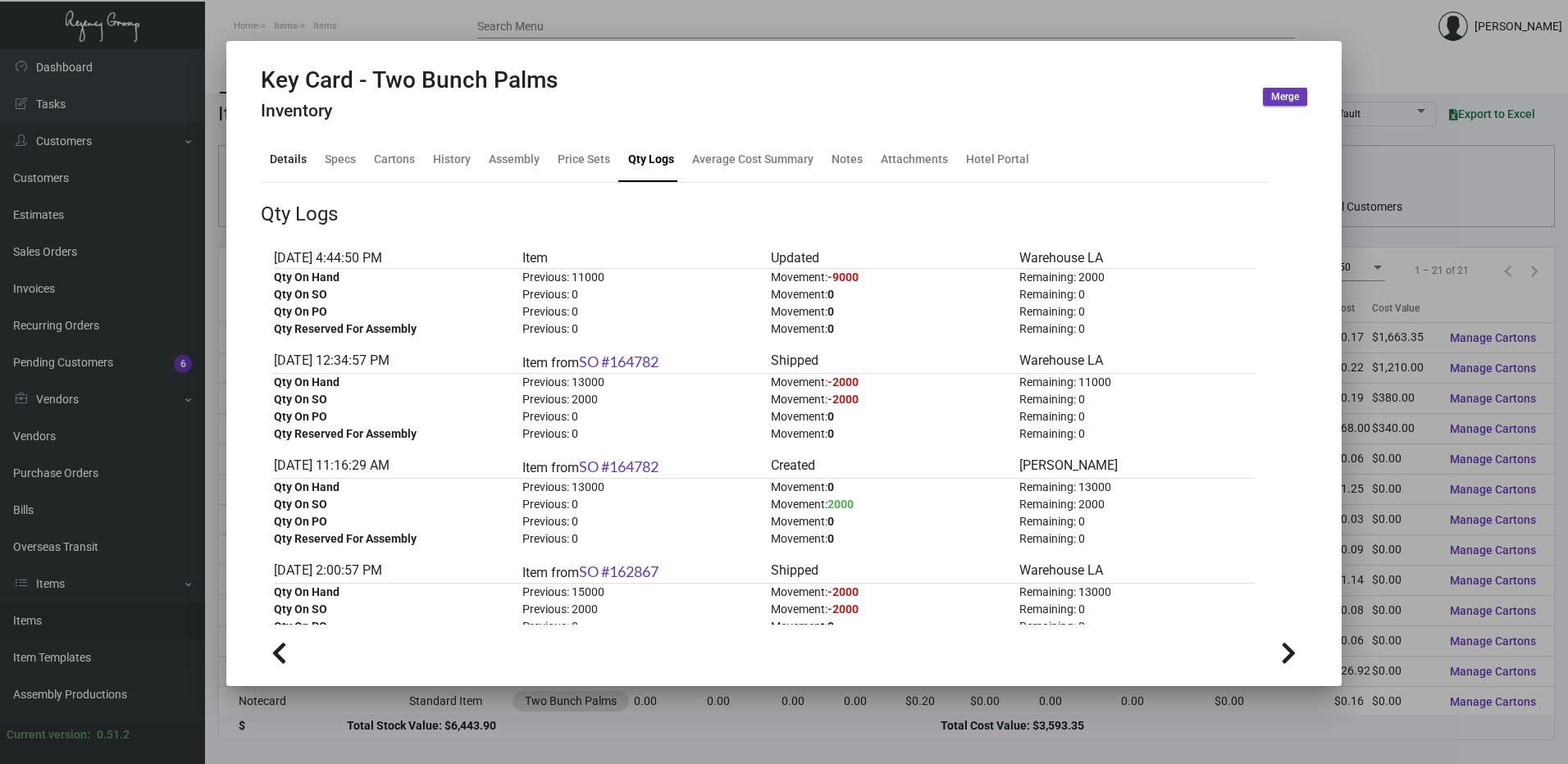
click at [291, 149] on div "Details" at bounding box center [288, 159] width 50 height 39
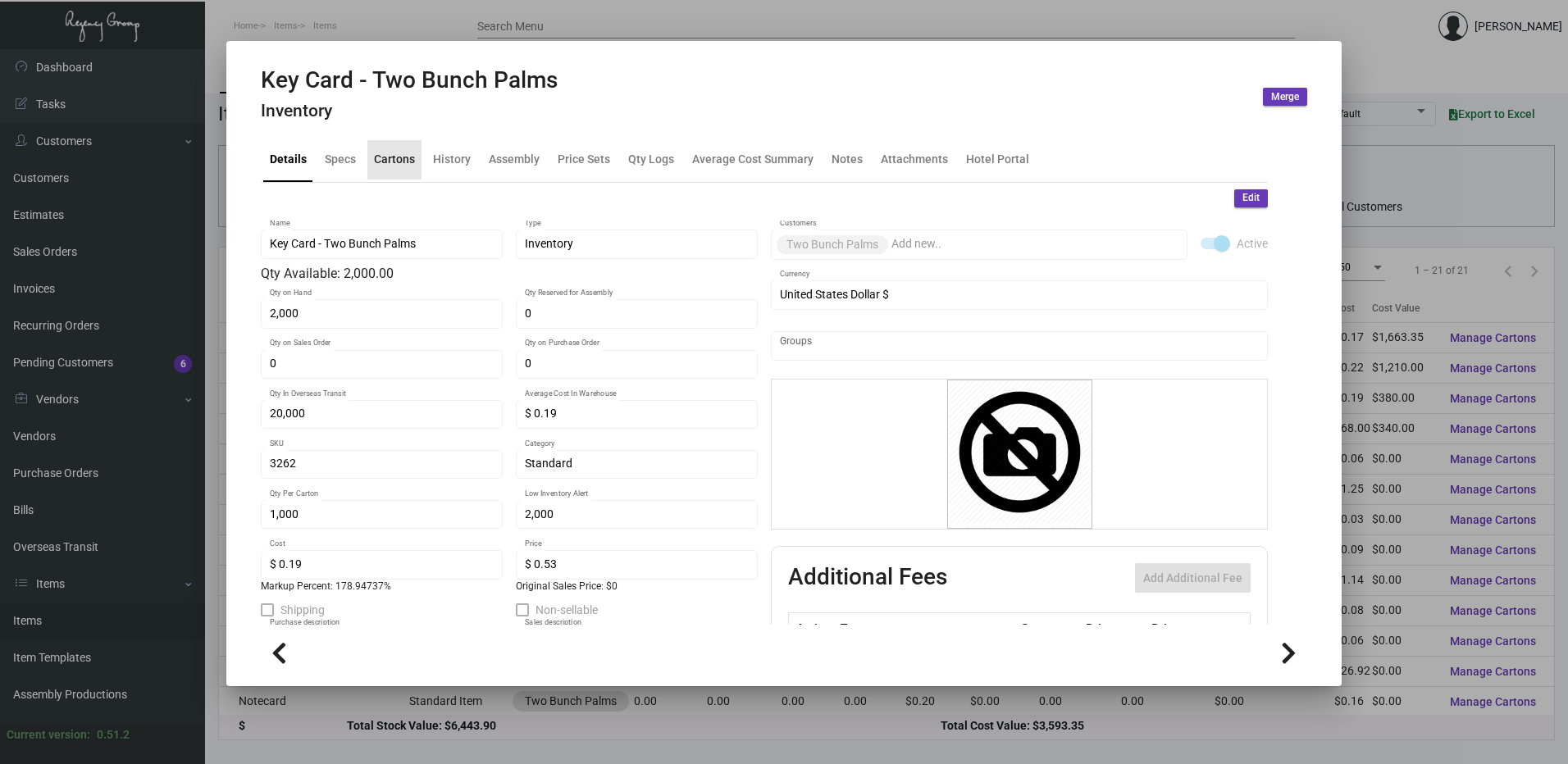
click at [374, 166] on div "Cartons" at bounding box center [394, 159] width 41 height 17
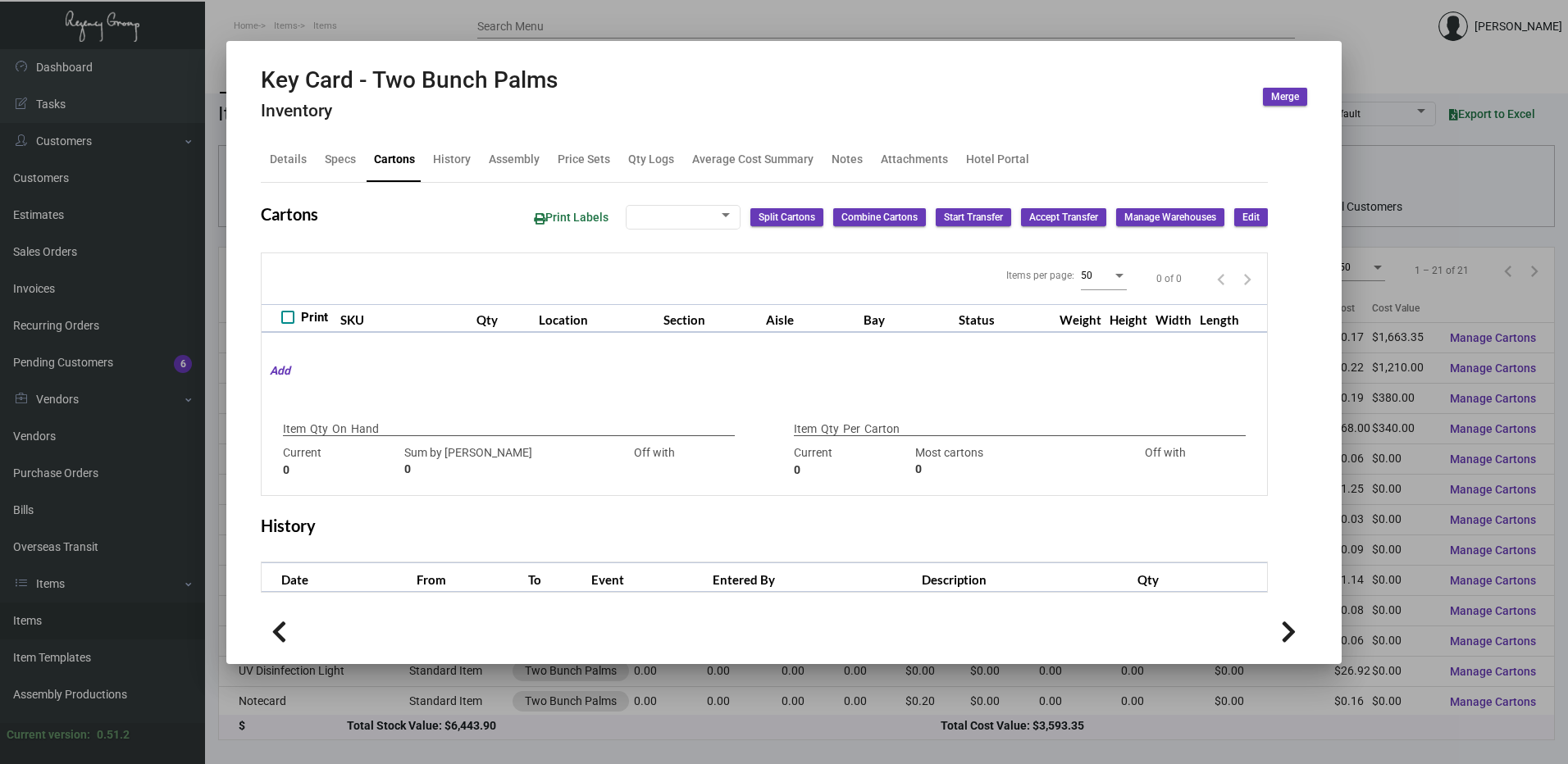
type input "2,000"
type input "3000"
type input "-1000"
type input "1,000"
type input "1000"
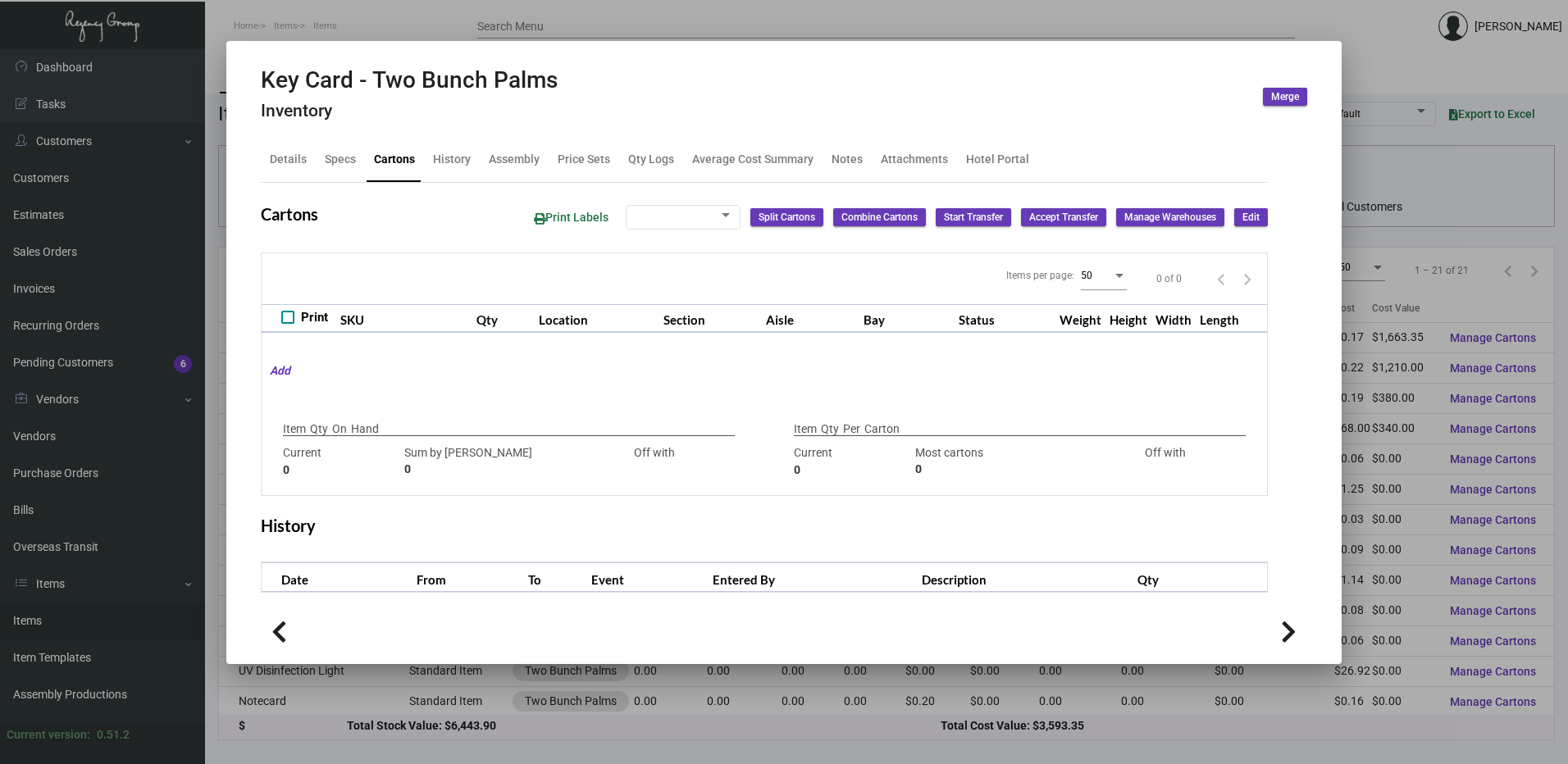
type input "0"
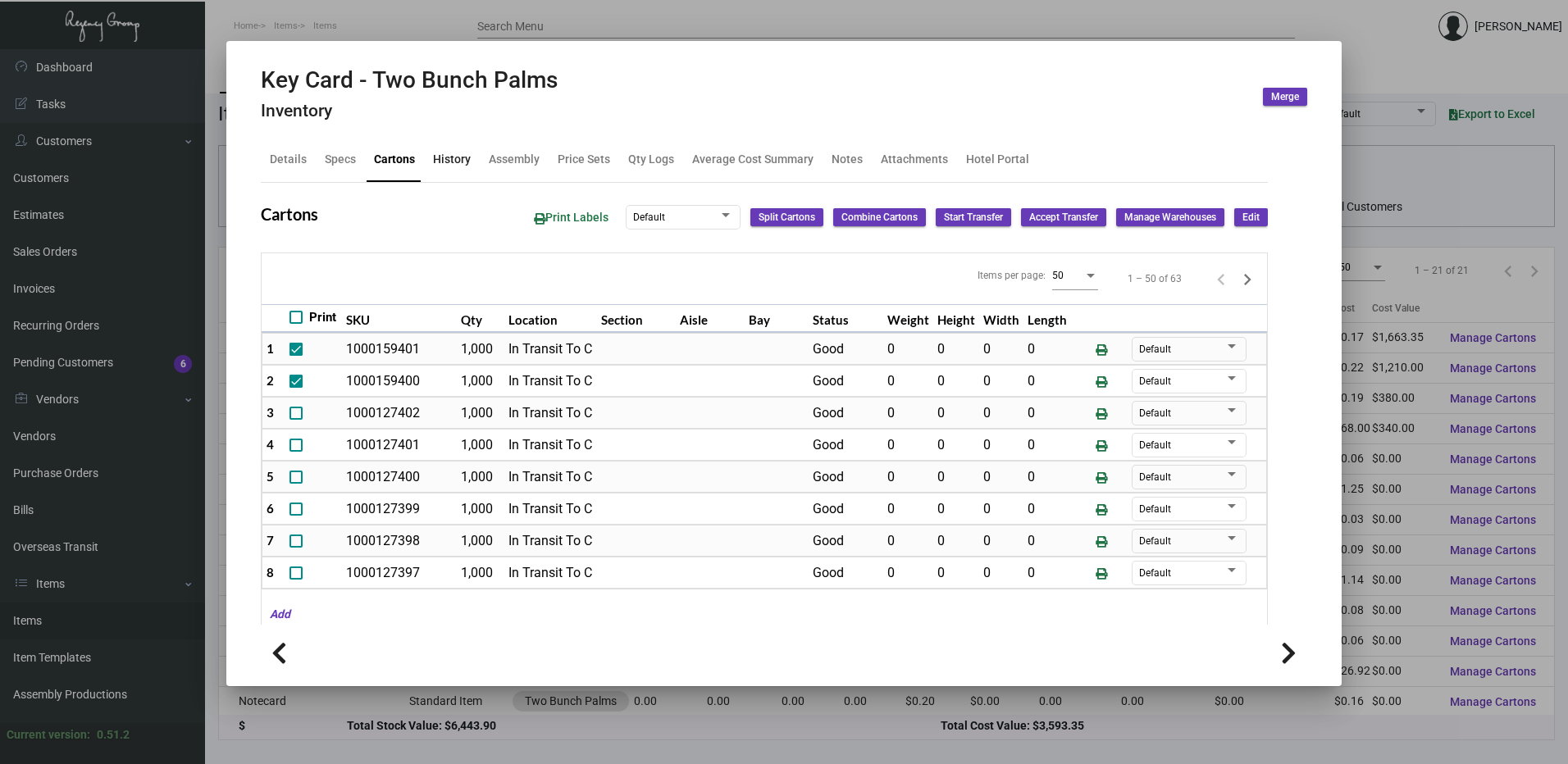
click at [462, 168] on div "History" at bounding box center [452, 159] width 37 height 17
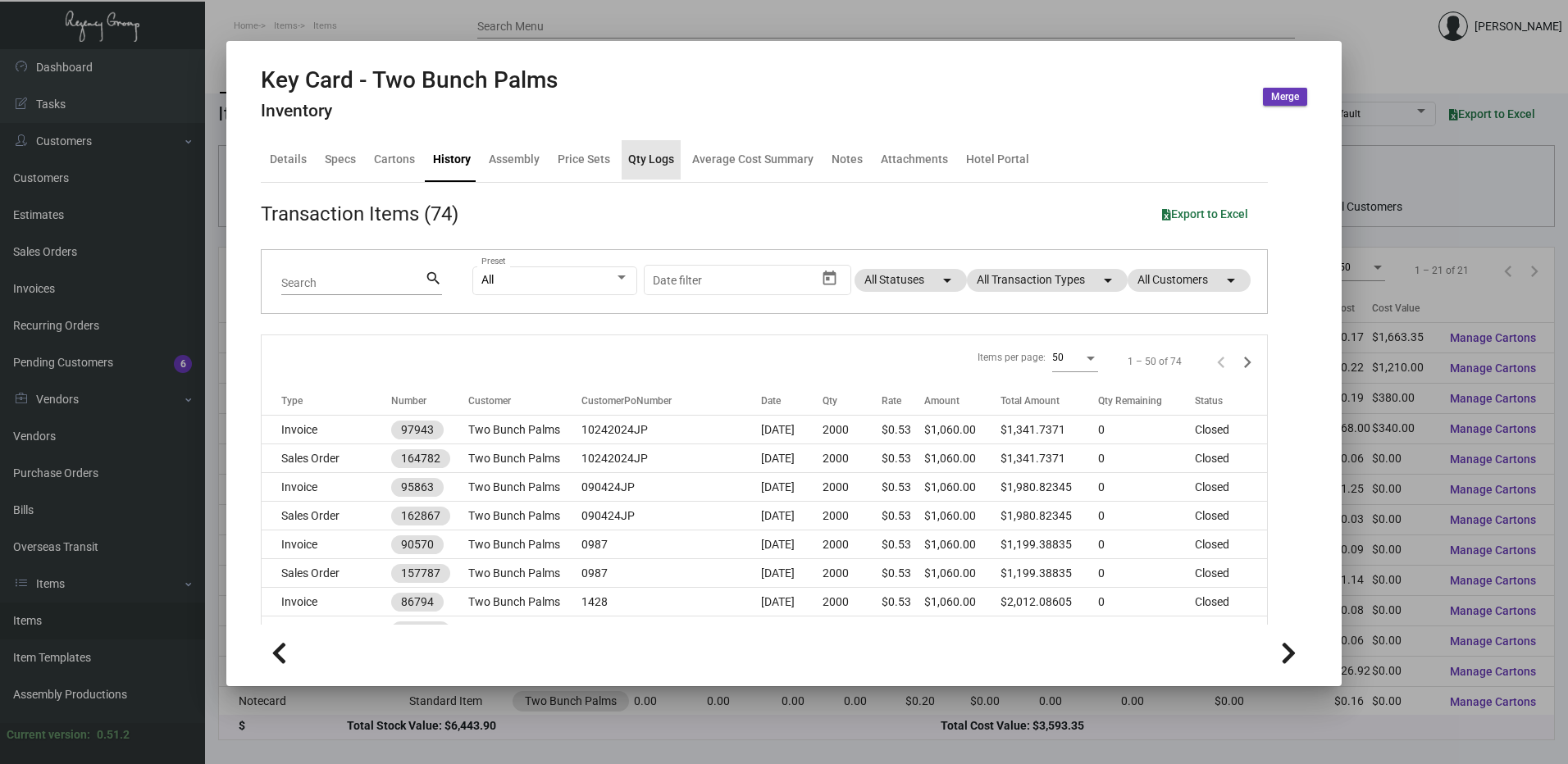
click at [668, 164] on div "Qty Logs" at bounding box center [651, 159] width 46 height 17
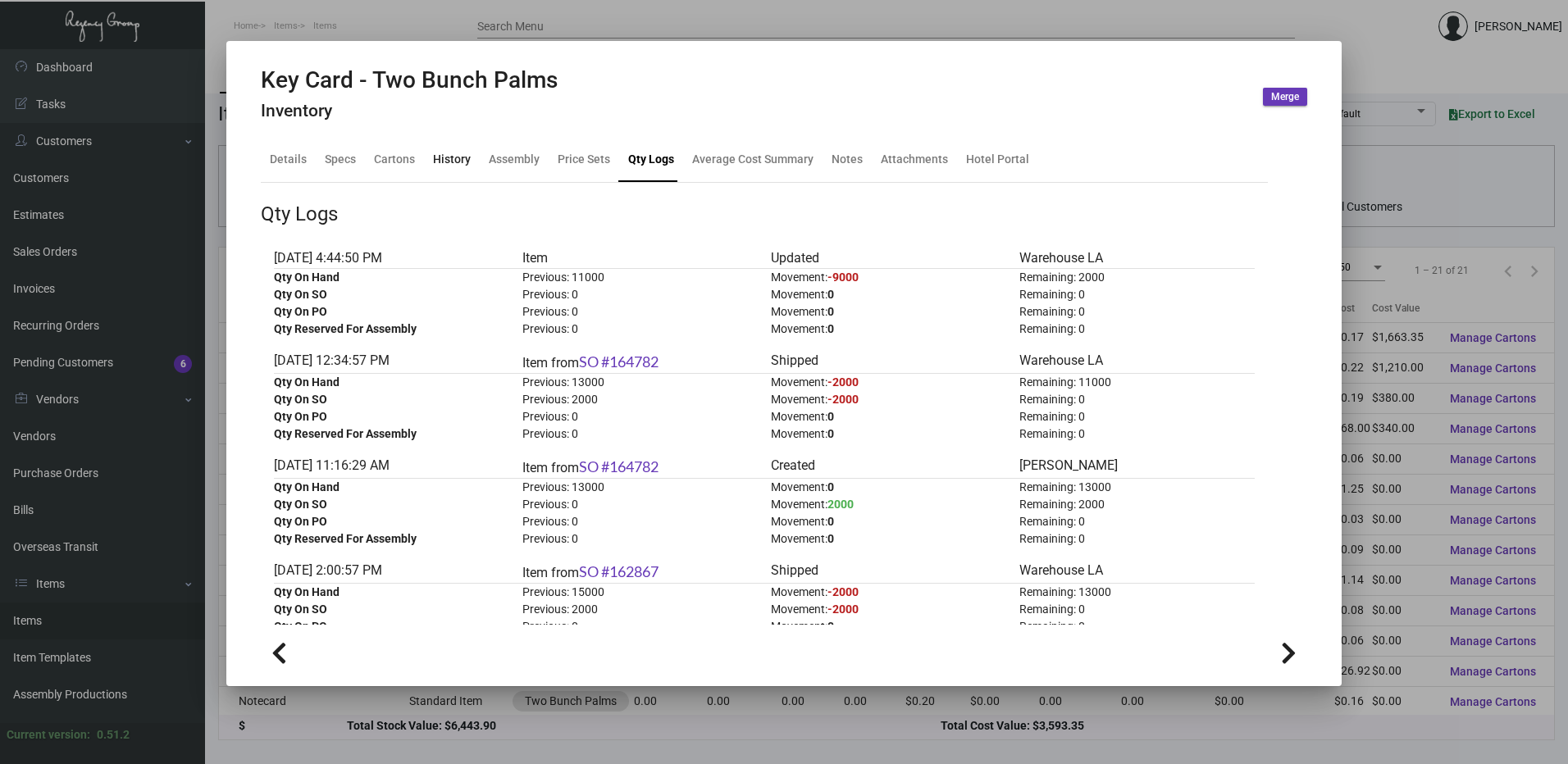
click at [436, 152] on div "History" at bounding box center [452, 159] width 37 height 17
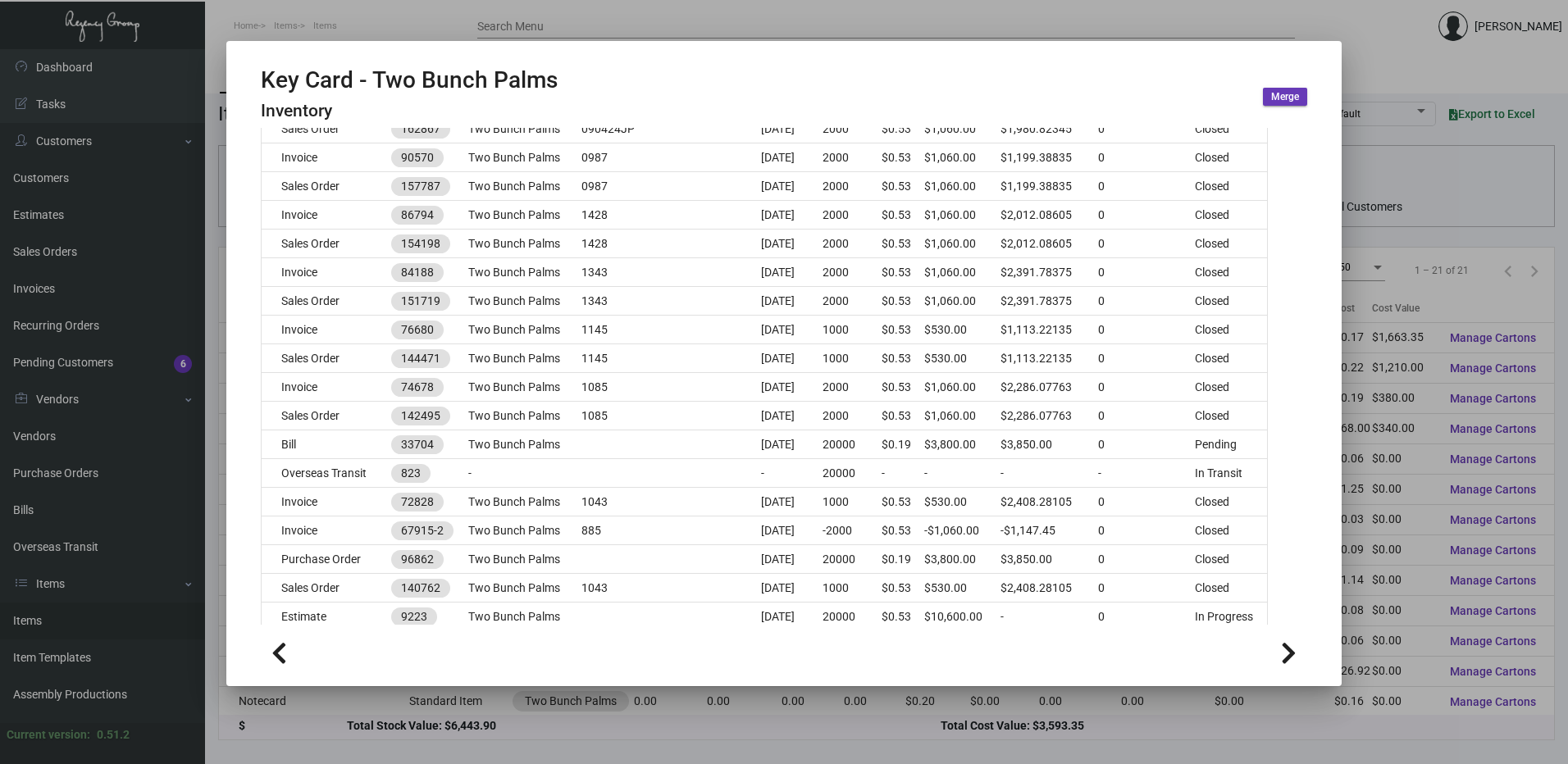
scroll to position [391, 0]
click at [406, 11] on div at bounding box center [784, 382] width 1568 height 764
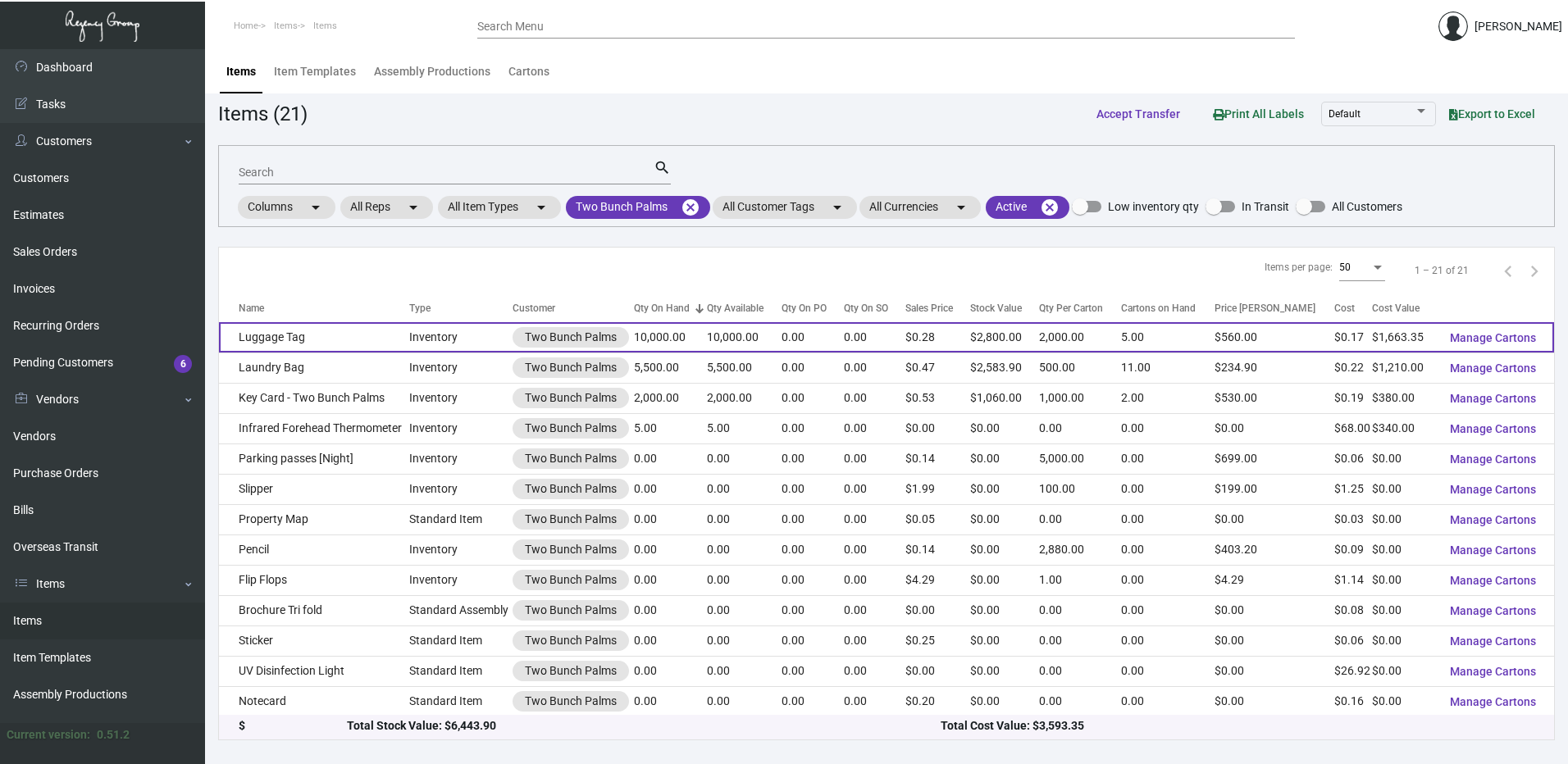
click at [310, 344] on td "Luggage Tag" at bounding box center [314, 337] width 191 height 30
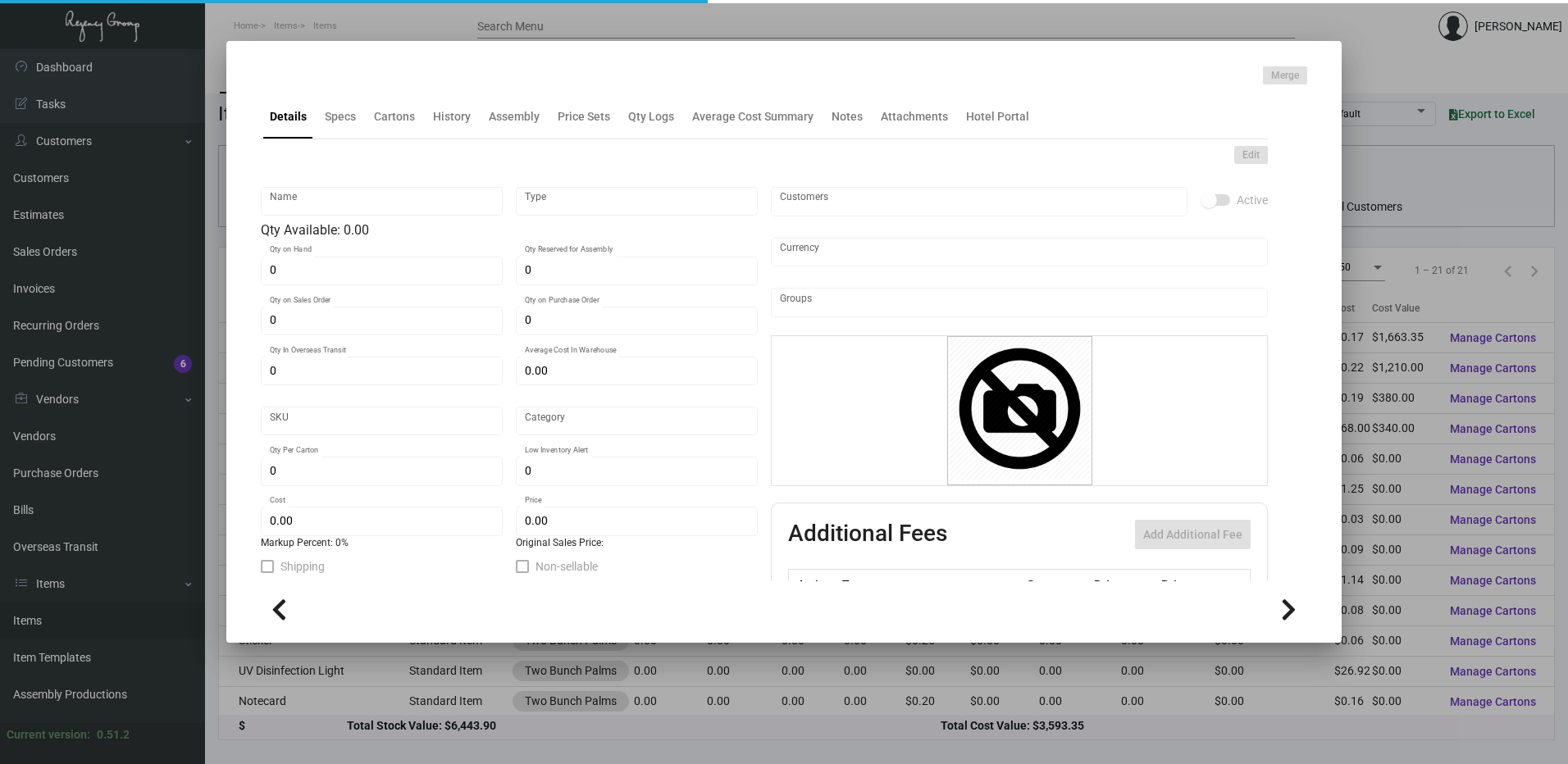
type input "Luggage Tag"
type input "Inventory"
type input "10,000"
type input "$ 0.16634"
type input "3264"
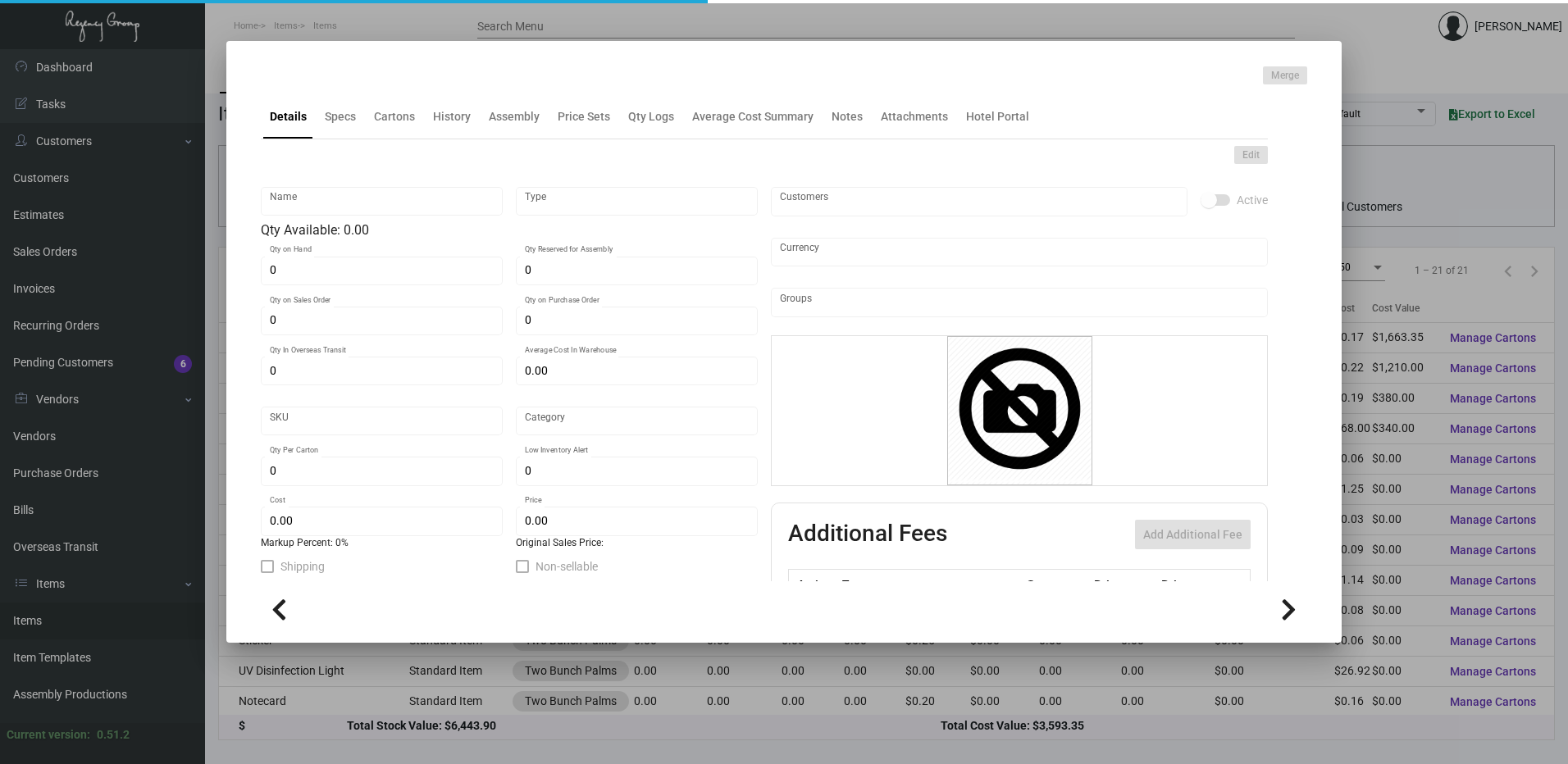
type input "Standard"
type input "2,000"
type input "$ 0.16634"
type input "$ 0.28"
type textarea "Luggage Tag - 5 Strip: 2.5x5.75 13pt Printing 1 color PMS 282C 12 position numb…"
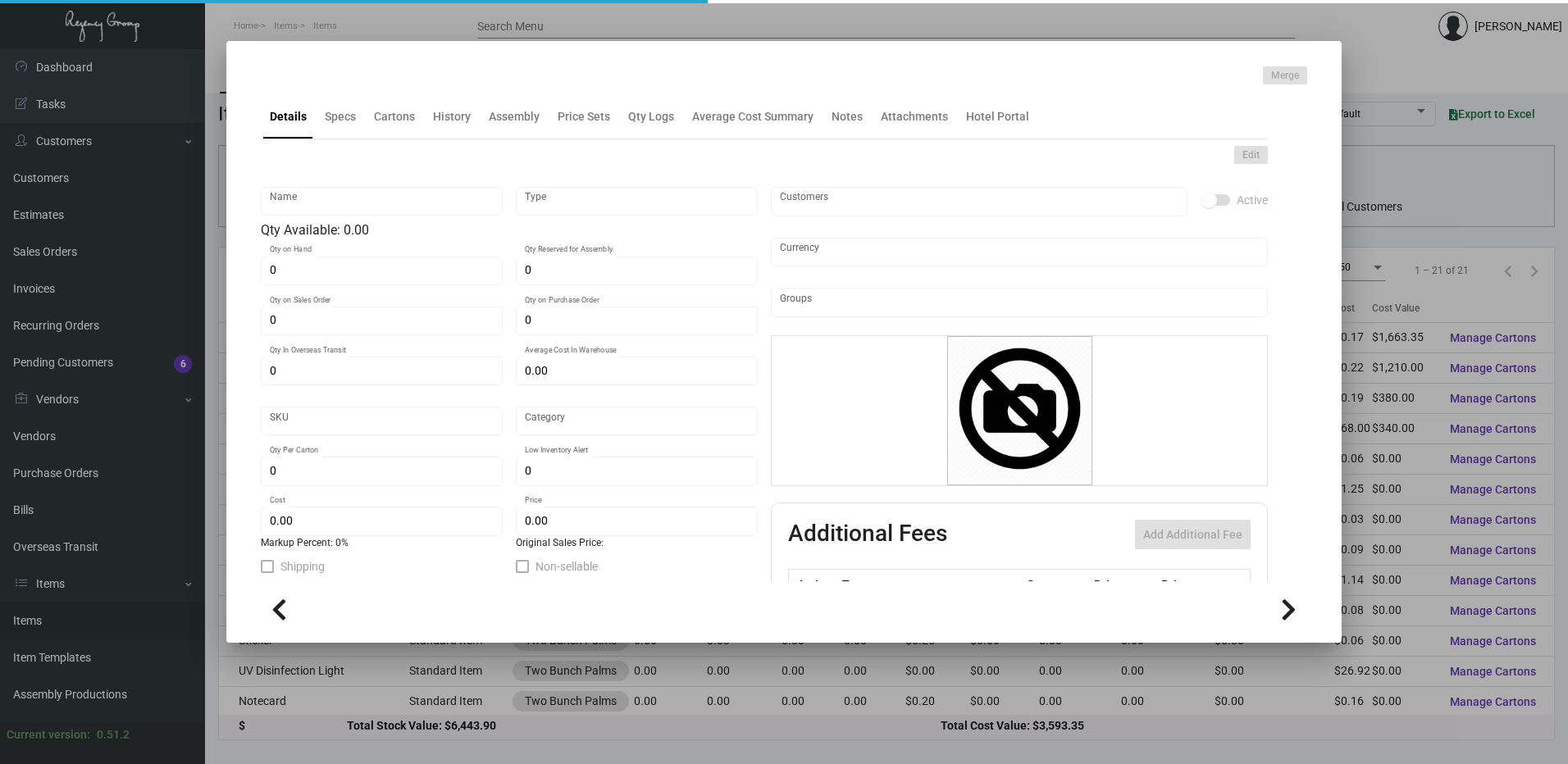
type textarea "Luggage Tag - 5 Strip: 2.5x5.75 13pt Printing 1 color PMS 282C 12 position numb…"
checkbox input "true"
type input "United States Dollar $"
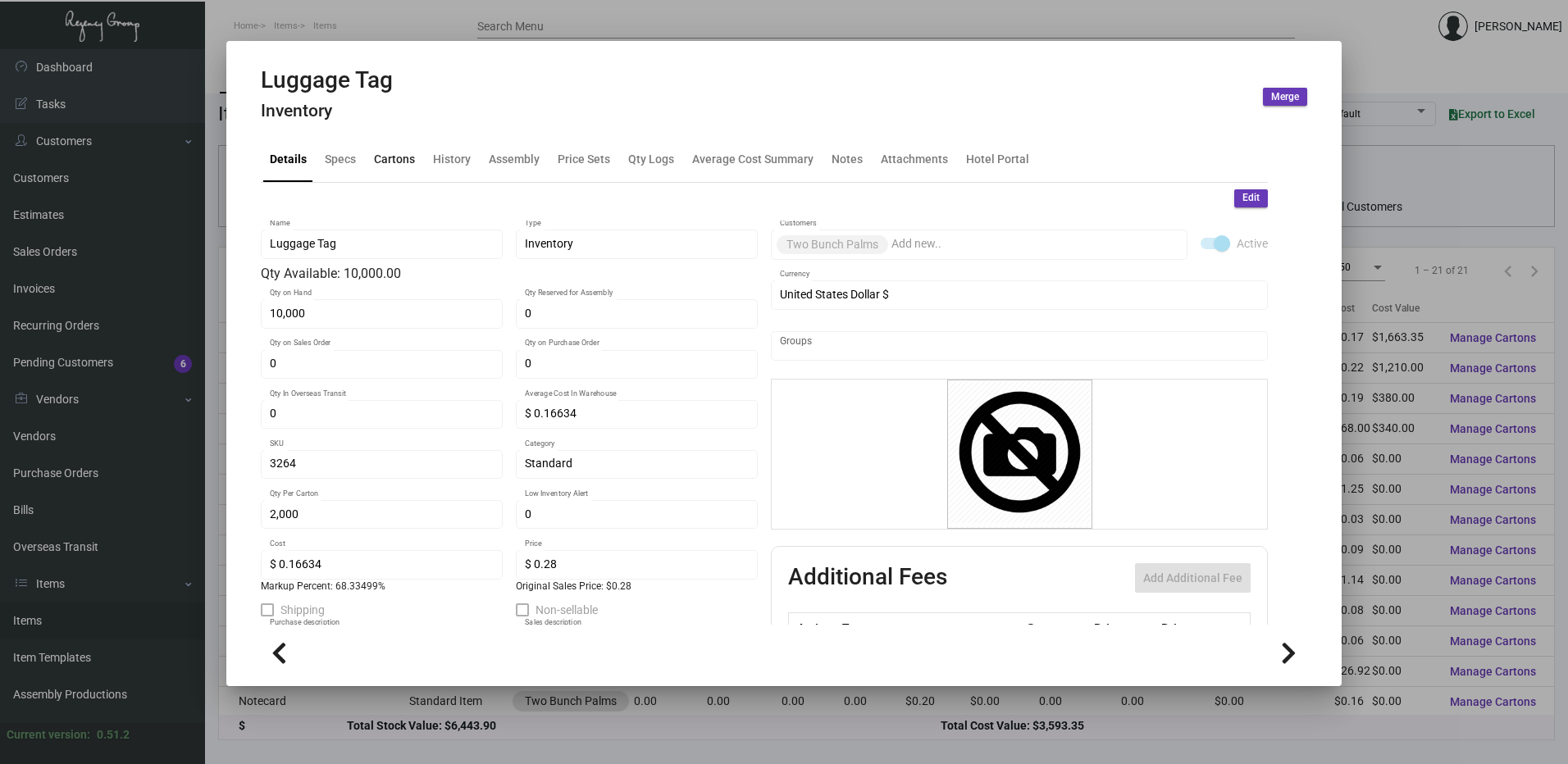
click at [396, 157] on div "Cartons" at bounding box center [394, 159] width 41 height 17
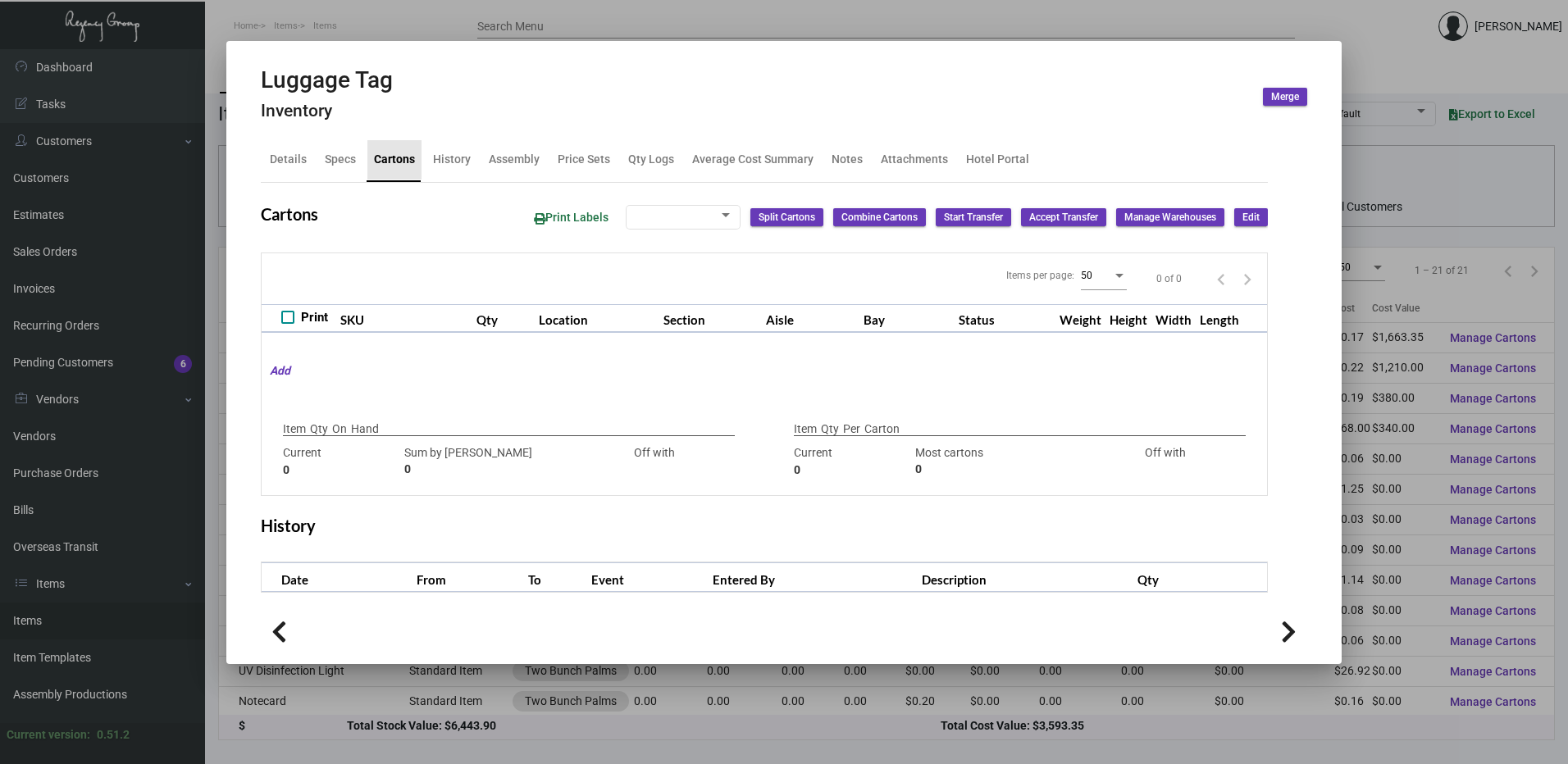
checkbox input "true"
type input "10,000"
type input "10000"
type input "0"
type input "2,000"
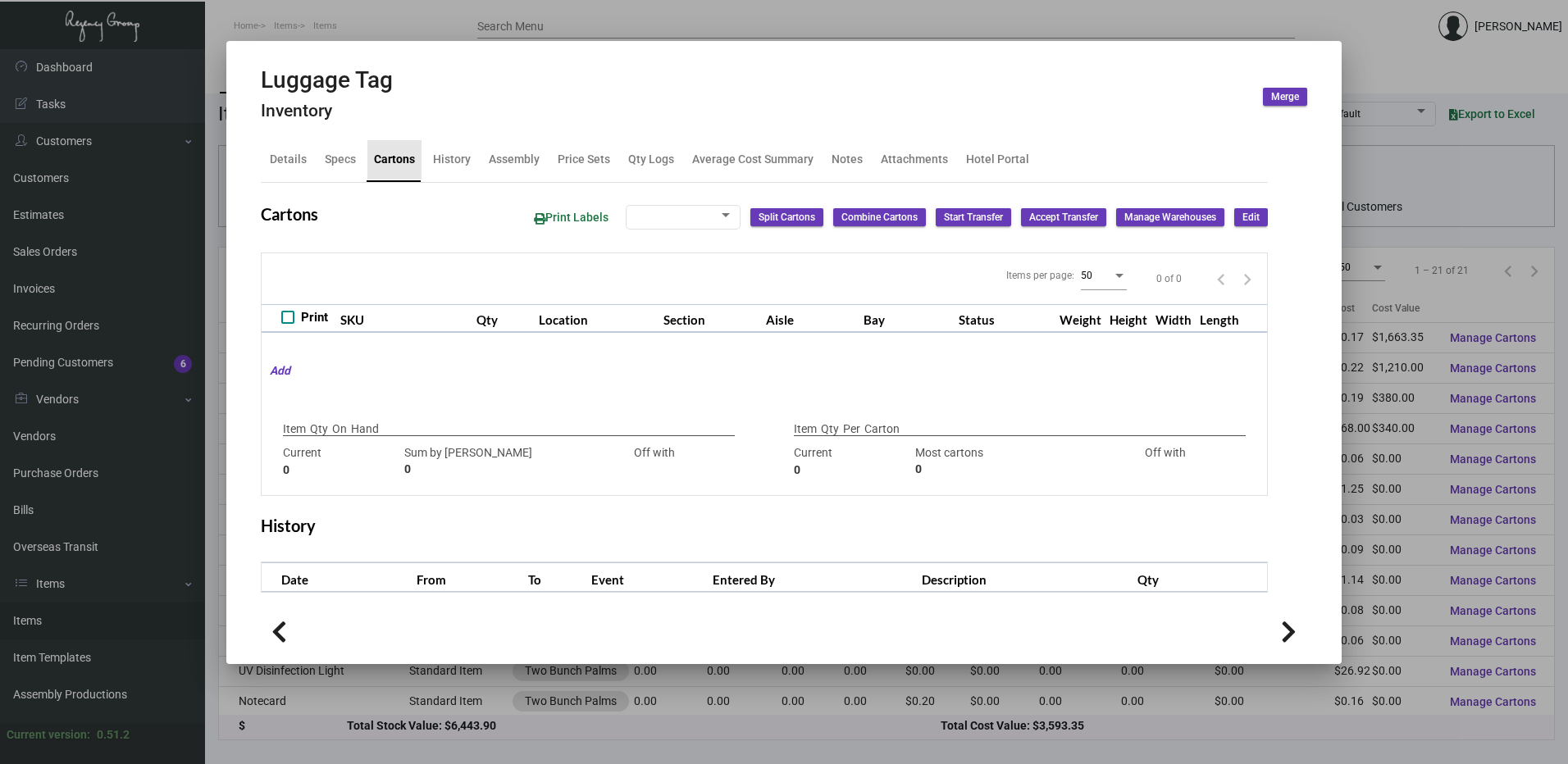
type input "4000"
type input "-2000"
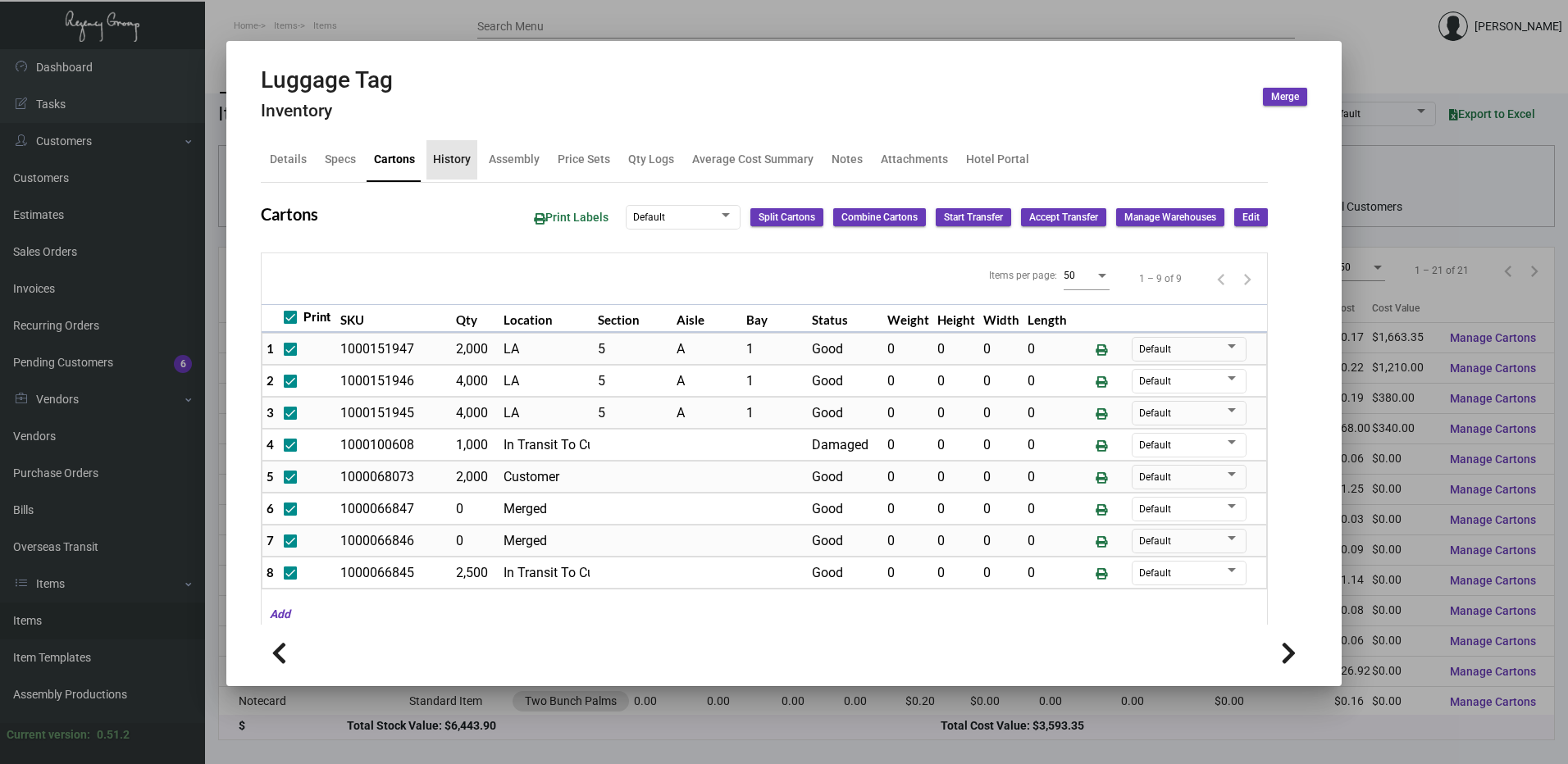
click at [455, 164] on div "History" at bounding box center [452, 159] width 37 height 17
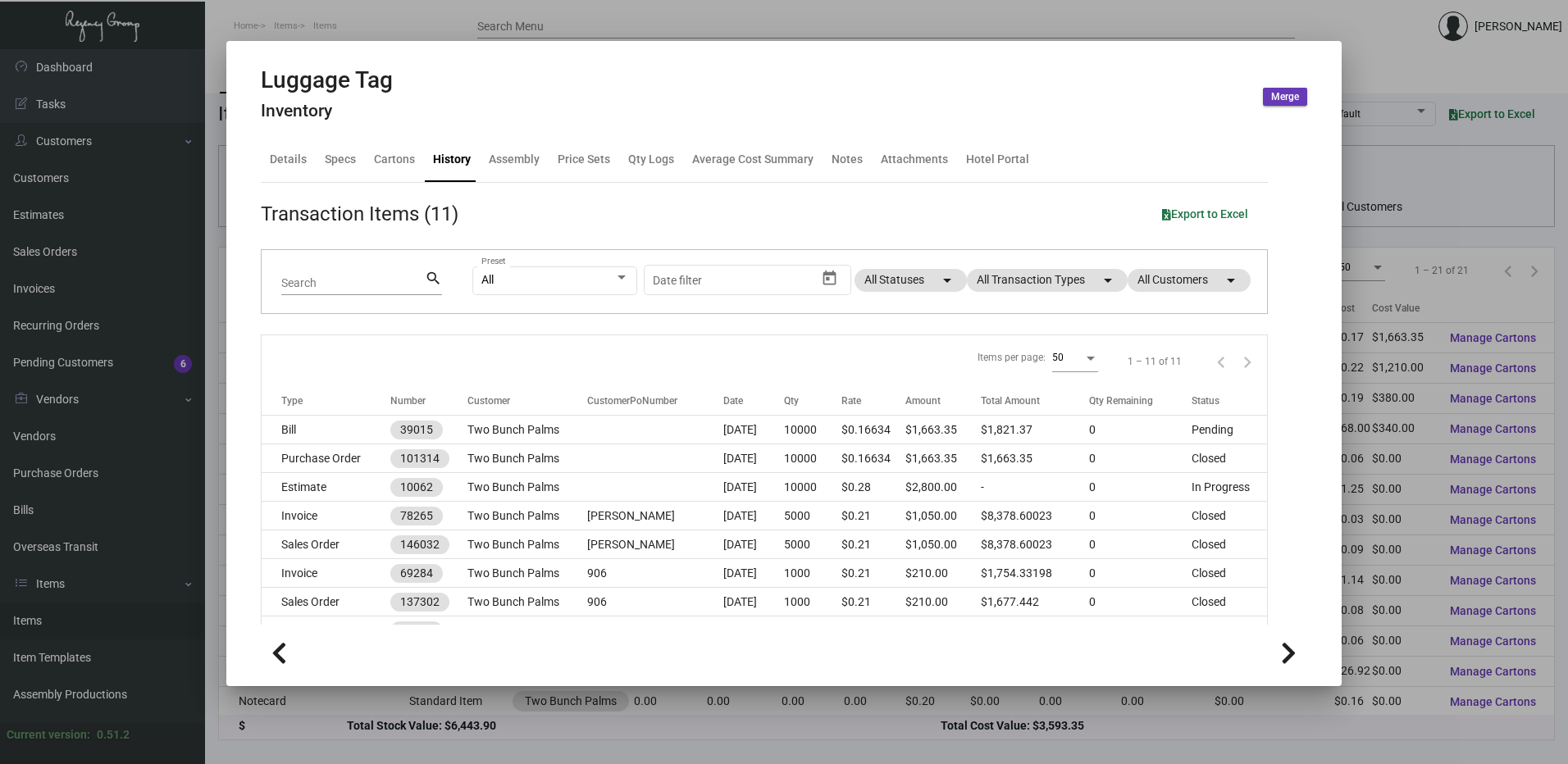
click at [356, 17] on div at bounding box center [784, 382] width 1568 height 764
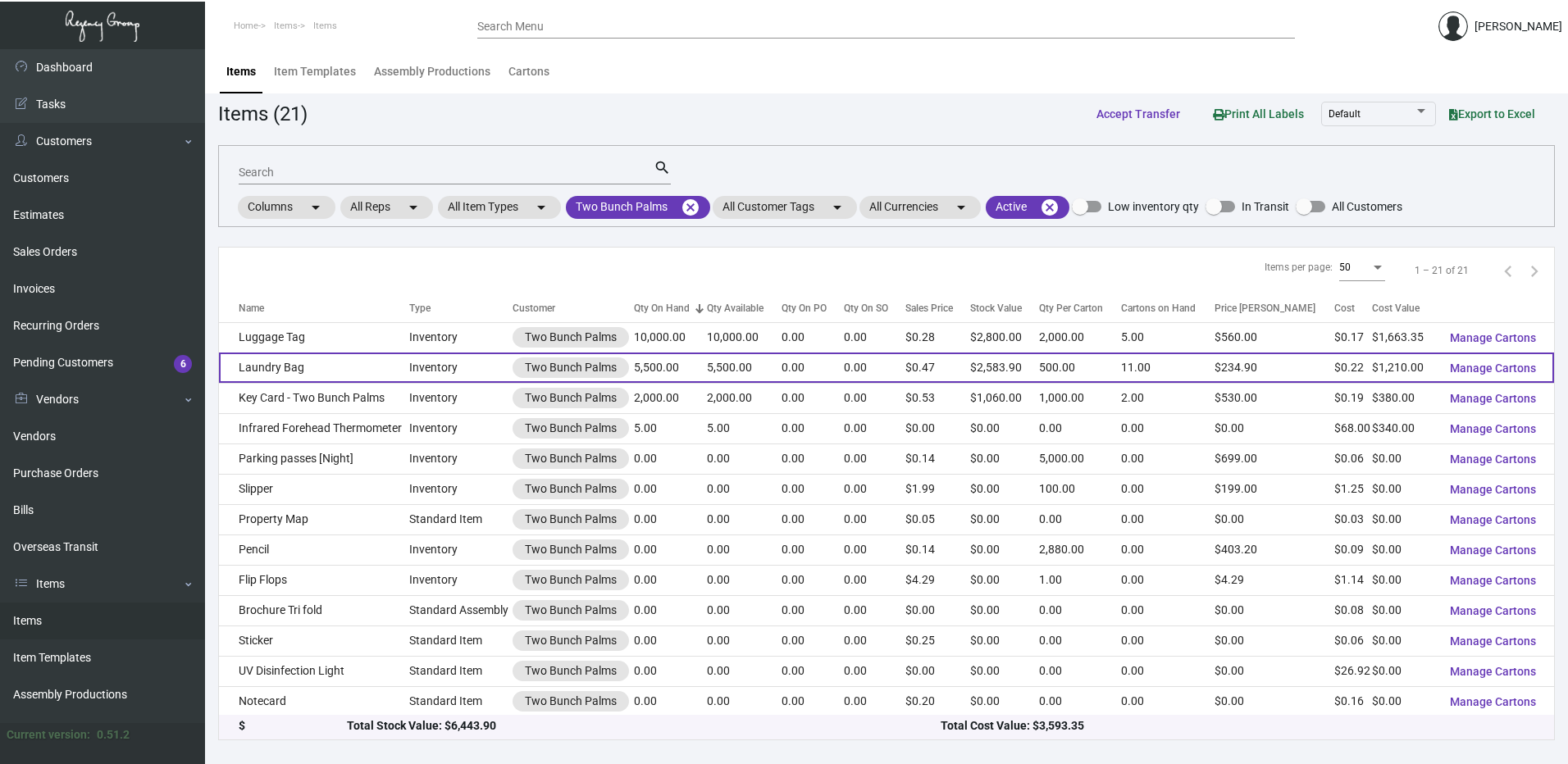
click at [339, 368] on td "Laundry Bag" at bounding box center [314, 367] width 191 height 30
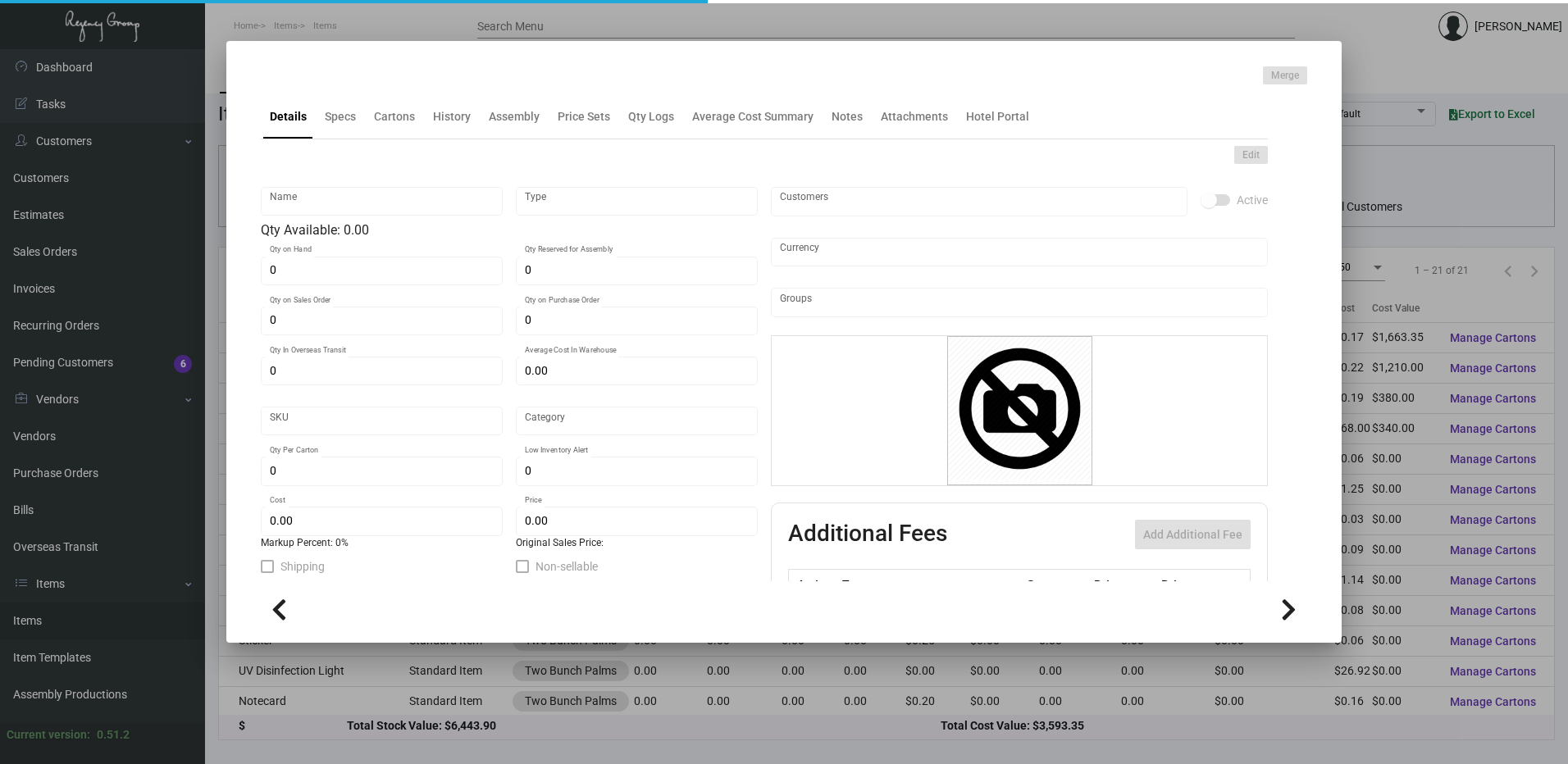
type input "Laundry Bag"
type input "Inventory"
type input "5,500"
type input "$ 0.22"
type input "1030-Laundry Bag-40"
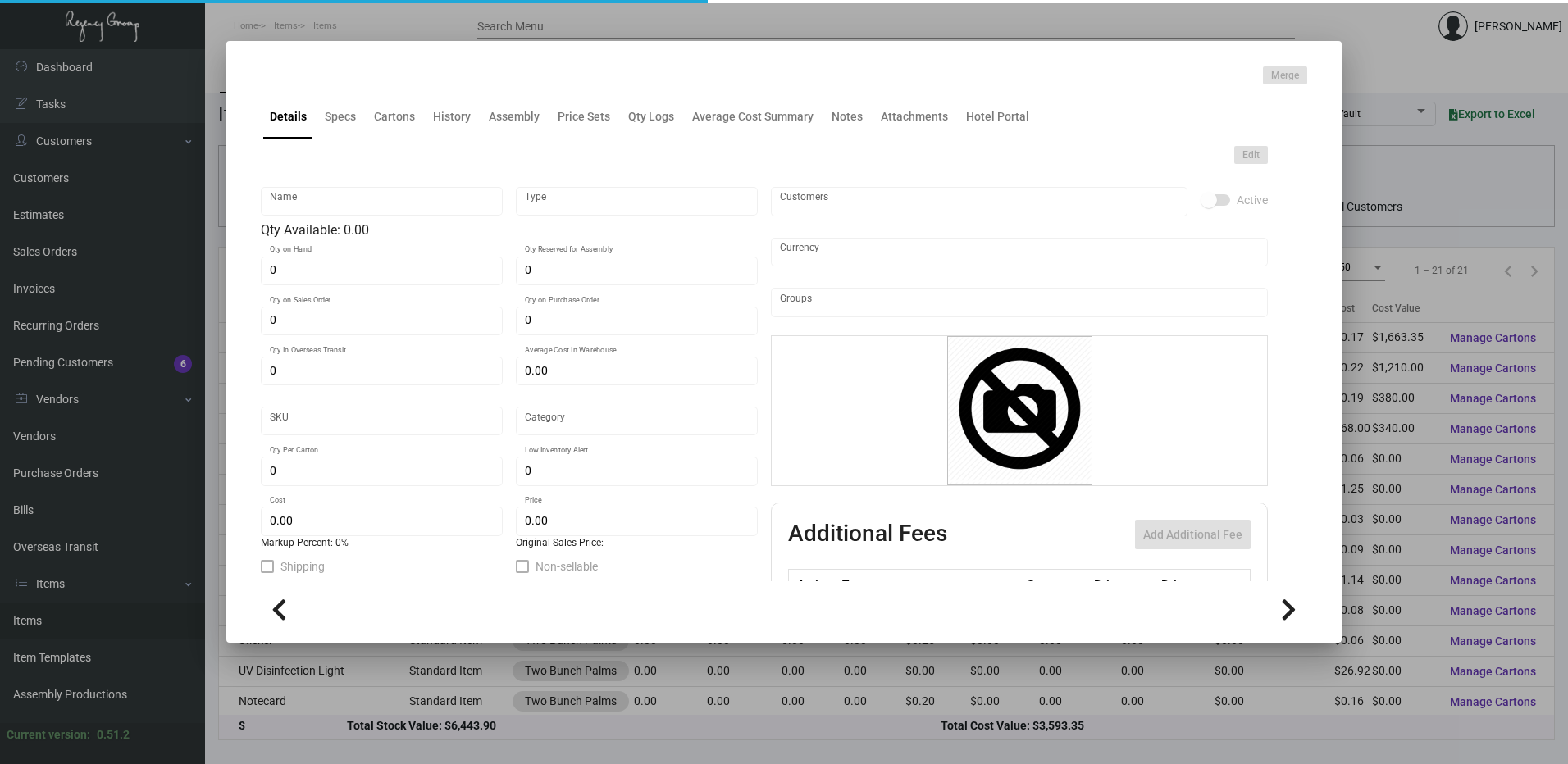
type input "Standard"
type input "500"
type input "$ 0.22"
type input "$ 0.4698"
checkbox input "true"
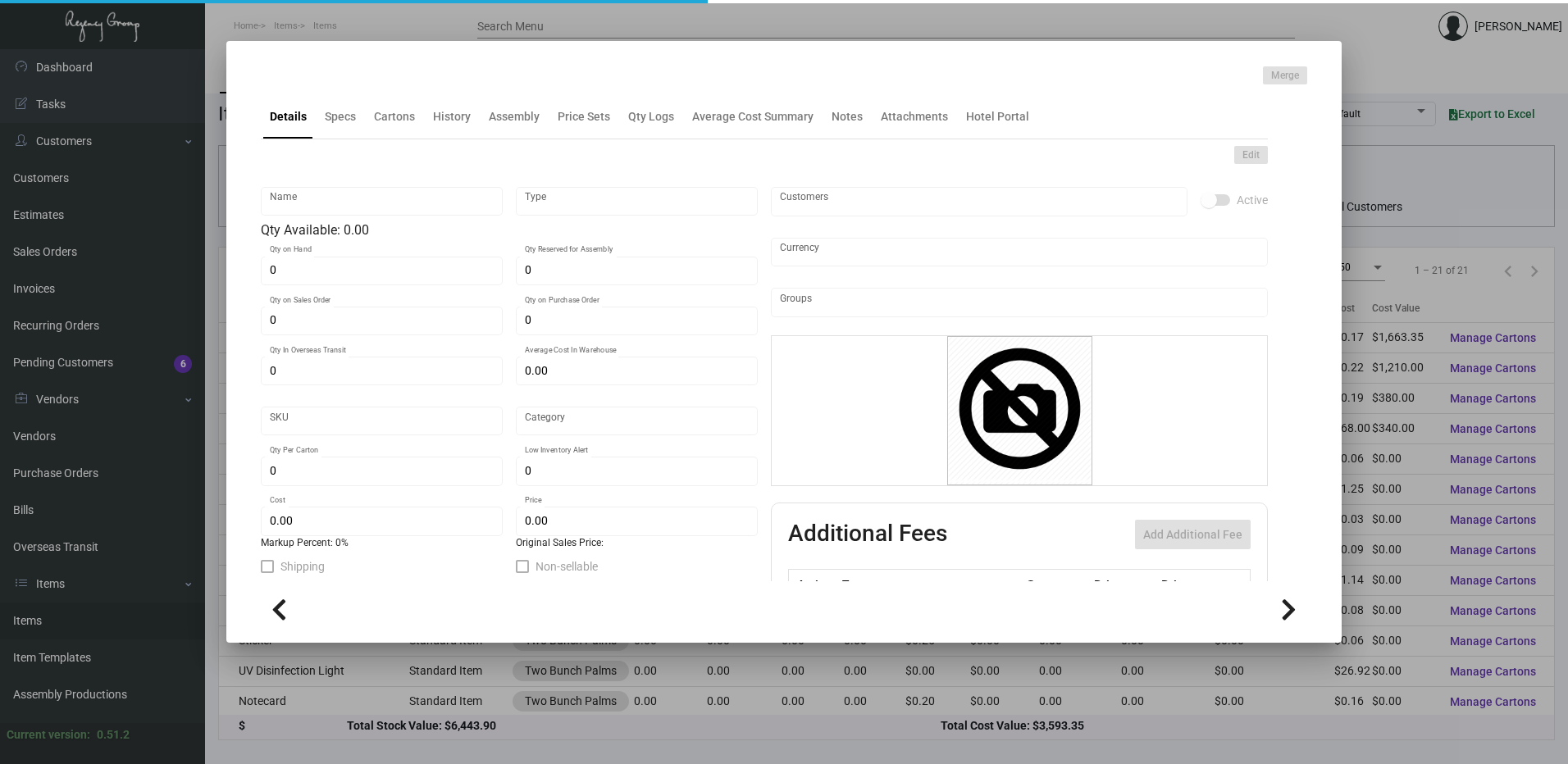
checkbox input "true"
type input "United States Dollar $"
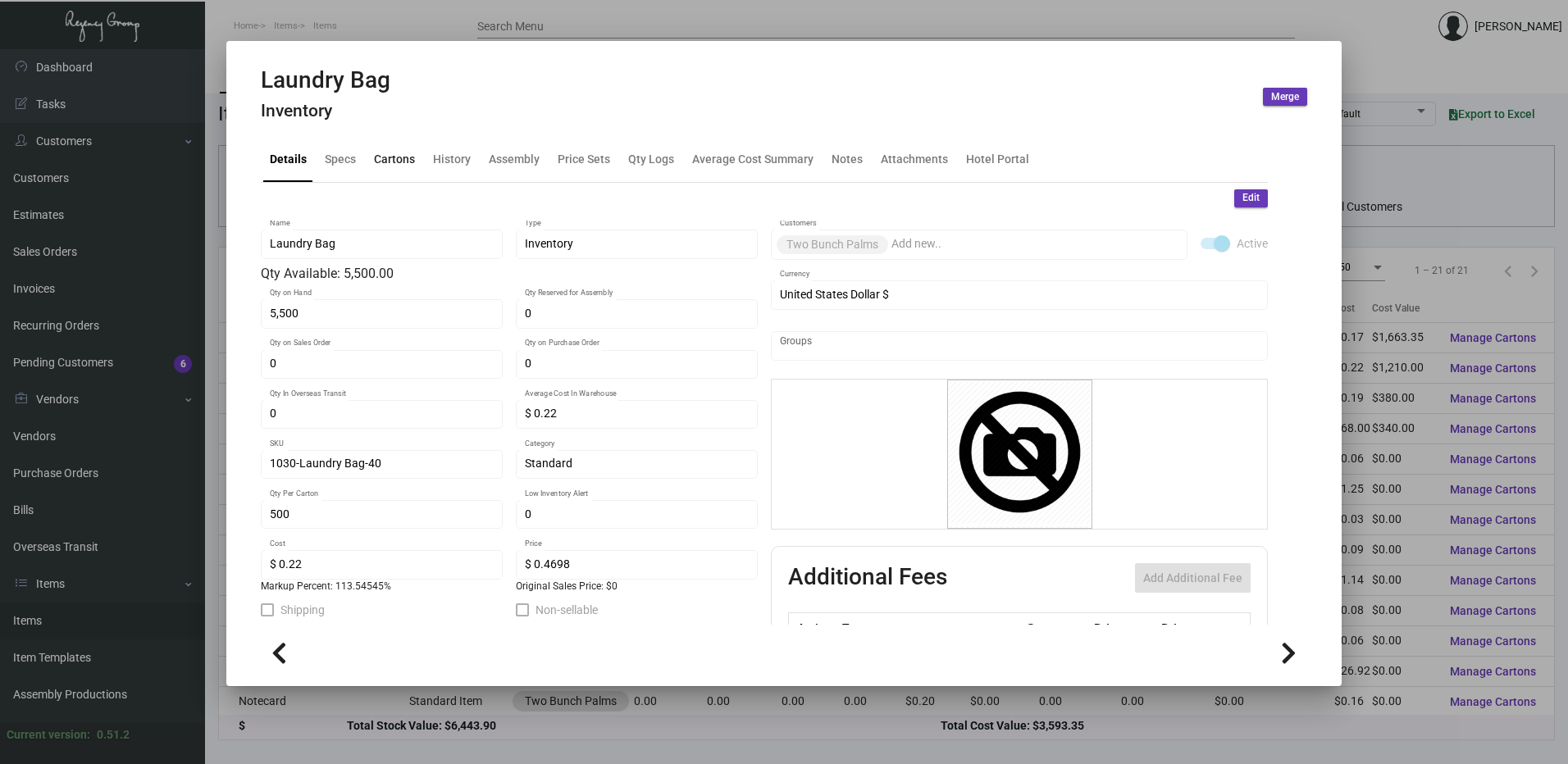
click at [392, 156] on div "Cartons" at bounding box center [394, 159] width 41 height 17
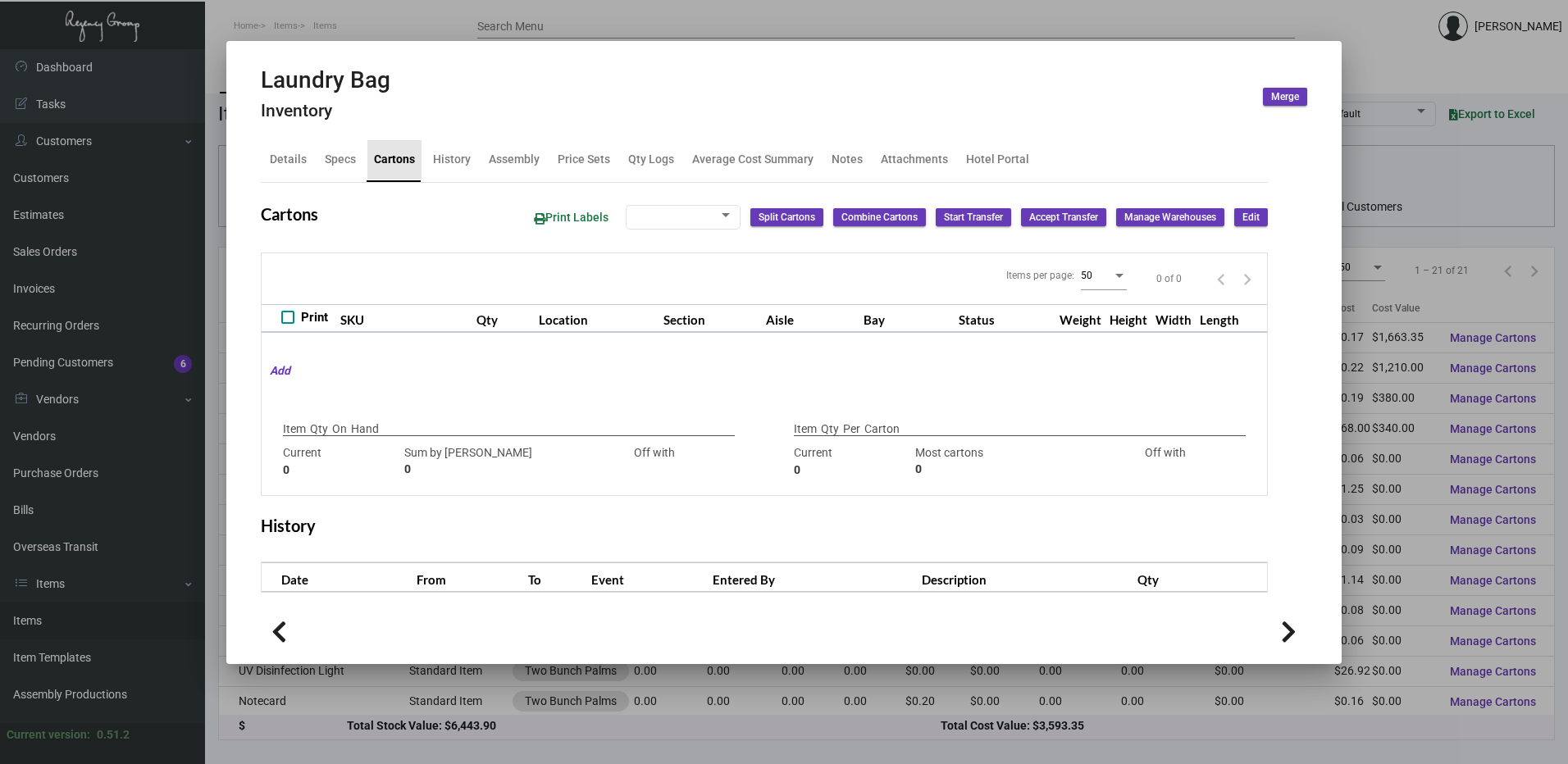
type input "5,500"
type input "5500"
type input "0"
type input "500"
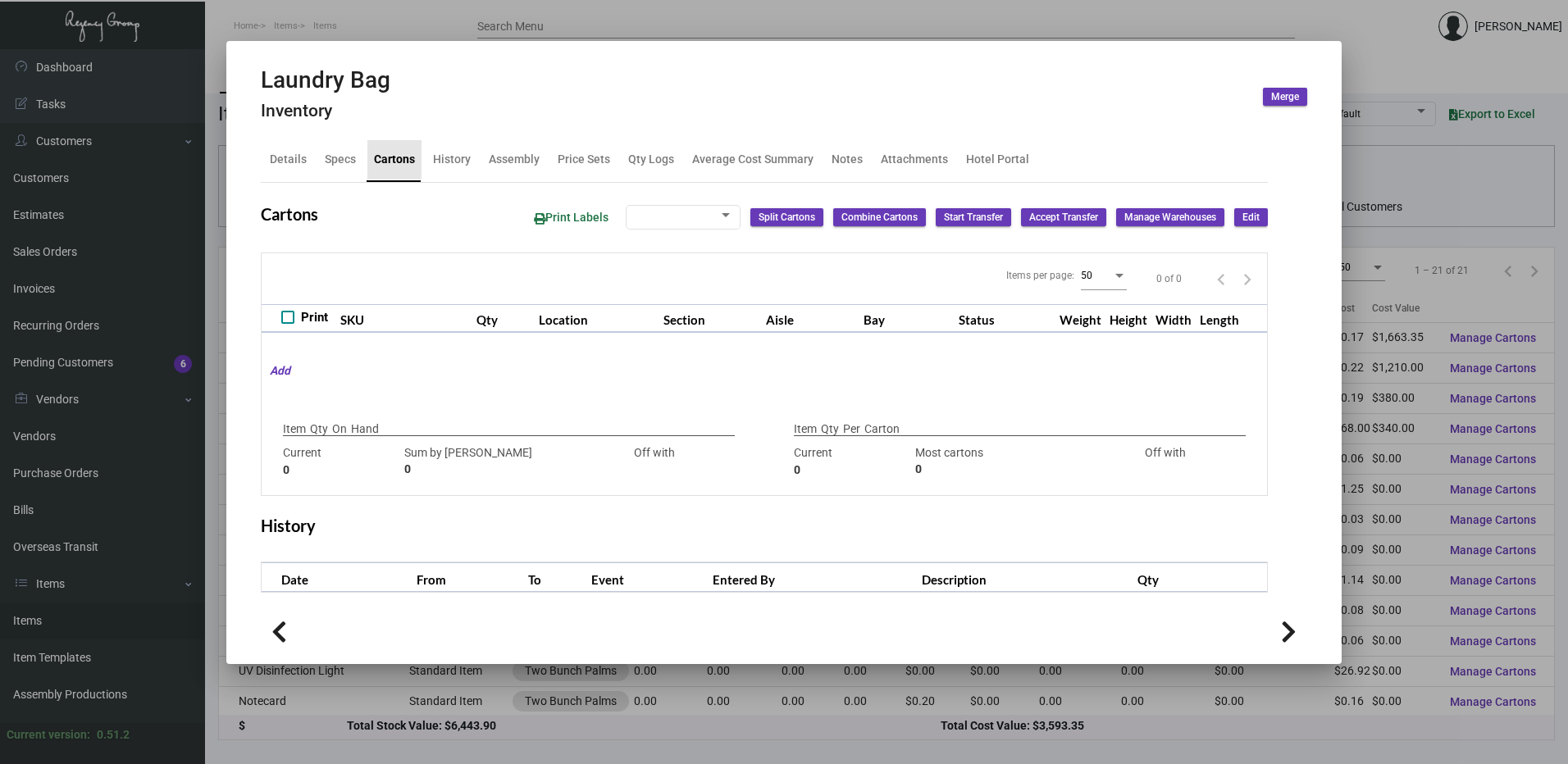
type input "0"
